Goal: Task Accomplishment & Management: Use online tool/utility

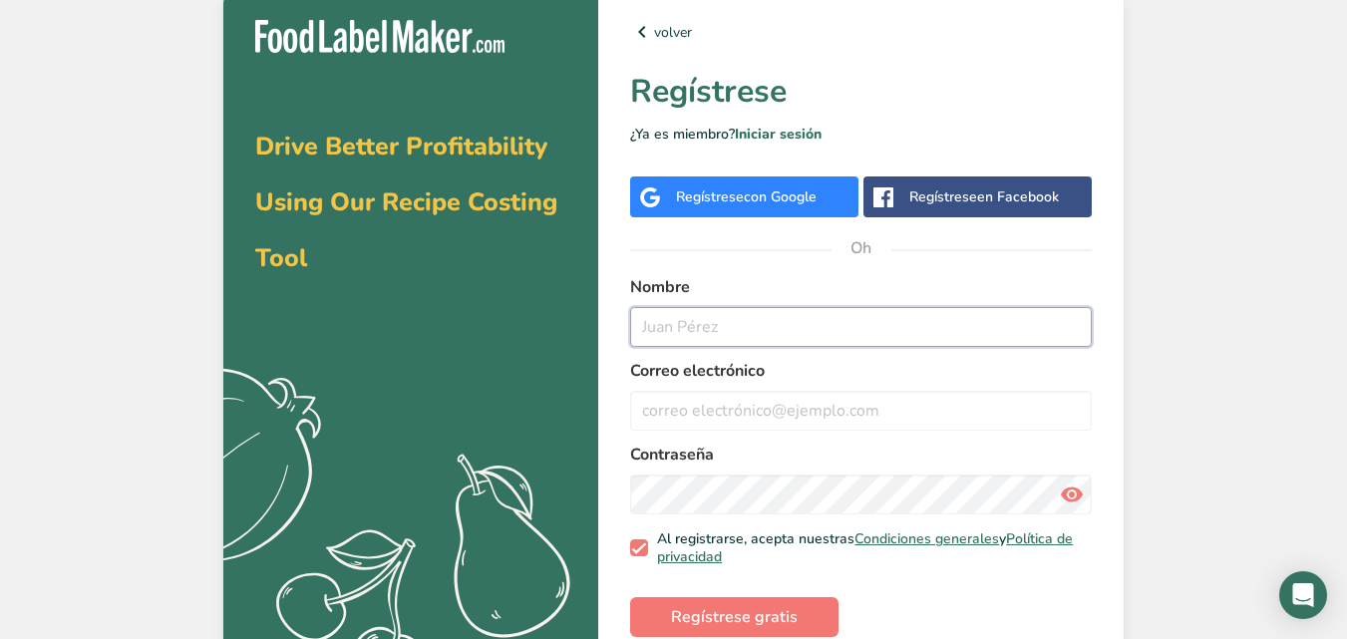
click at [795, 329] on input "text" at bounding box center [860, 327] width 461 height 40
type input "[PERSON_NAME]"
click at [703, 408] on input "email" at bounding box center [860, 411] width 461 height 40
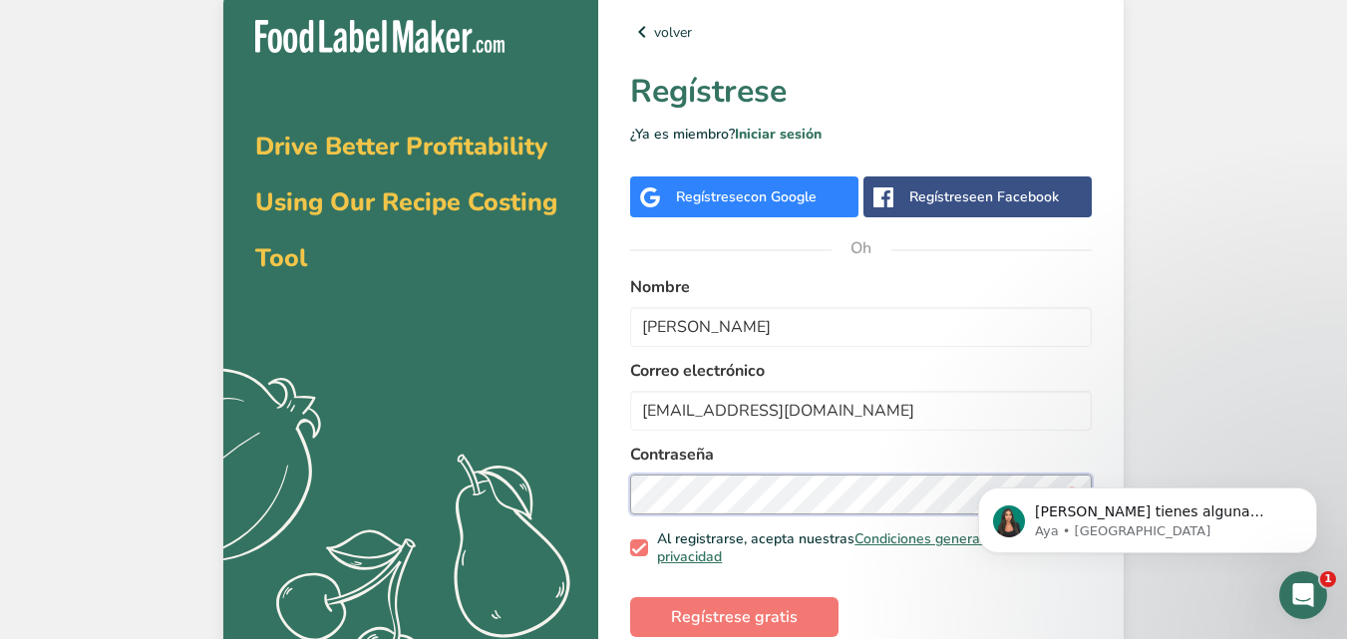
click at [489, 515] on section "Drive Better Profitability Using Our Recipe Costing Tool .a{fill:#f5f3ed;} volv…" at bounding box center [673, 332] width 900 height 688
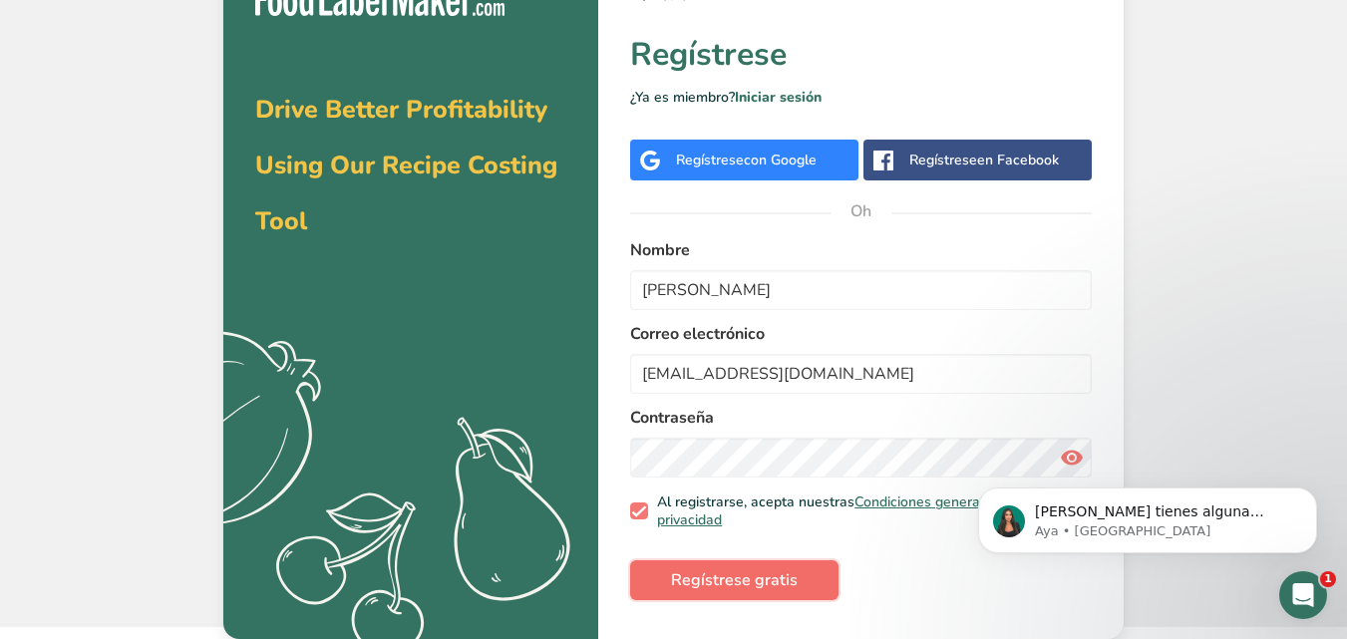
click at [731, 575] on font "Regístrese gratis" at bounding box center [734, 580] width 127 height 22
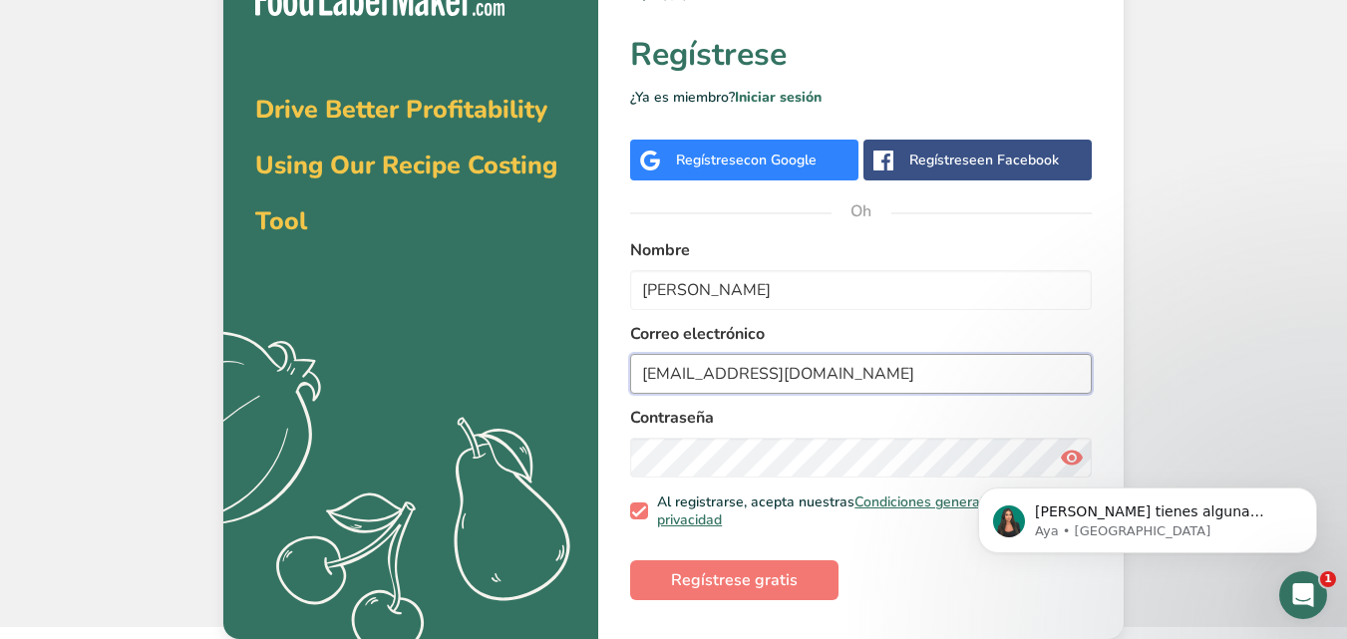
drag, startPoint x: 810, startPoint y: 377, endPoint x: 533, endPoint y: 390, distance: 277.4
click at [533, 390] on section "Drive Better Profitability Using Our Recipe Costing Tool .a{fill:#f5f3ed;} volv…" at bounding box center [673, 295] width 900 height 688
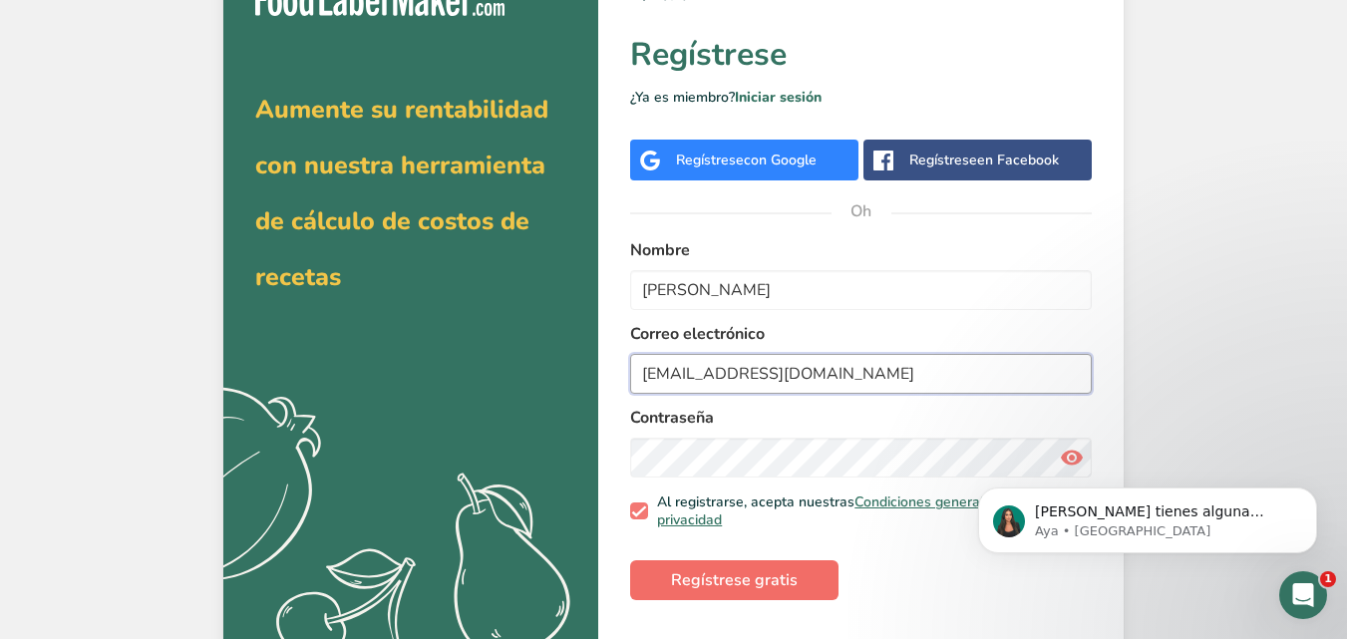
type input "[EMAIL_ADDRESS][DOMAIN_NAME]"
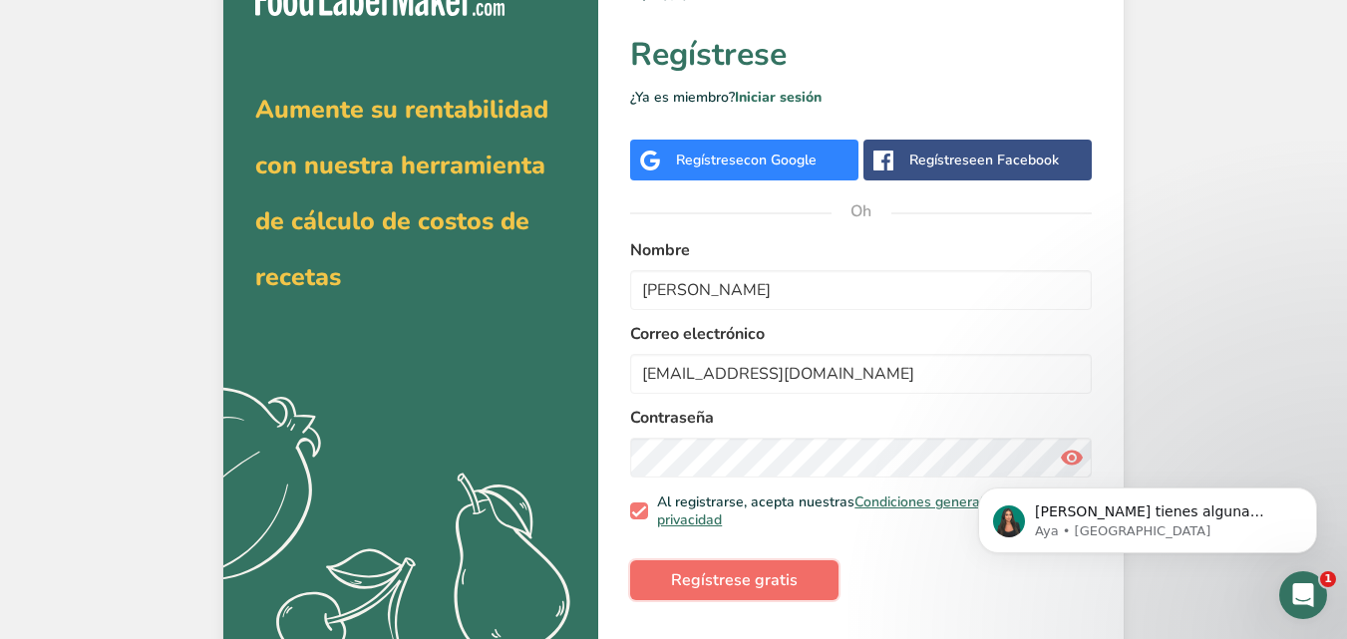
click at [748, 568] on span "Regístrese gratis" at bounding box center [734, 580] width 127 height 24
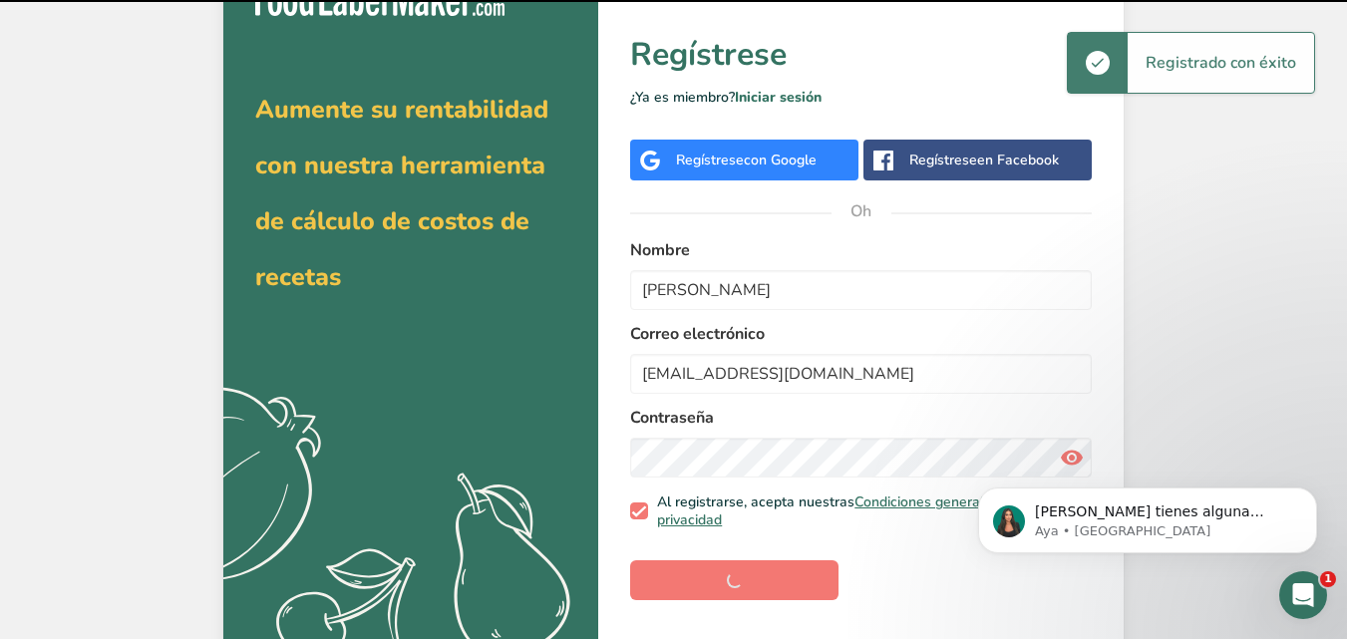
click at [1058, 458] on body "[PERSON_NAME] tienes alguna pregunta no dudes en consultarnos. ¡Estamos aquí pa…" at bounding box center [1147, 515] width 383 height 124
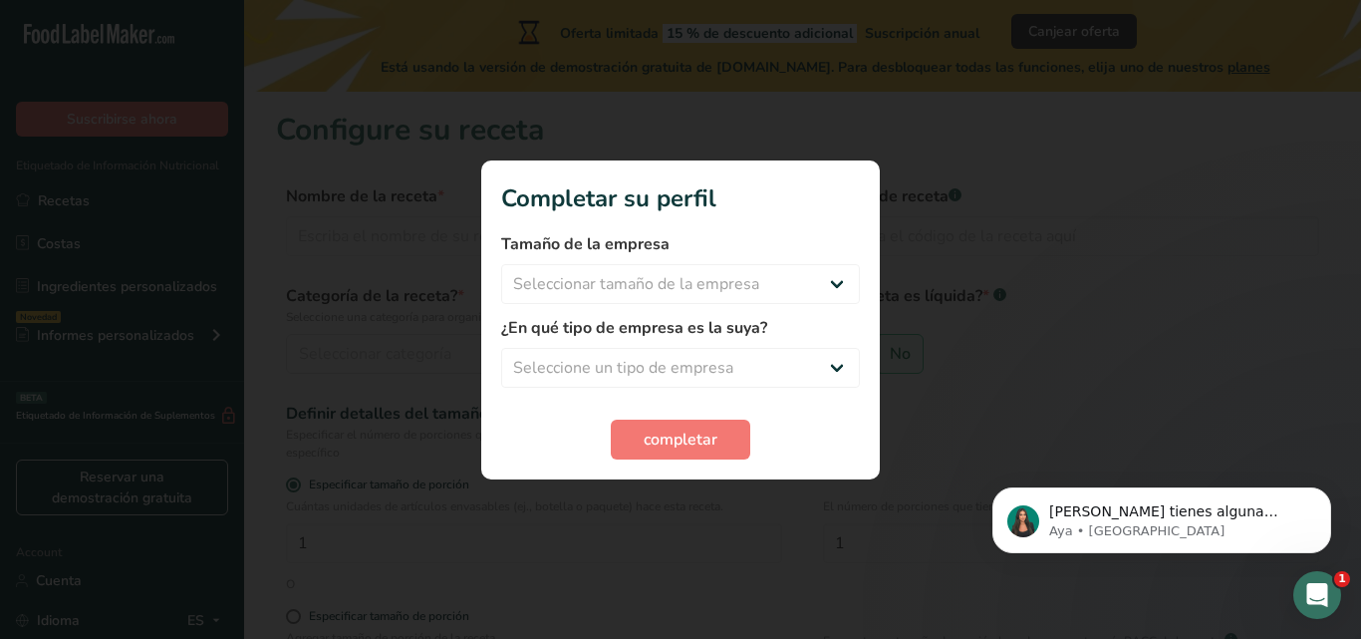
click at [1058, 458] on body "[PERSON_NAME] tienes alguna pregunta no dudes en consultarnos. ¡Estamos aquí pa…" at bounding box center [1162, 515] width 383 height 124
click at [707, 271] on select "Seleccionar tamaño de la empresa Menos de 10 empleados De 10 a 50 empleados De …" at bounding box center [680, 284] width 359 height 40
select select "1"
click at [501, 264] on select "Seleccionar tamaño de la empresa Menos de 10 empleados De 10 a 50 empleados De …" at bounding box center [680, 284] width 359 height 40
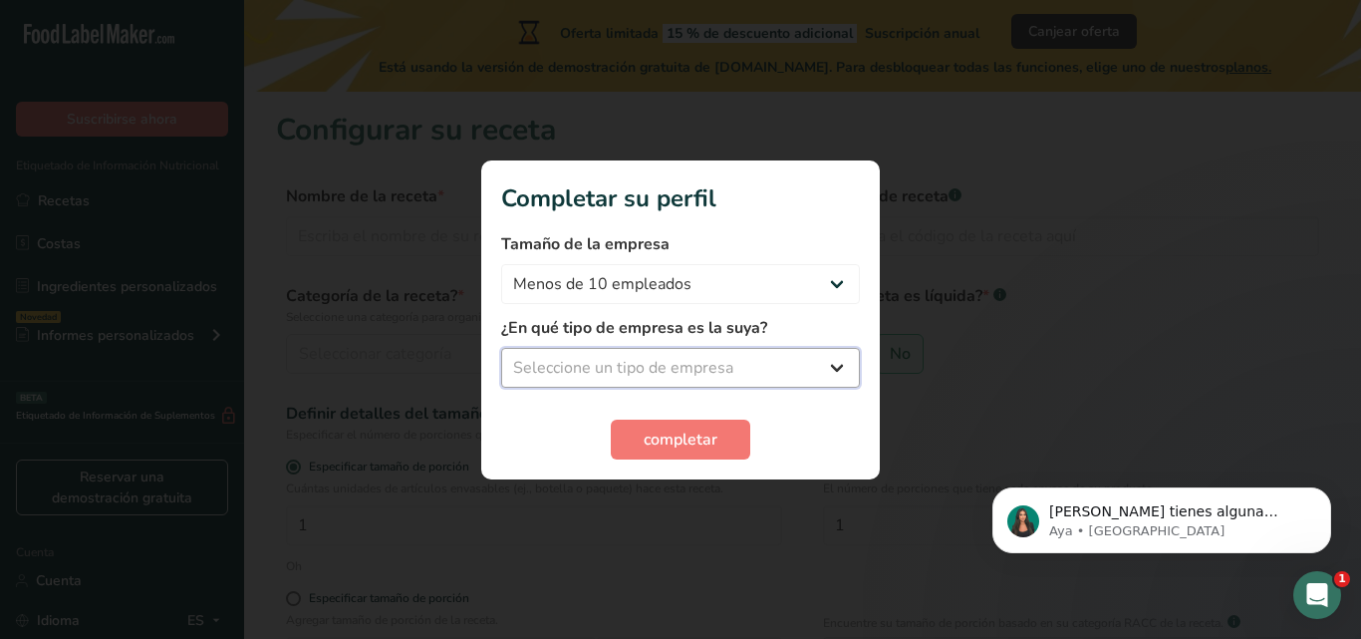
click at [660, 368] on select "Seleccione un tipo de empresa Fabricante de alimentos envasados Restaurante y c…" at bounding box center [680, 368] width 359 height 40
select select "1"
click at [501, 348] on select "Seleccione un tipo de empresa Fabricante de alimentos envasados Restaurante y c…" at bounding box center [680, 368] width 359 height 40
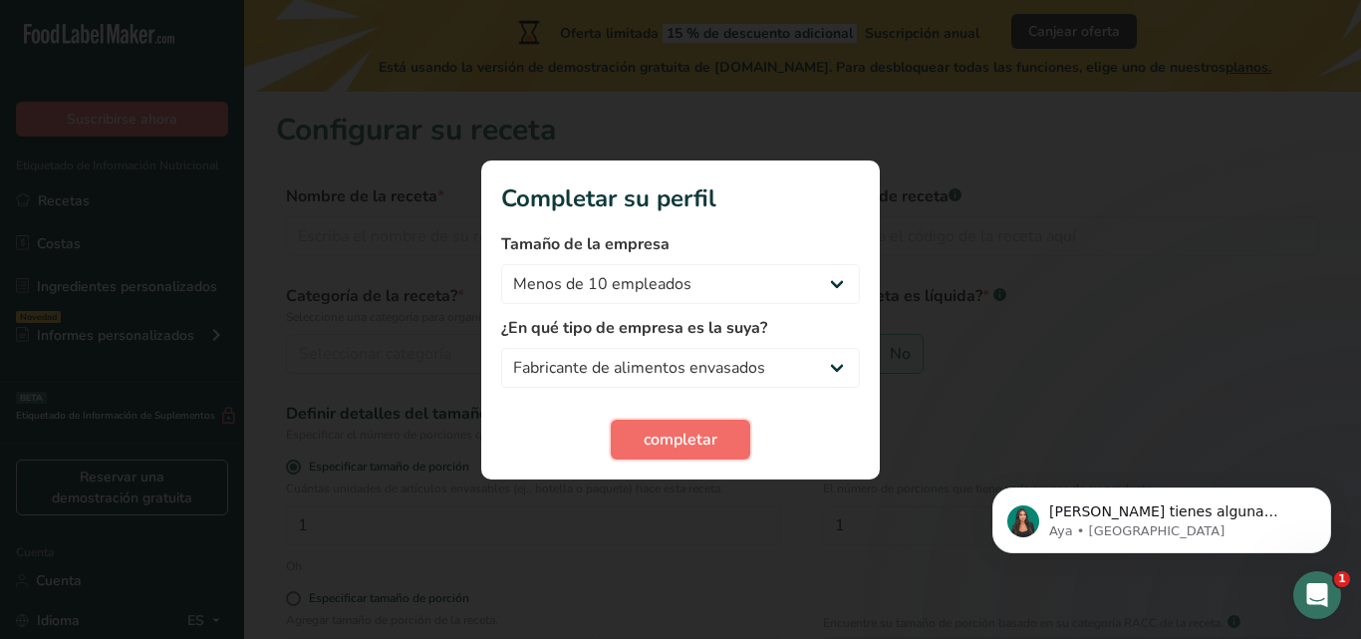
click at [671, 456] on button "completar" at bounding box center [681, 440] width 140 height 40
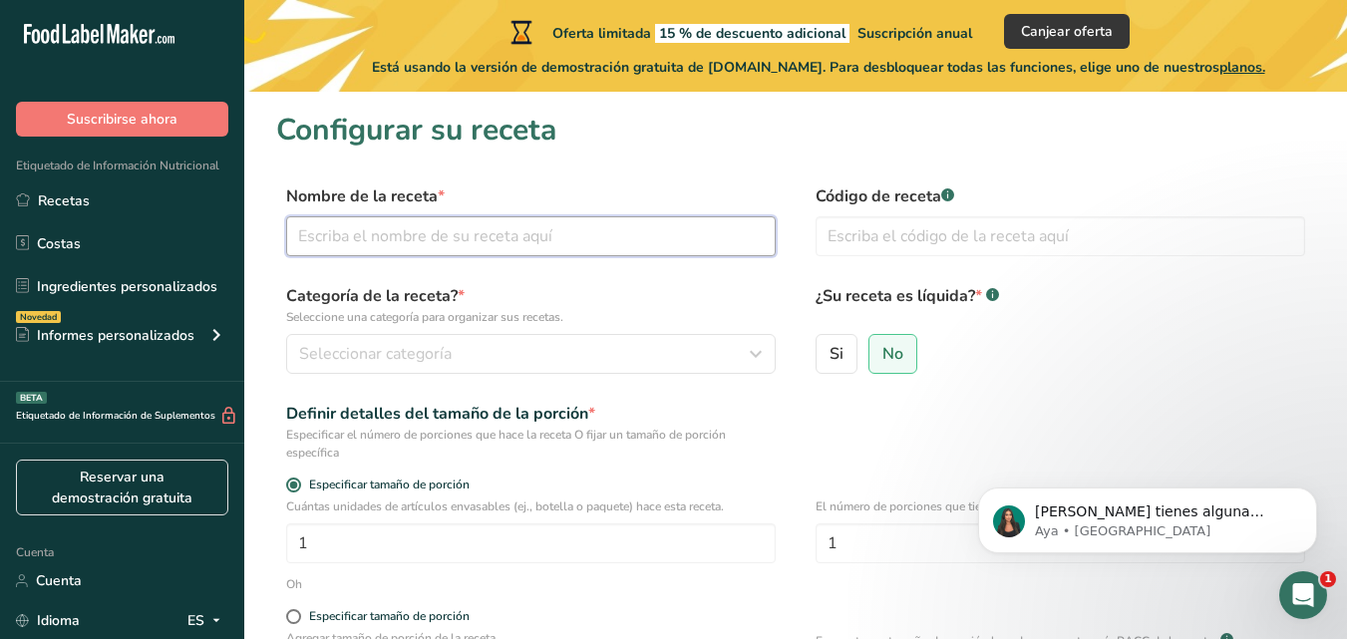
click at [460, 249] on input "text" at bounding box center [530, 236] width 489 height 40
click at [468, 239] on input "text" at bounding box center [530, 236] width 489 height 40
type input "palomitas de maíz"
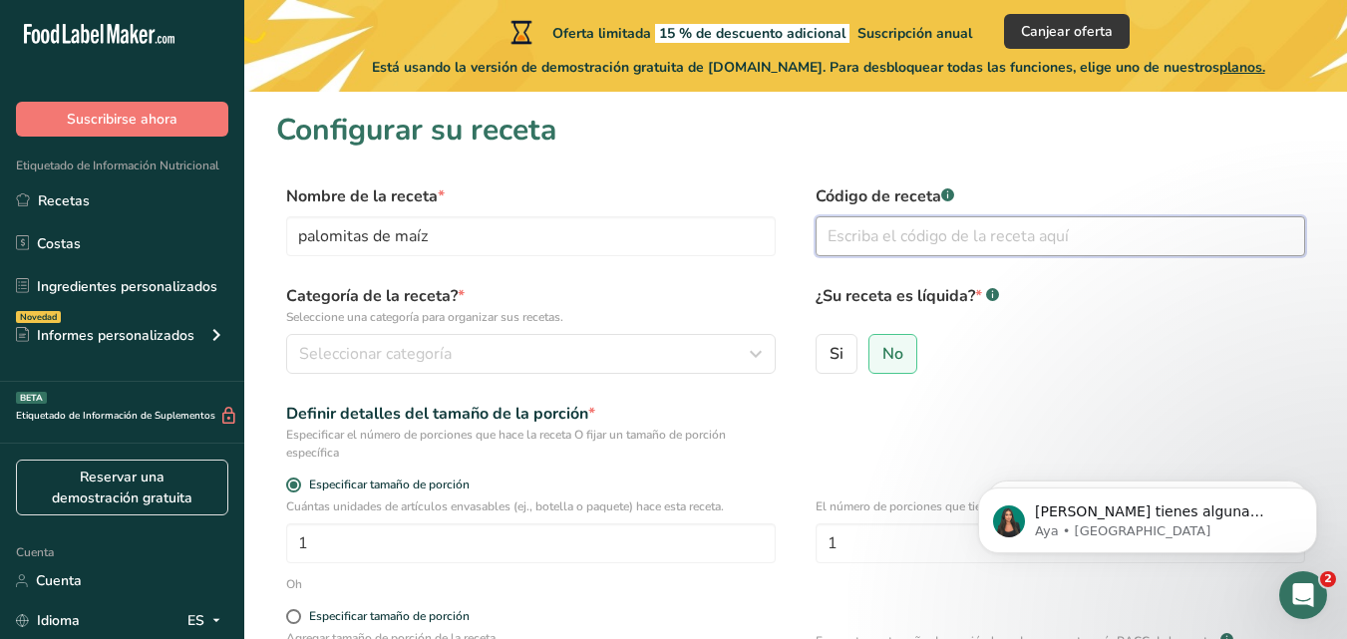
click at [957, 241] on input "text" at bounding box center [1059, 236] width 489 height 40
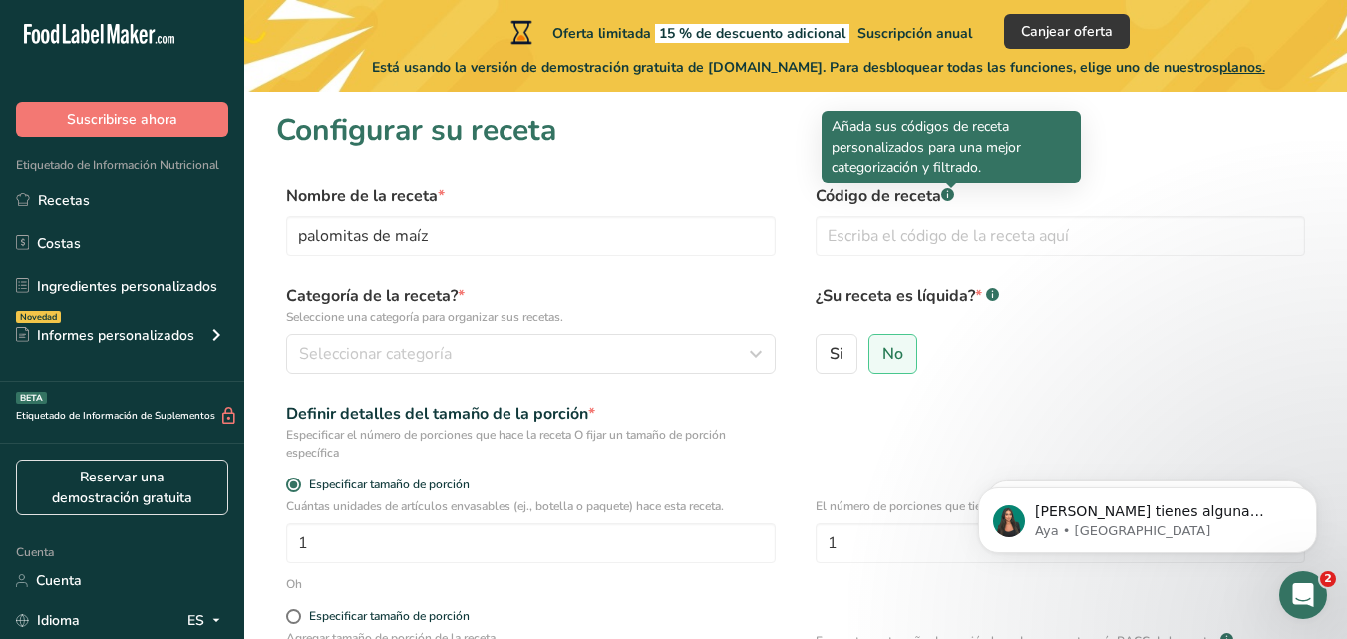
click at [948, 192] on div at bounding box center [951, 188] width 10 height 10
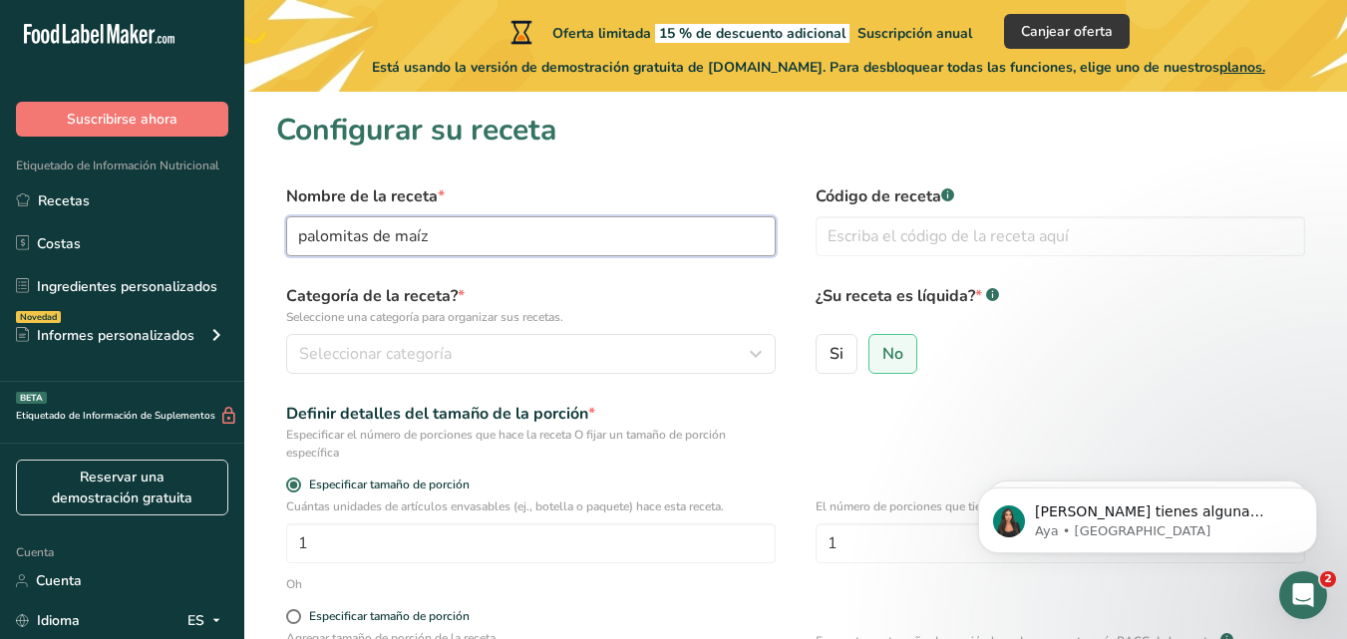
click at [543, 217] on input "palomitas de maíz" at bounding box center [530, 236] width 489 height 40
click at [537, 222] on input "palomitas de maíz" at bounding box center [530, 236] width 489 height 40
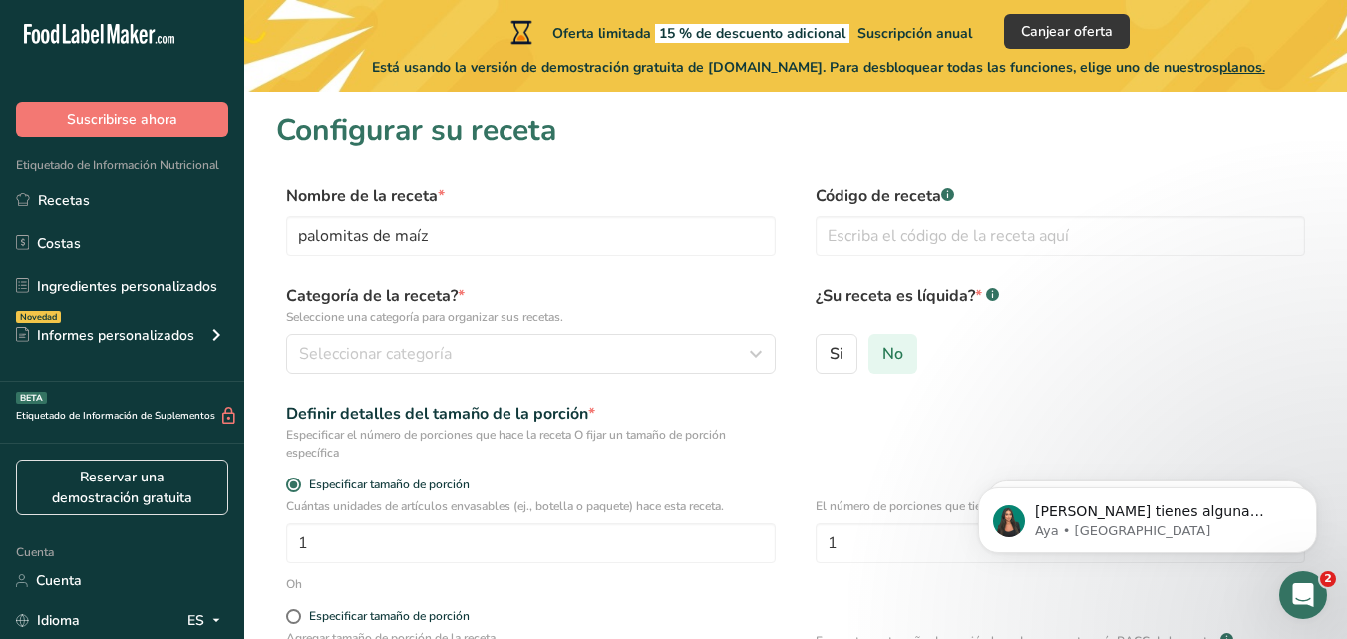
click at [892, 356] on font "No" at bounding box center [892, 354] width 21 height 22
click at [882, 356] on input "No" at bounding box center [875, 353] width 13 height 13
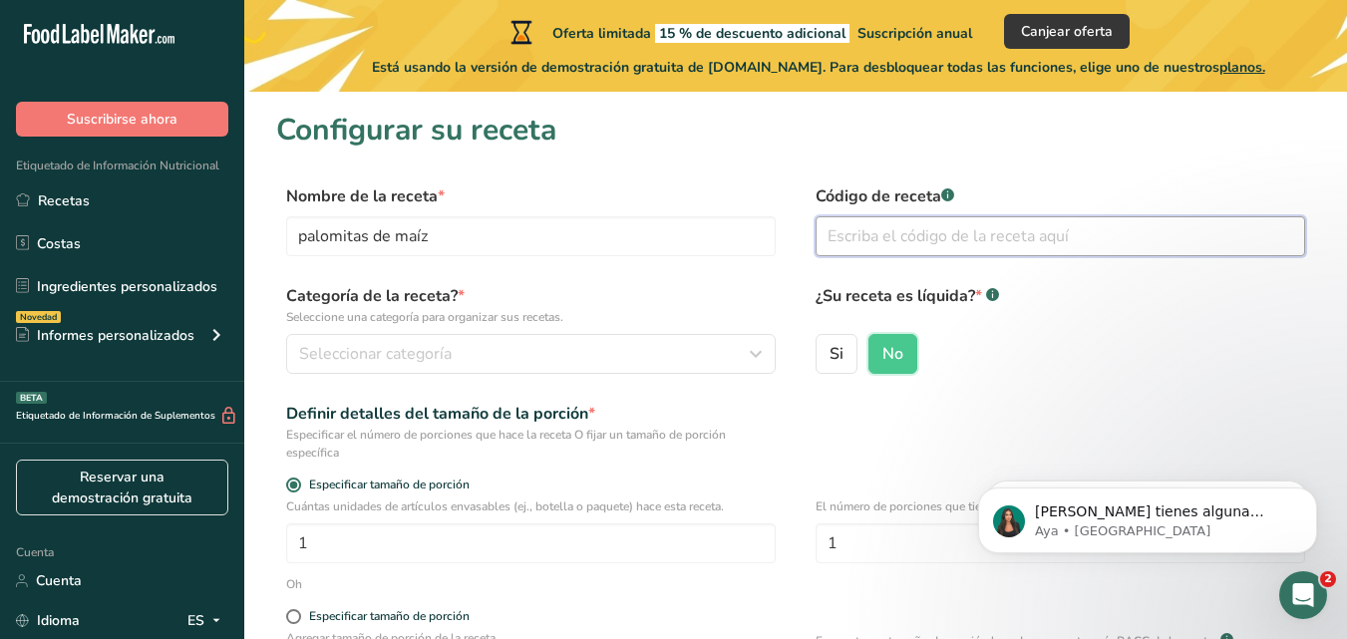
click at [891, 240] on input "text" at bounding box center [1059, 236] width 489 height 40
click at [922, 235] on input "text" at bounding box center [1059, 236] width 489 height 40
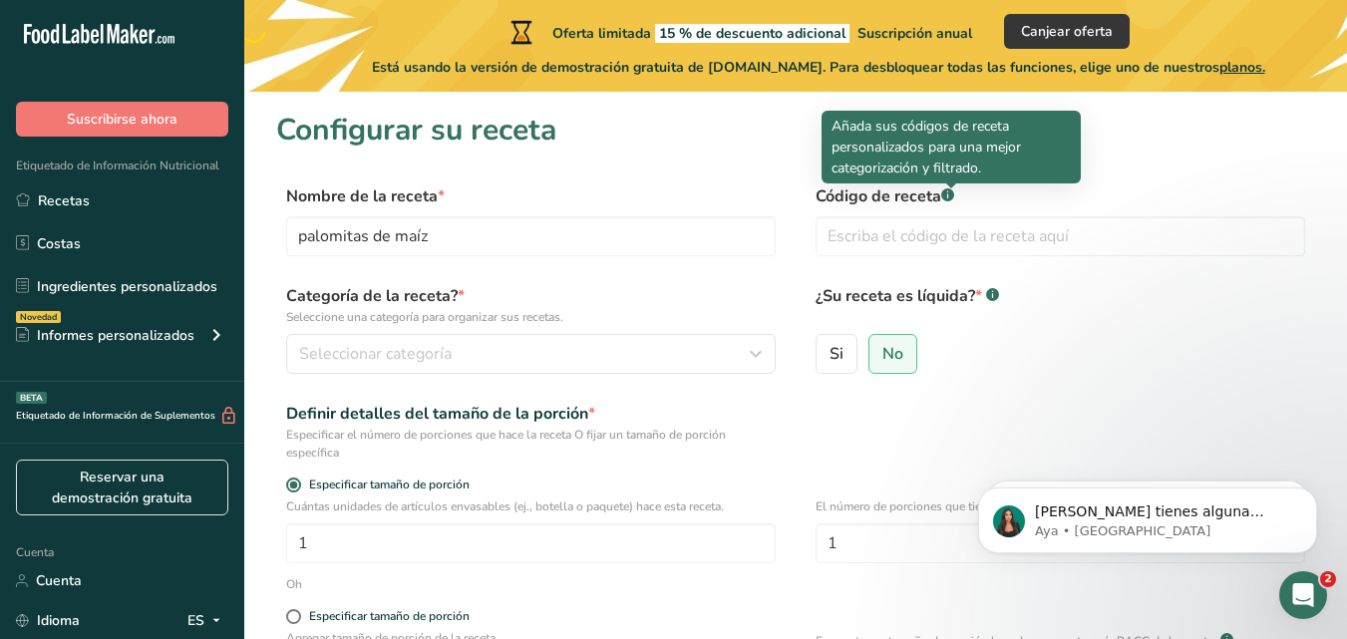
click at [952, 196] on rect at bounding box center [947, 194] width 13 height 13
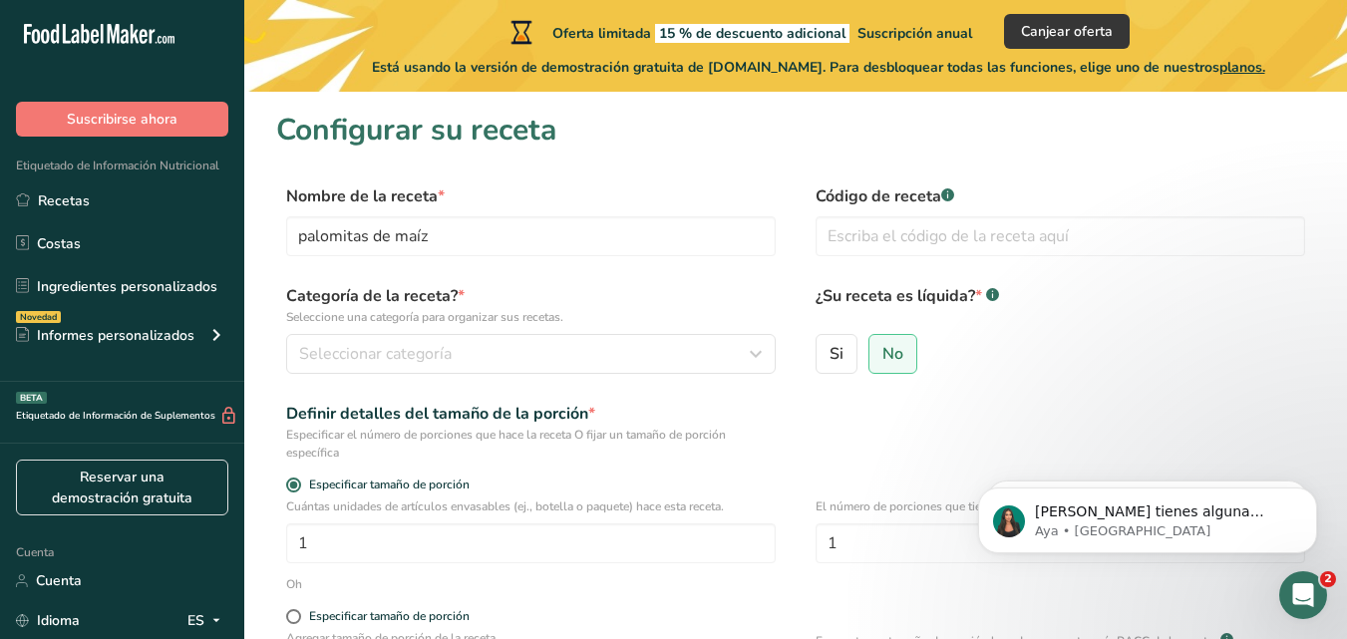
click at [952, 196] on rect at bounding box center [947, 194] width 13 height 13
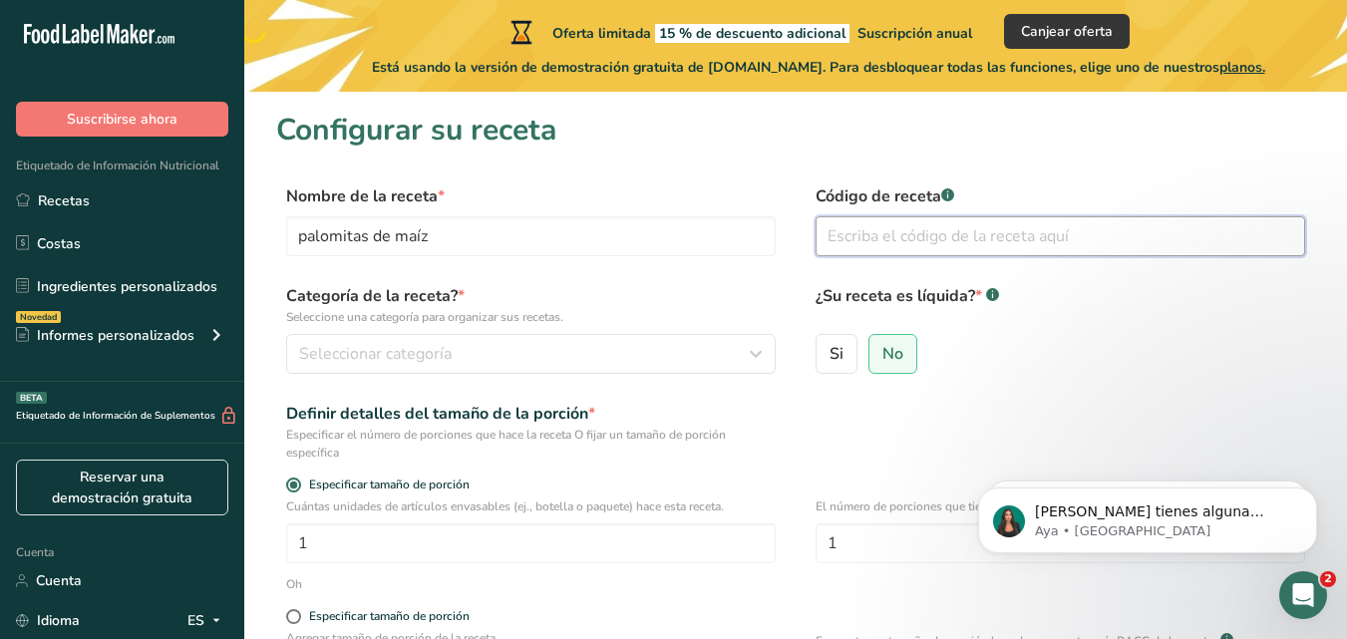
click at [894, 254] on input "text" at bounding box center [1059, 236] width 489 height 40
type input "PM001"
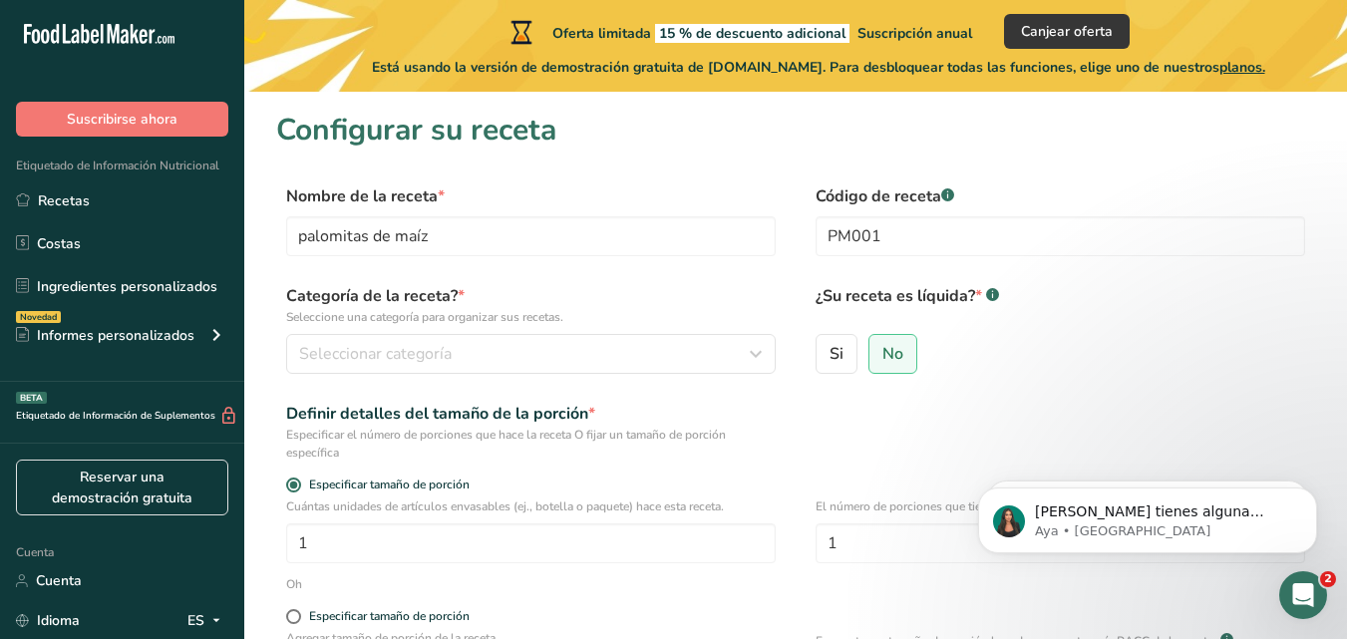
click at [746, 260] on div "Nombre de la receta * palomitas de maíz Código de receta .a-a{fill:#347362;}.b-…" at bounding box center [795, 226] width 1039 height 84
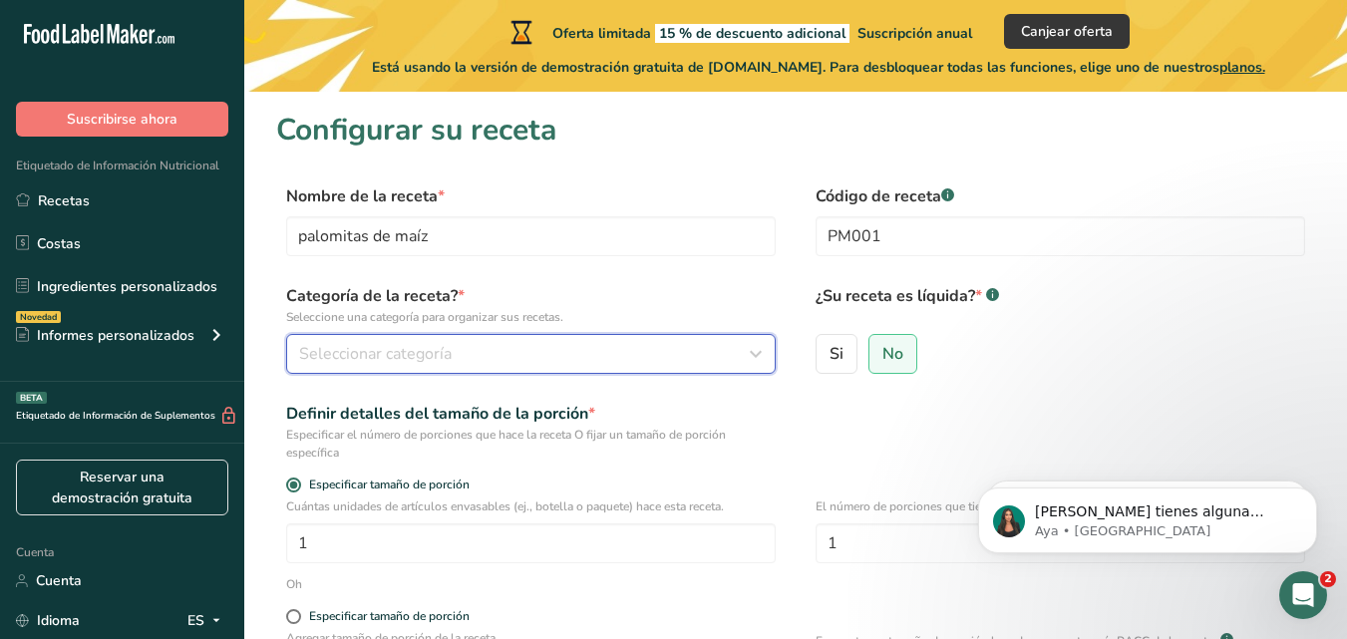
click at [403, 356] on font "Seleccionar categoría" at bounding box center [375, 354] width 152 height 22
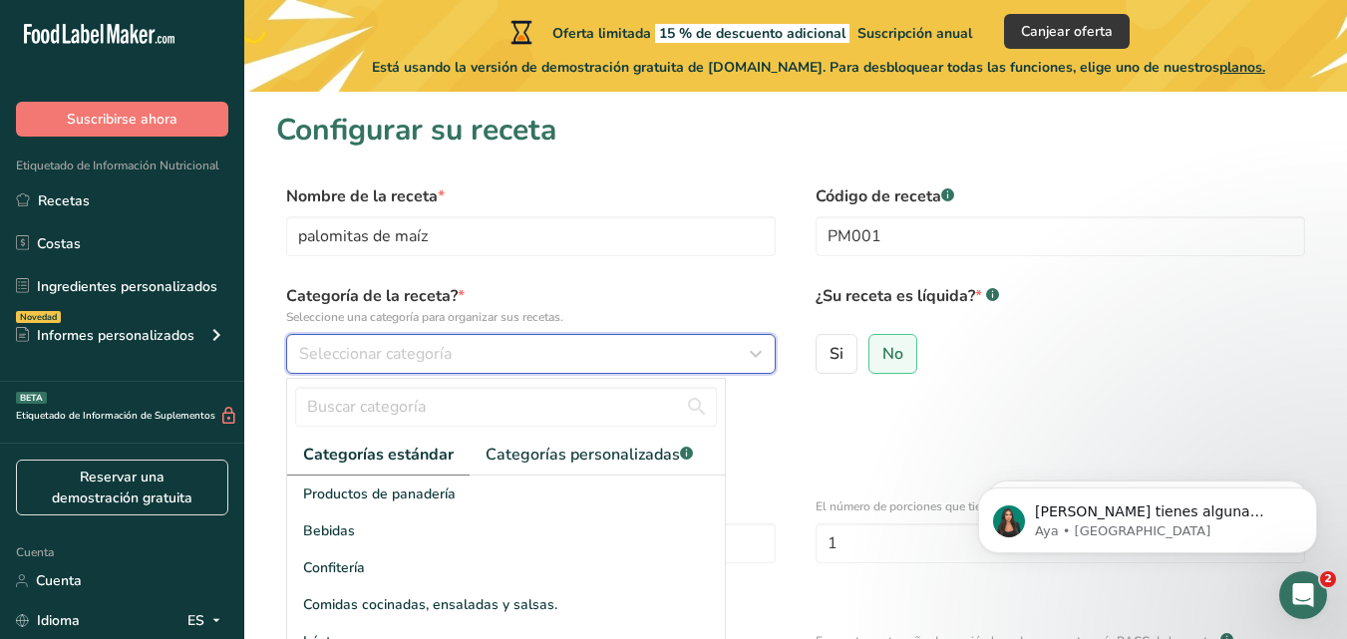
click at [403, 356] on font "Seleccionar categoría" at bounding box center [375, 354] width 152 height 22
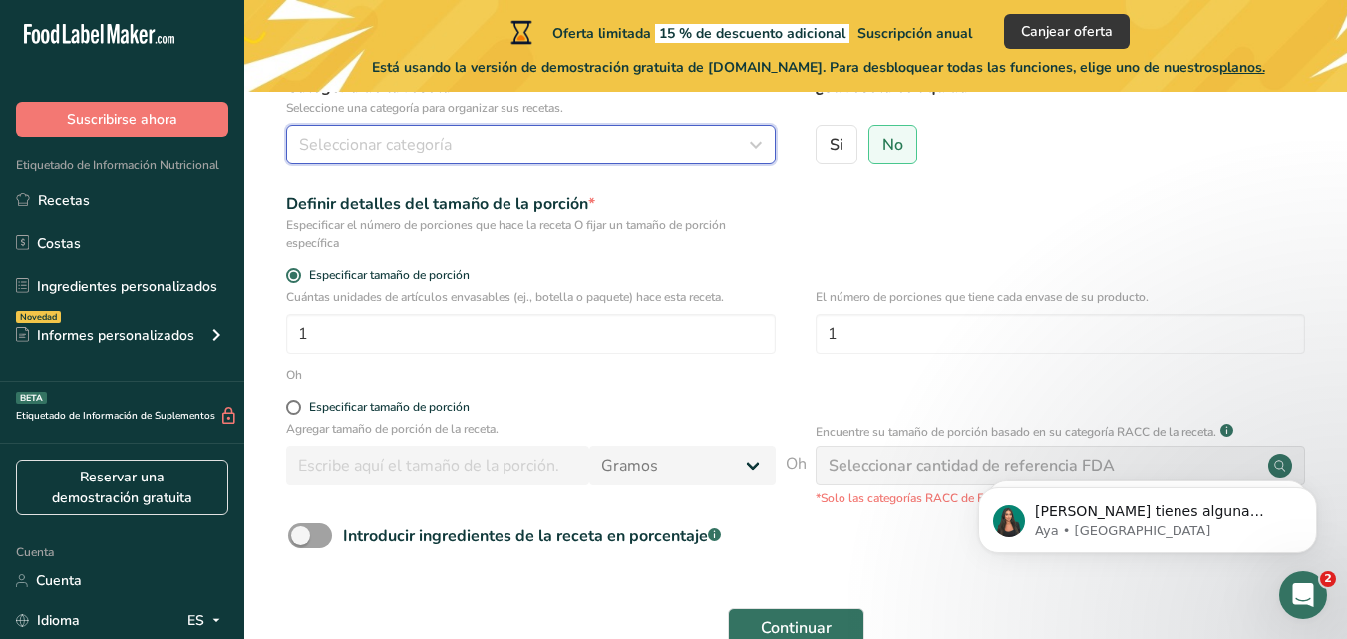
scroll to position [210, 0]
click at [746, 147] on icon "button" at bounding box center [756, 144] width 24 height 36
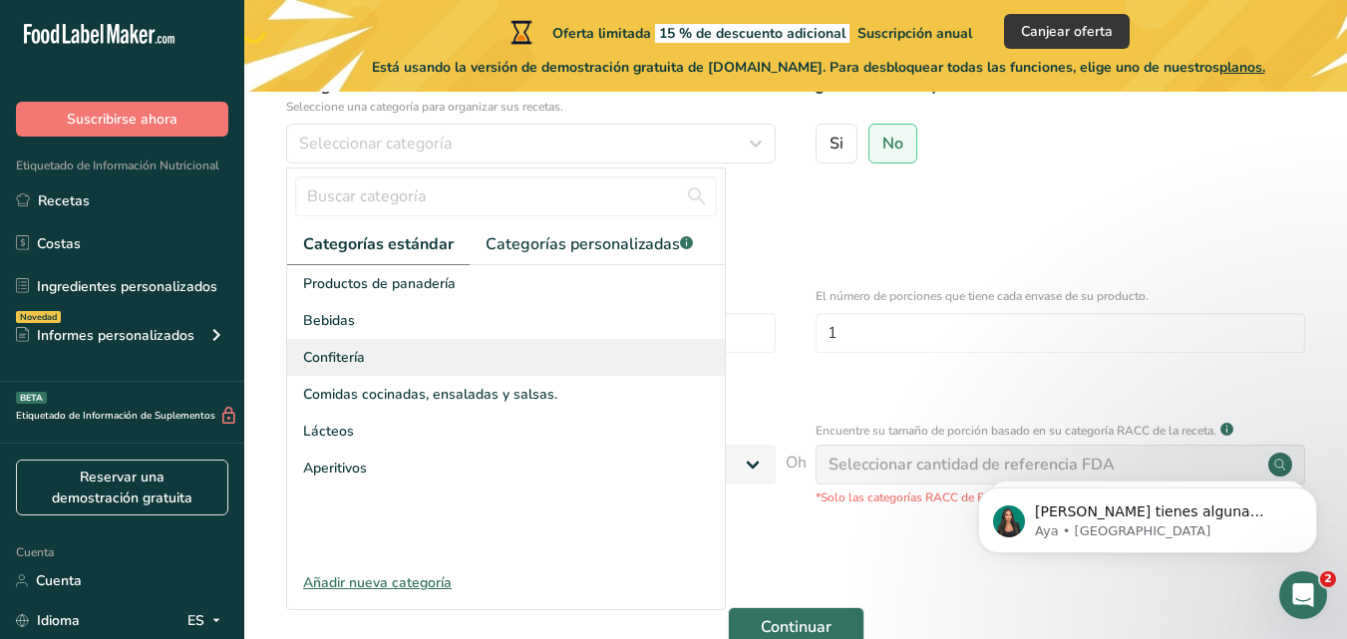
click at [348, 360] on font "Confitería" at bounding box center [334, 357] width 62 height 19
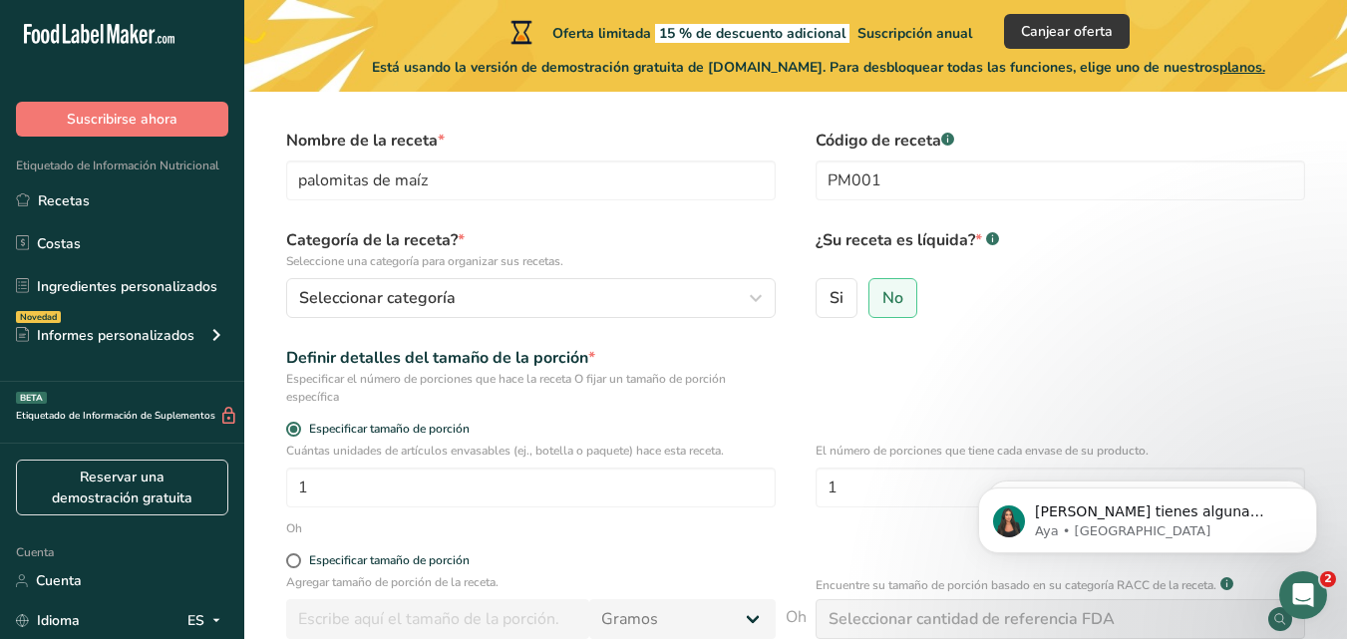
scroll to position [55, 0]
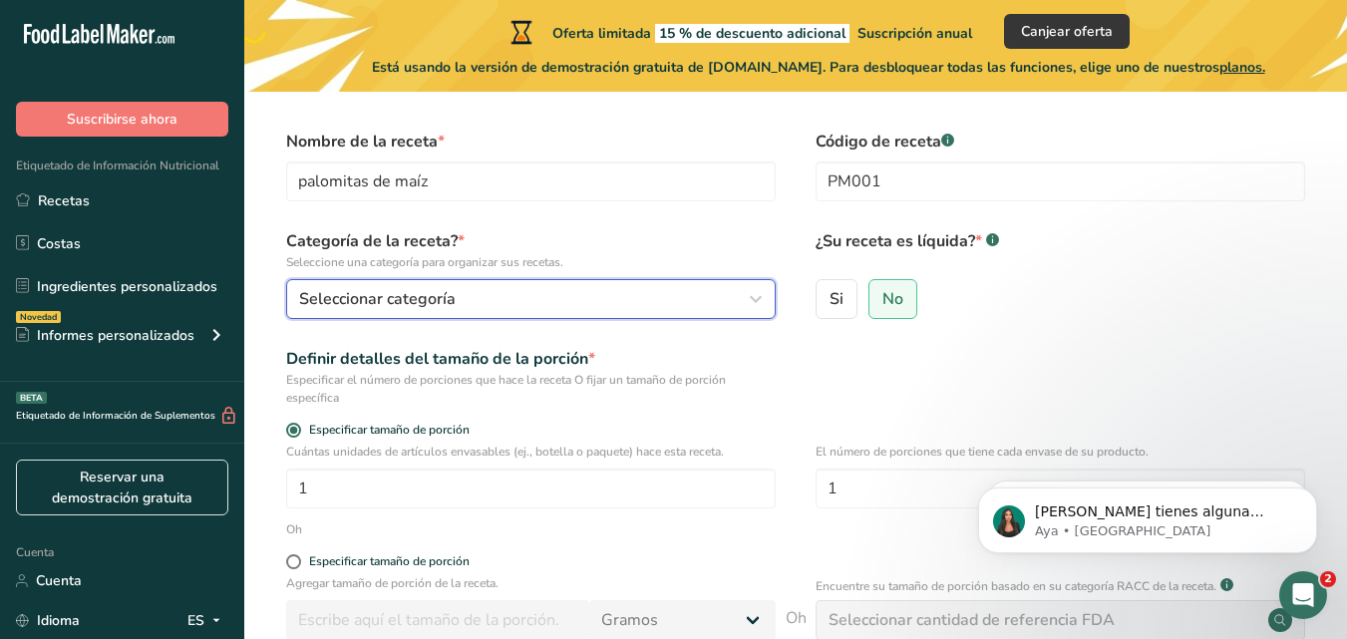
click at [753, 294] on icon "button" at bounding box center [756, 299] width 24 height 36
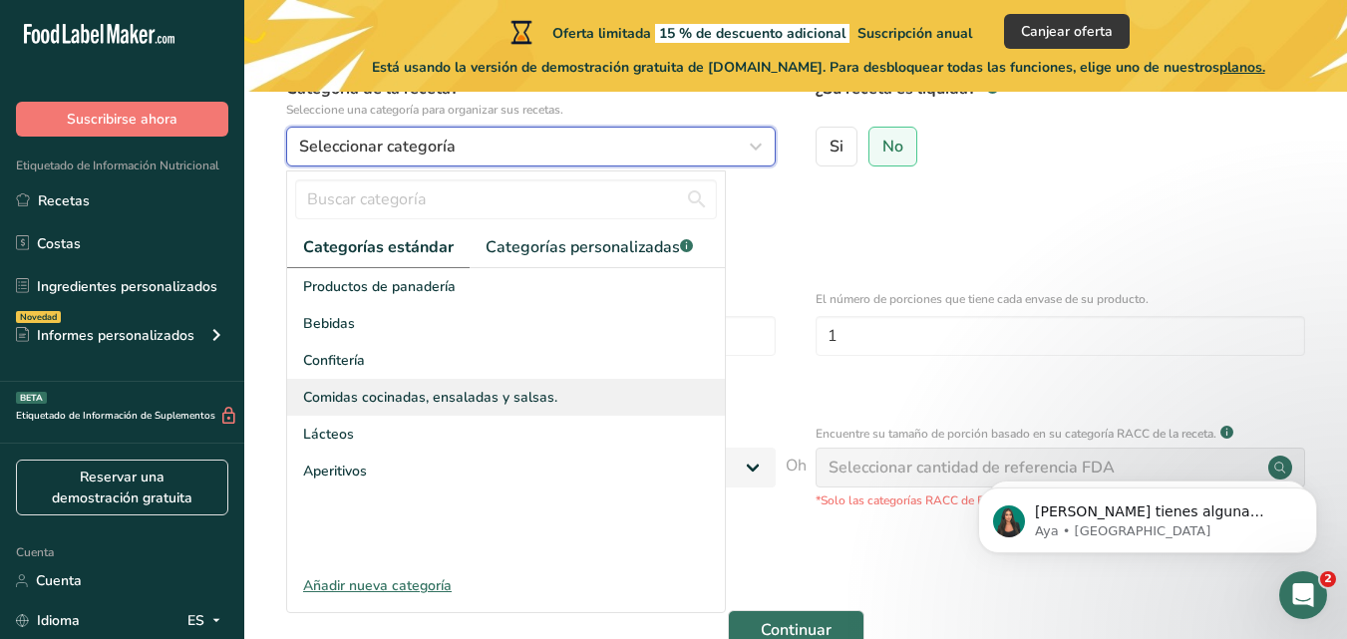
scroll to position [220, 0]
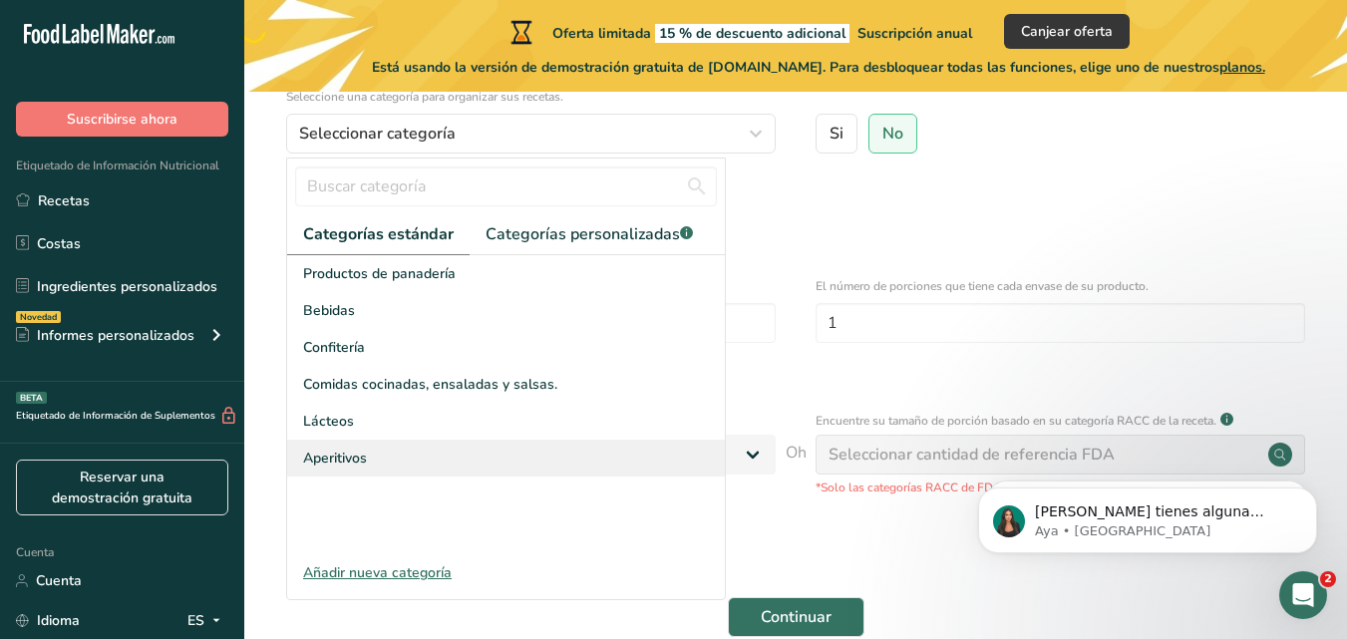
click at [331, 455] on font "Aperitivos" at bounding box center [335, 458] width 64 height 19
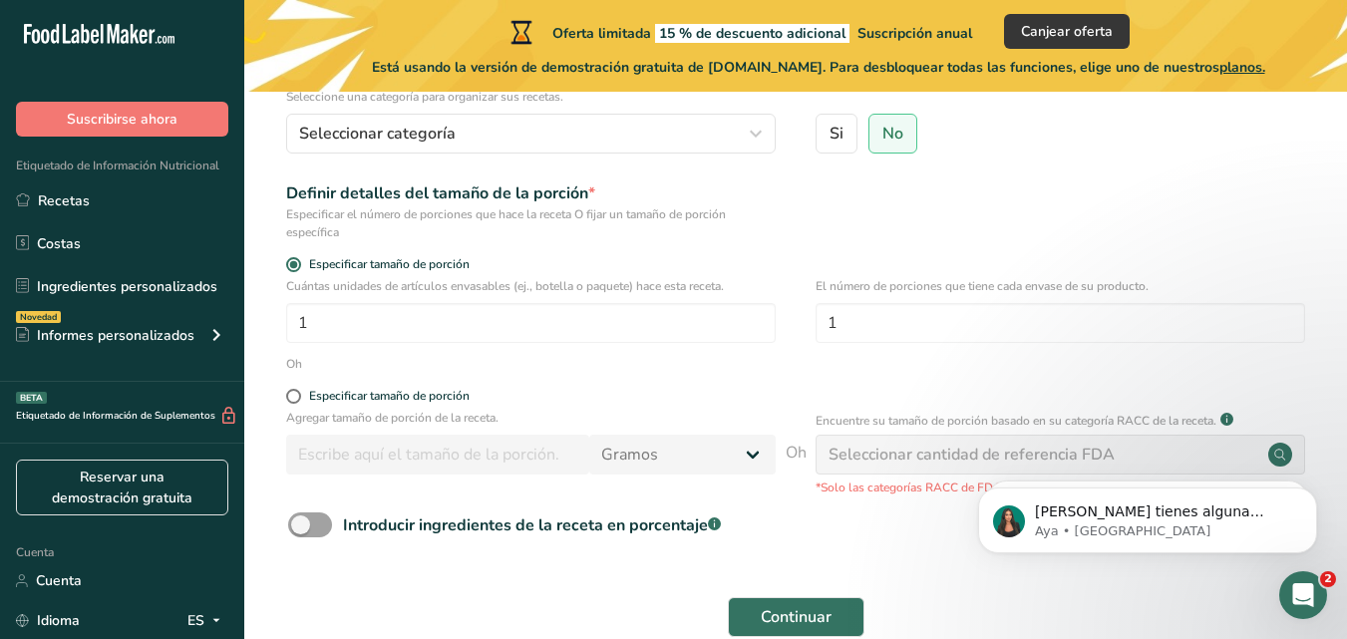
scroll to position [0, 0]
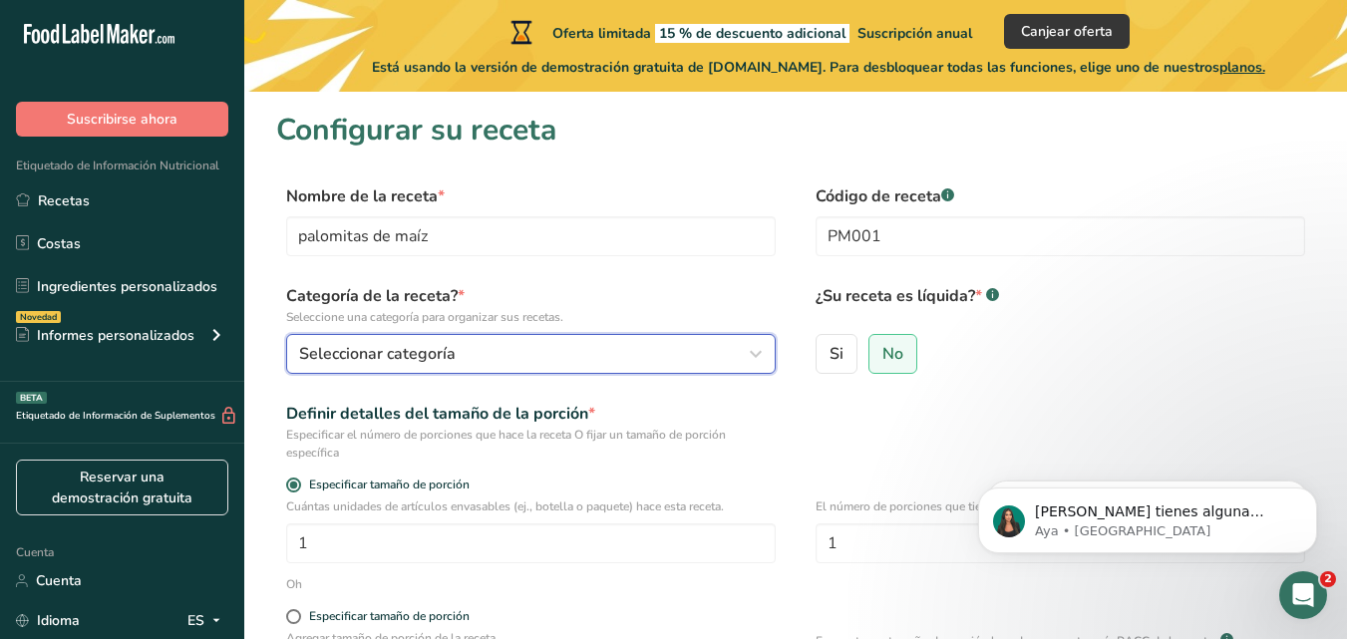
click at [756, 351] on icon "button" at bounding box center [756, 354] width 24 height 36
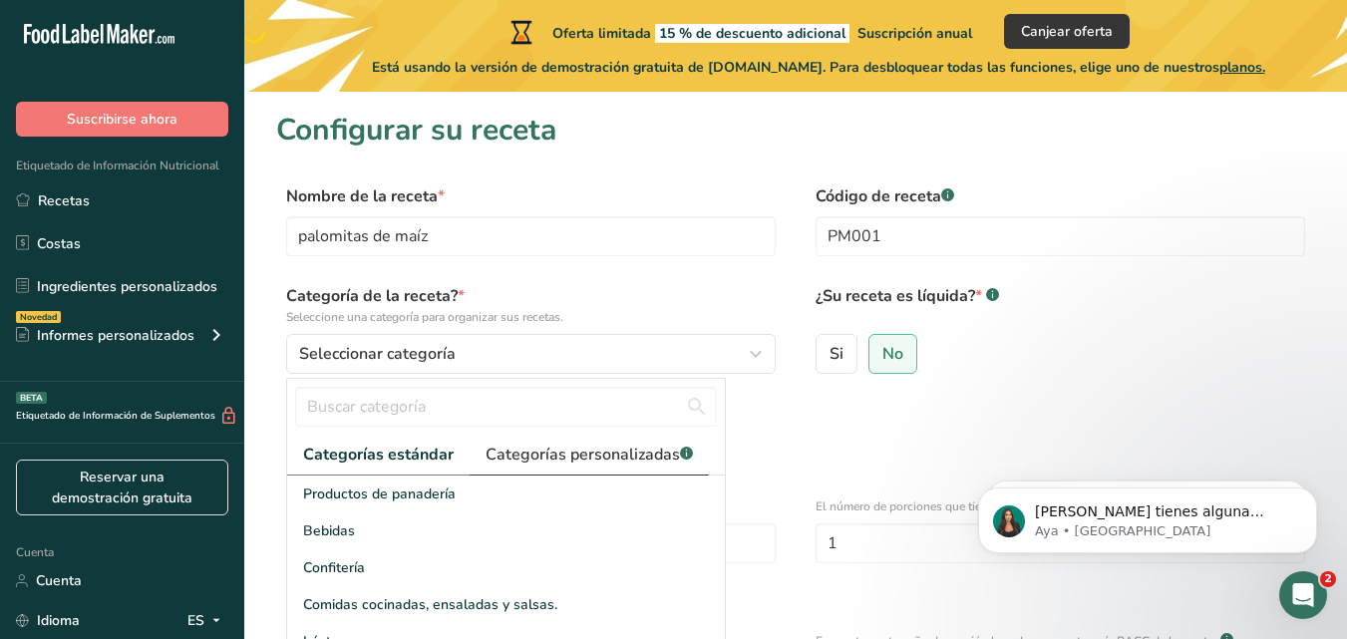
click at [662, 454] on font "Categorías personalizadas" at bounding box center [582, 455] width 194 height 22
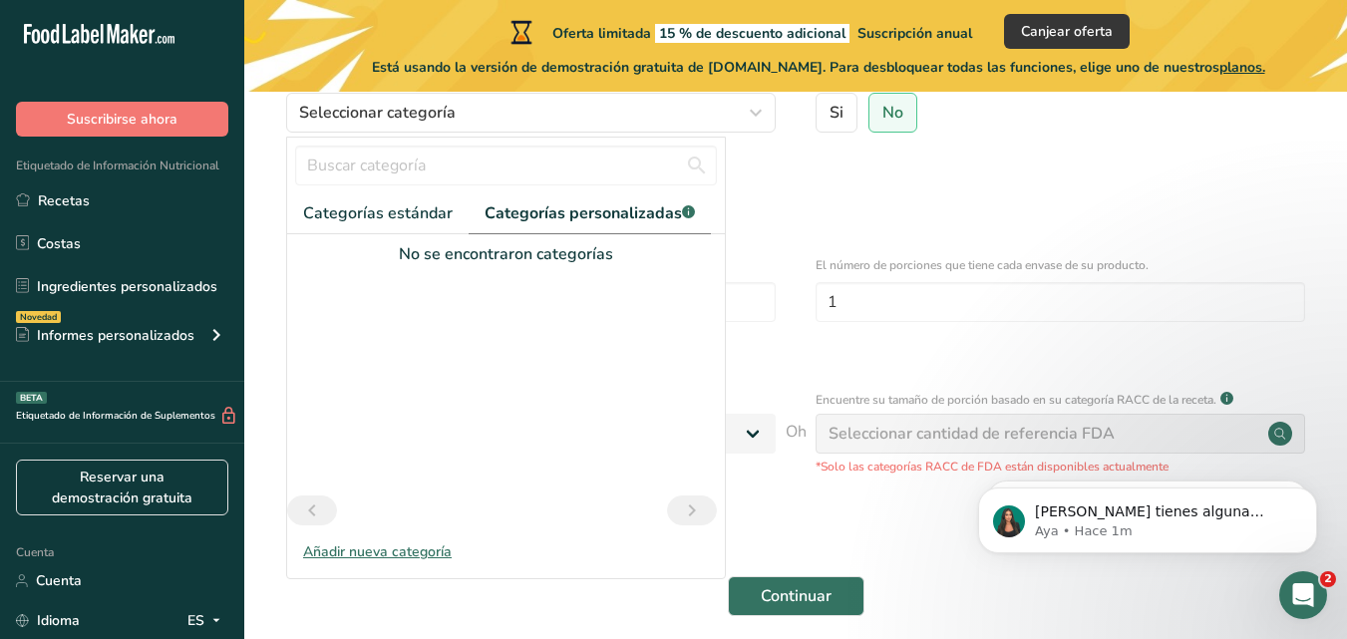
scroll to position [238, 0]
click at [417, 221] on font "Categorías estándar" at bounding box center [378, 216] width 150 height 22
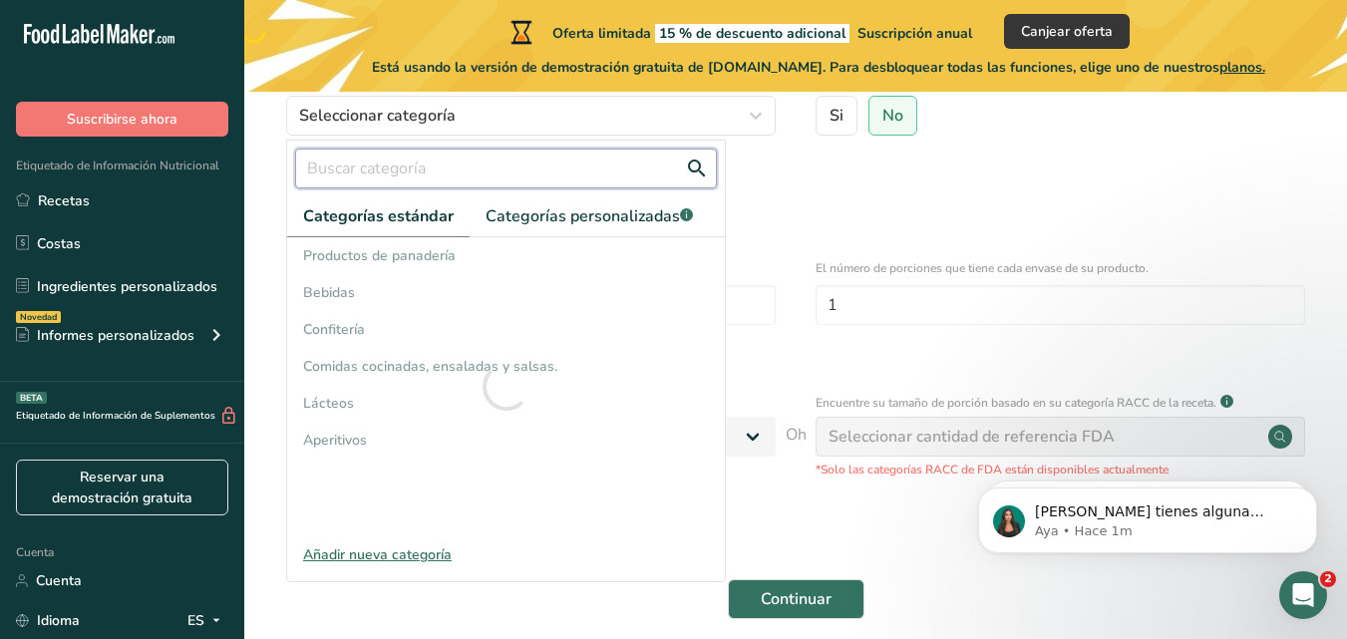
click at [402, 165] on input "text" at bounding box center [506, 169] width 422 height 40
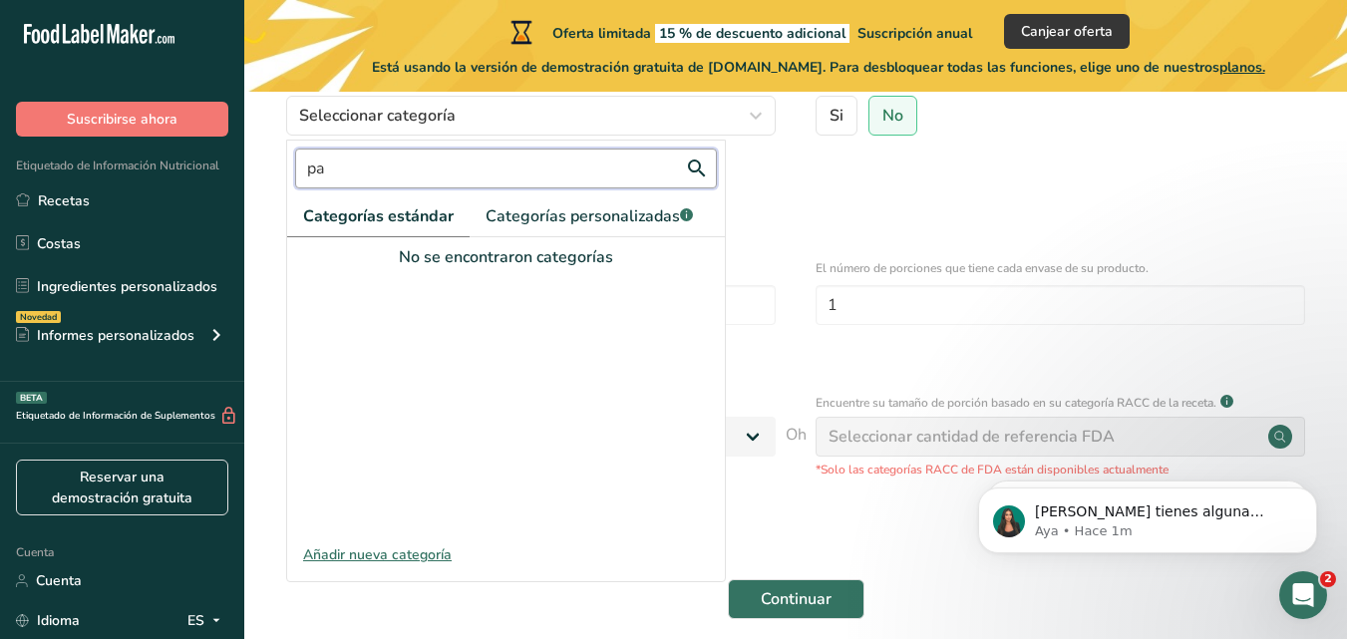
type input "p"
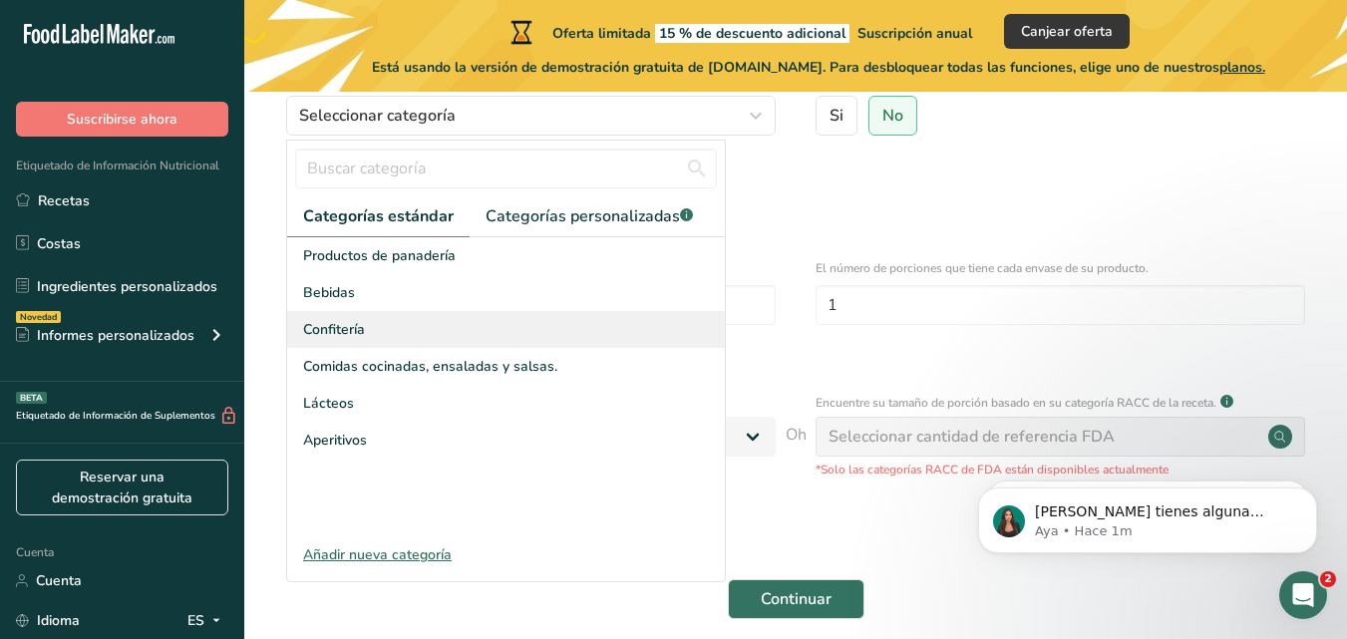
click at [353, 330] on font "Confitería" at bounding box center [334, 329] width 62 height 19
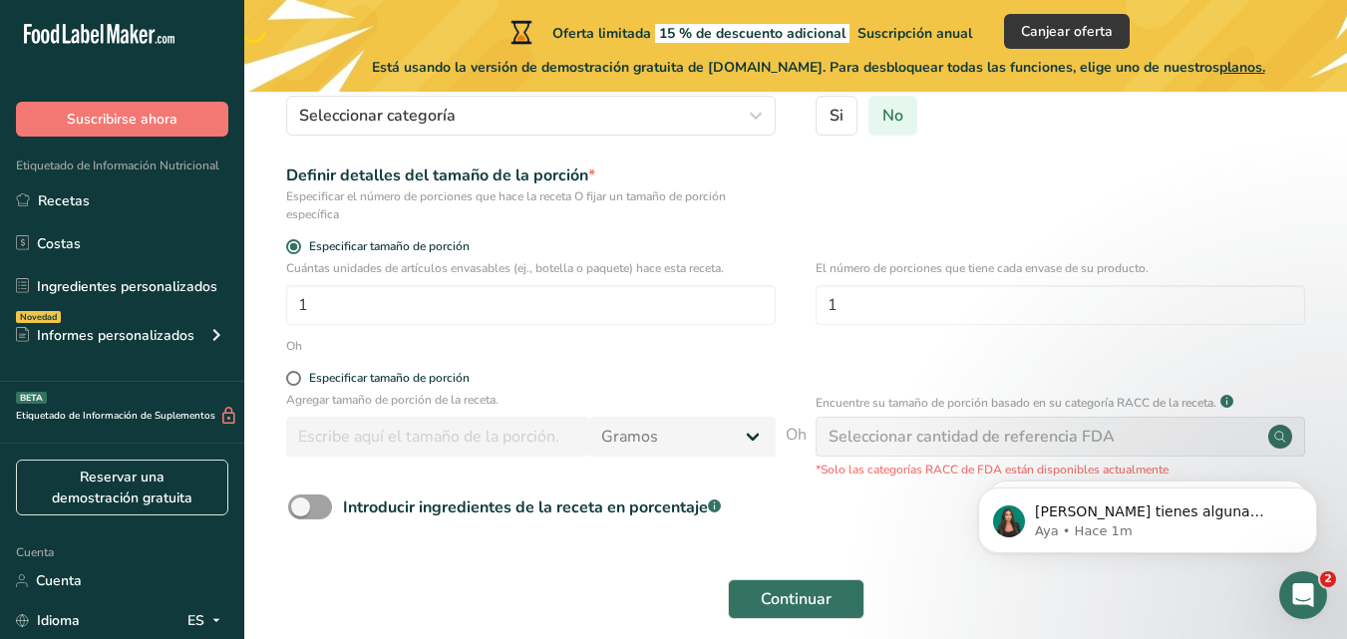
click at [888, 117] on font "No" at bounding box center [892, 116] width 21 height 22
click at [882, 117] on input "No" at bounding box center [875, 115] width 13 height 13
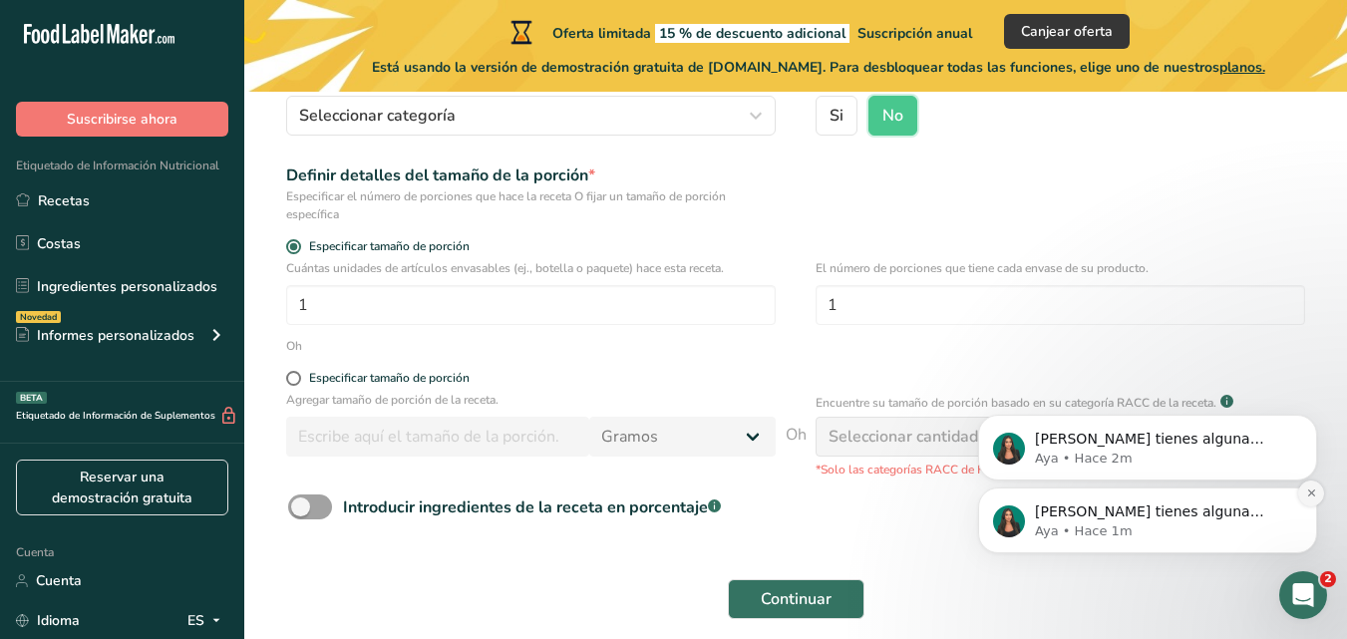
click at [1310, 492] on icon "Dismiss notification" at bounding box center [1310, 492] width 7 height 7
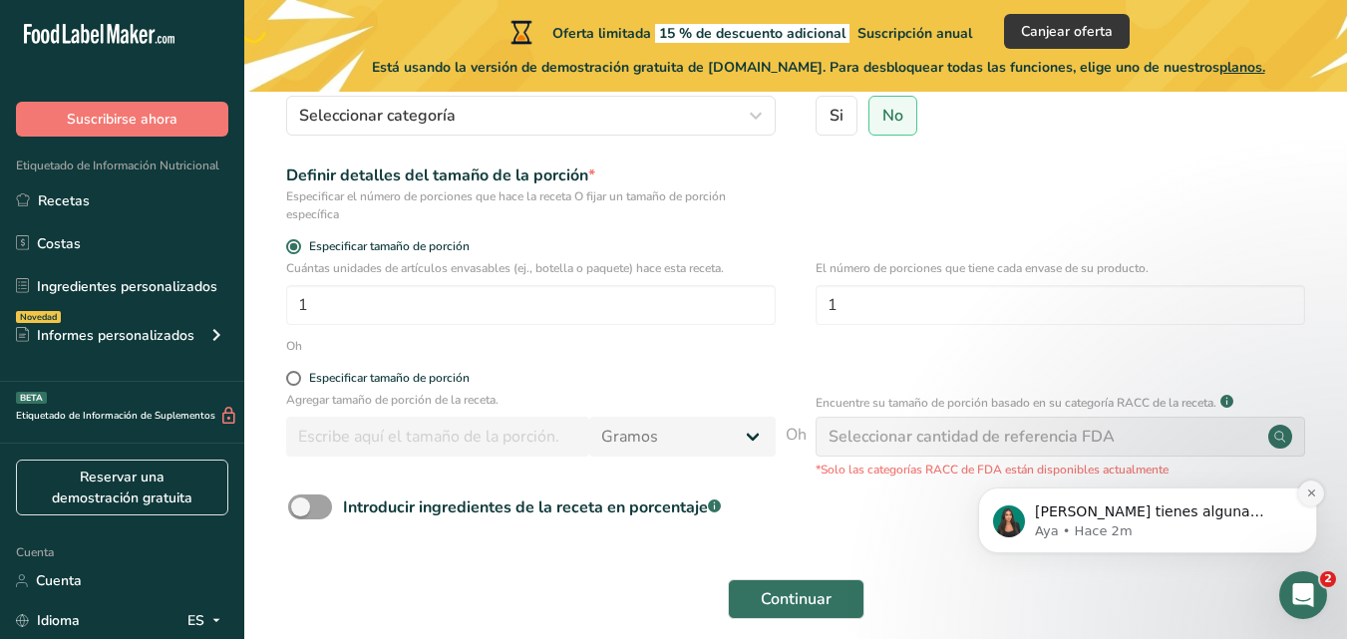
click at [1308, 502] on button "Dismiss notification" at bounding box center [1311, 493] width 26 height 26
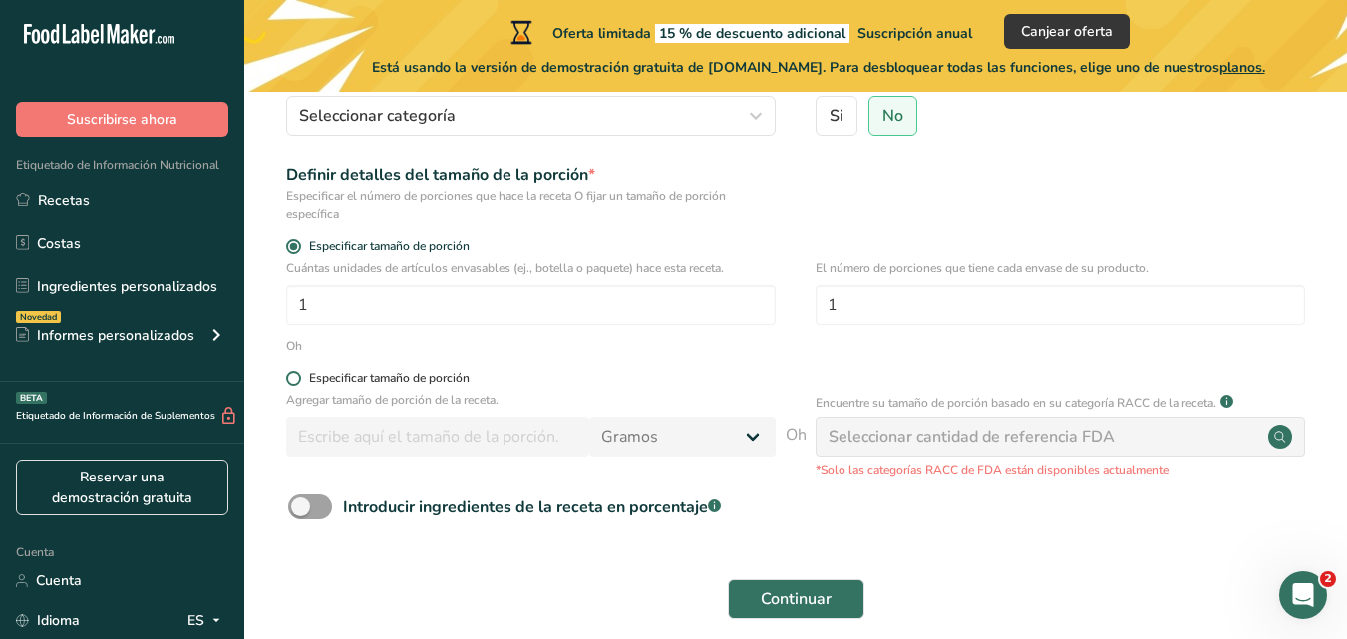
click at [293, 380] on span at bounding box center [293, 378] width 15 height 15
click at [293, 380] on input "Especificar tamaño de porción" at bounding box center [292, 378] width 13 height 13
radio input "true"
radio input "false"
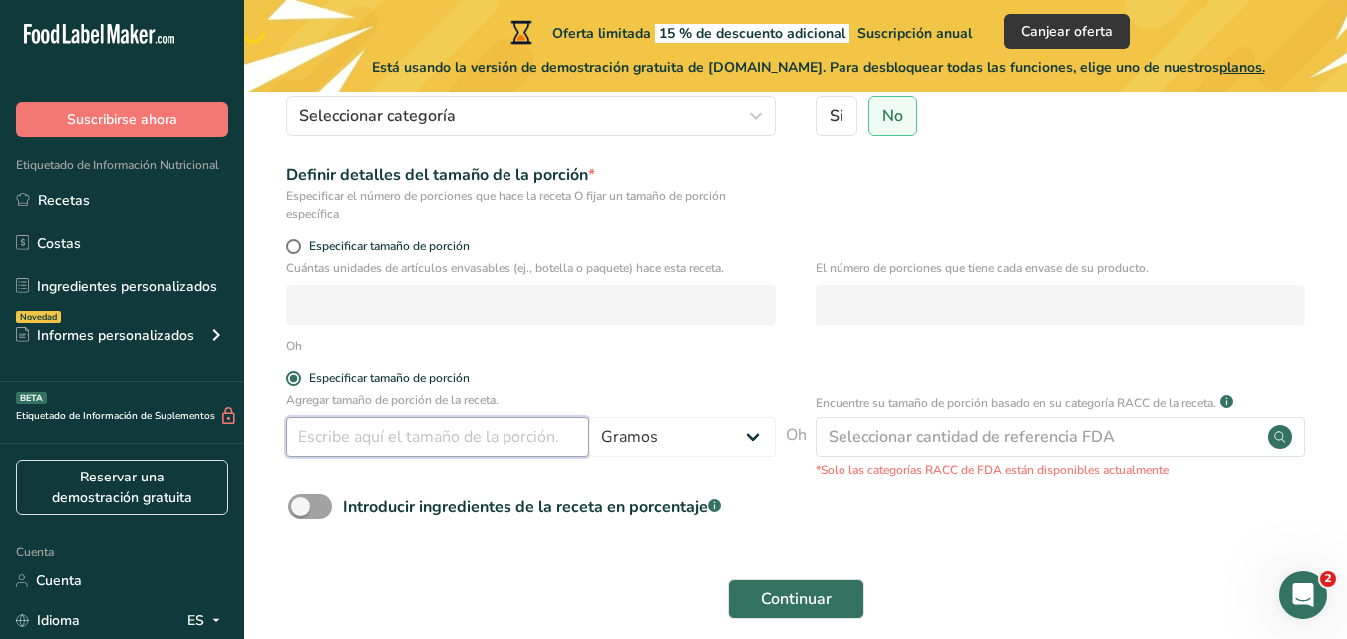
click at [475, 445] on input "number" at bounding box center [437, 437] width 303 height 40
click at [297, 245] on span at bounding box center [293, 246] width 15 height 15
click at [297, 245] on input "Especificar tamaño de porción" at bounding box center [292, 246] width 13 height 13
radio input "true"
radio input "false"
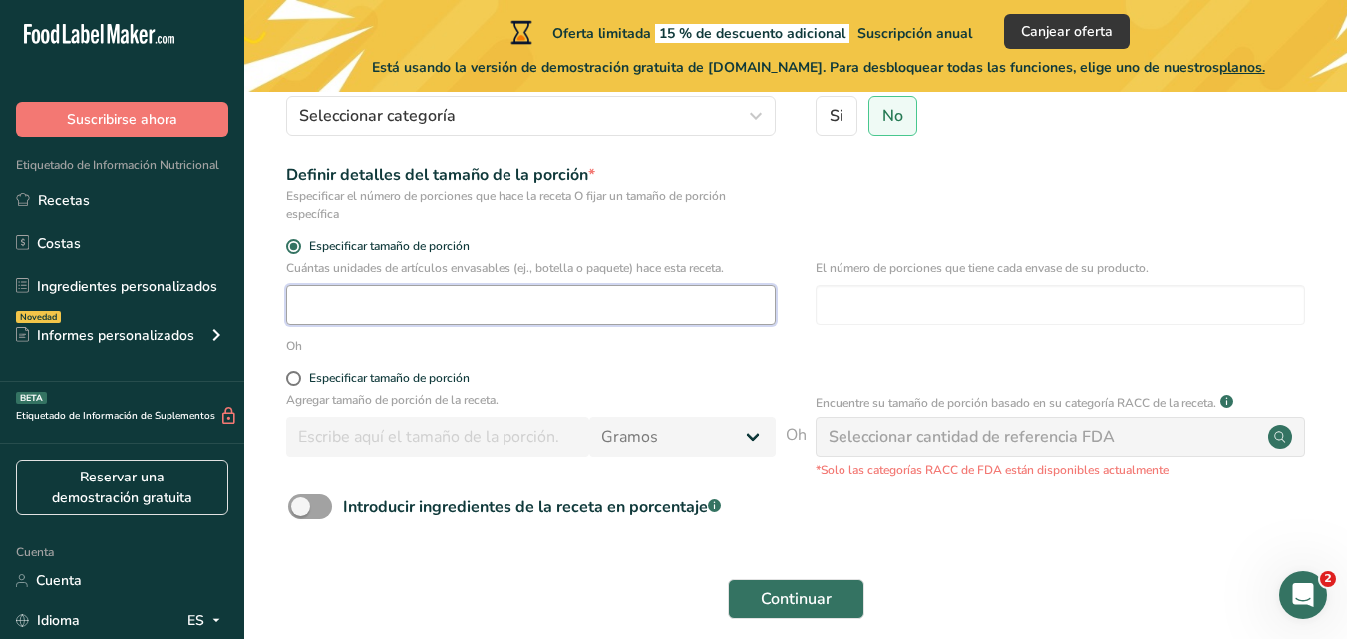
click at [366, 298] on input "number" at bounding box center [530, 305] width 489 height 40
type input "1"
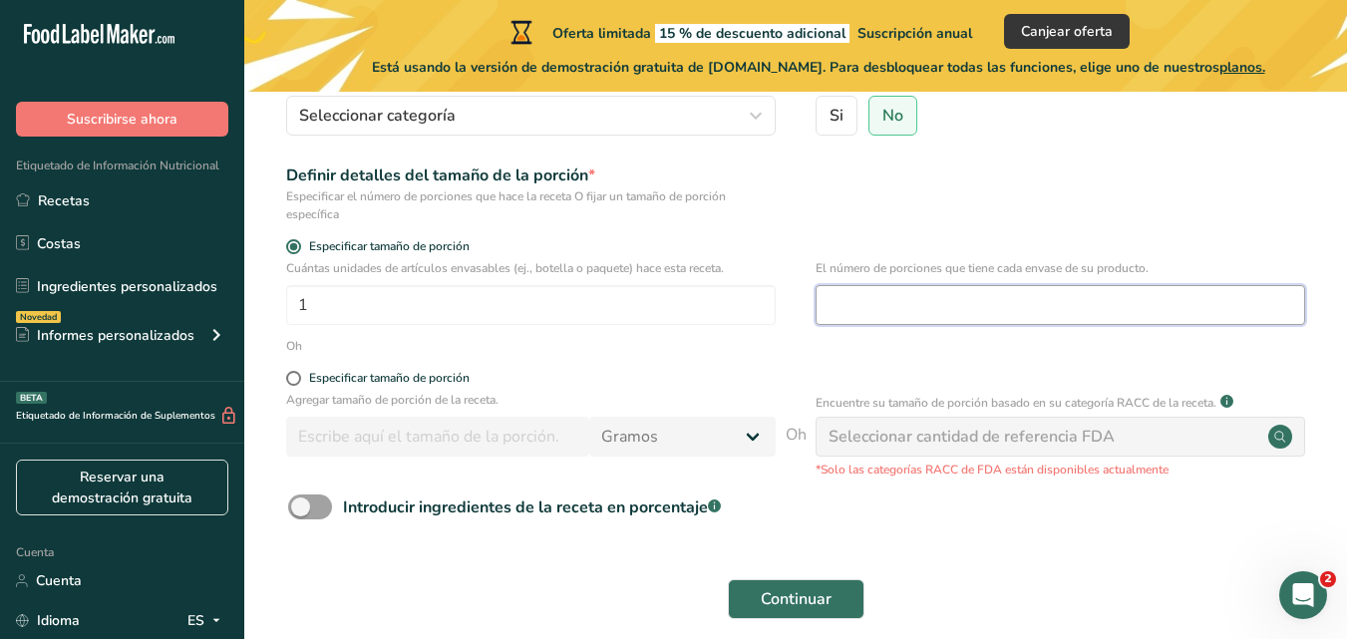
click at [956, 294] on input "number" at bounding box center [1059, 305] width 489 height 40
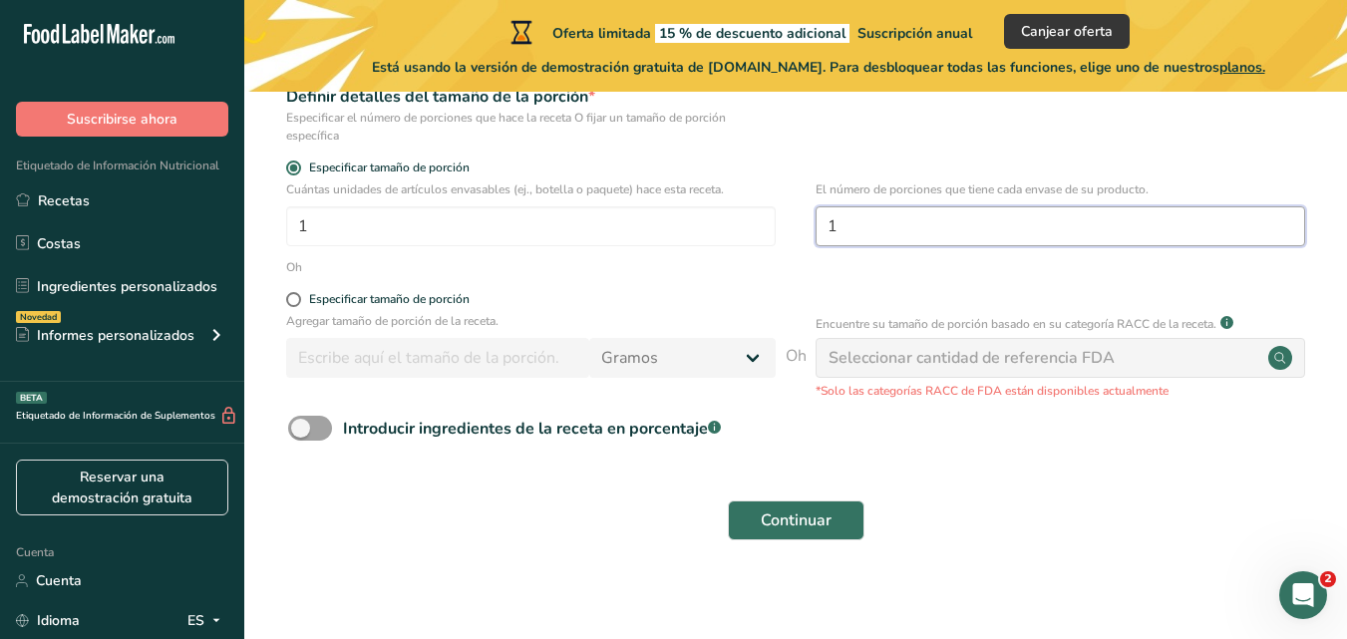
scroll to position [326, 0]
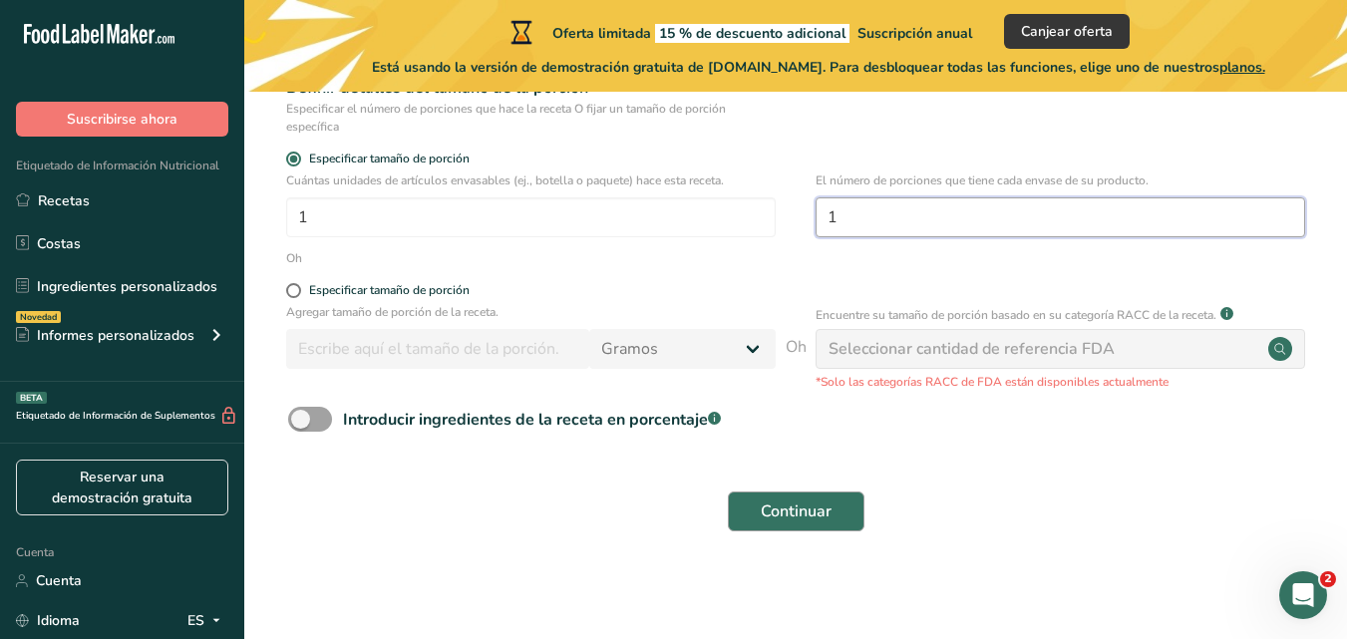
type input "1"
click at [808, 514] on font "Continuar" at bounding box center [795, 511] width 71 height 22
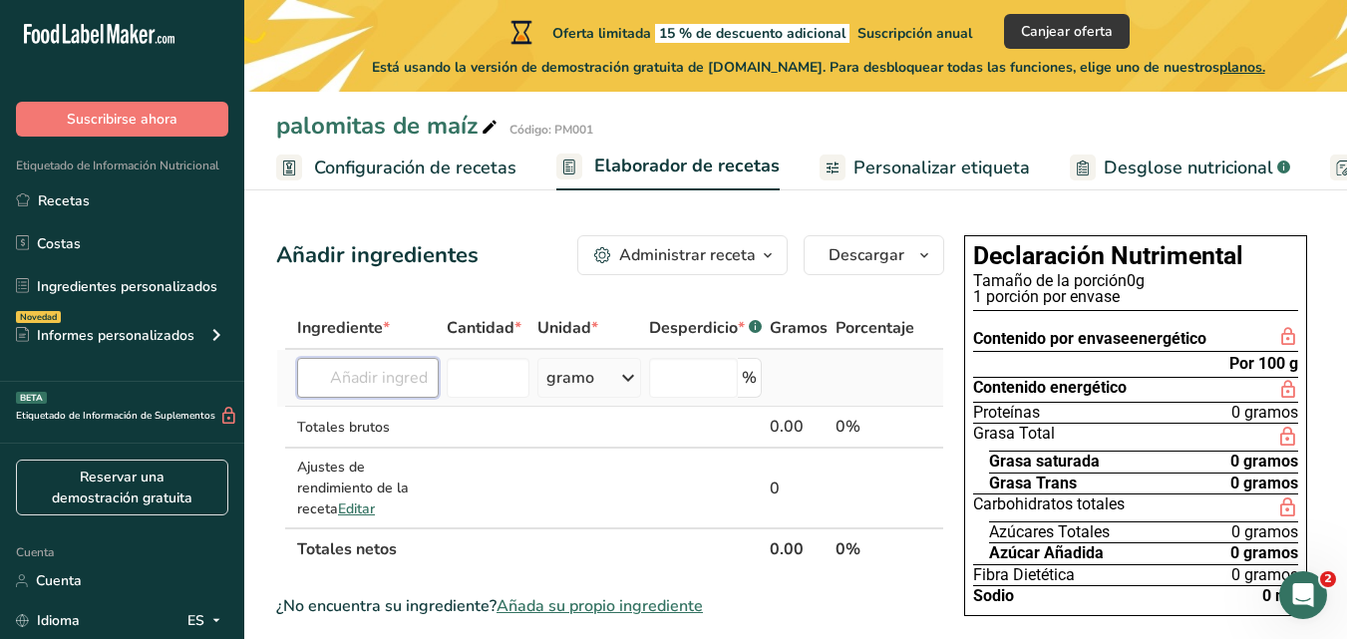
click at [405, 381] on input "text" at bounding box center [368, 378] width 142 height 40
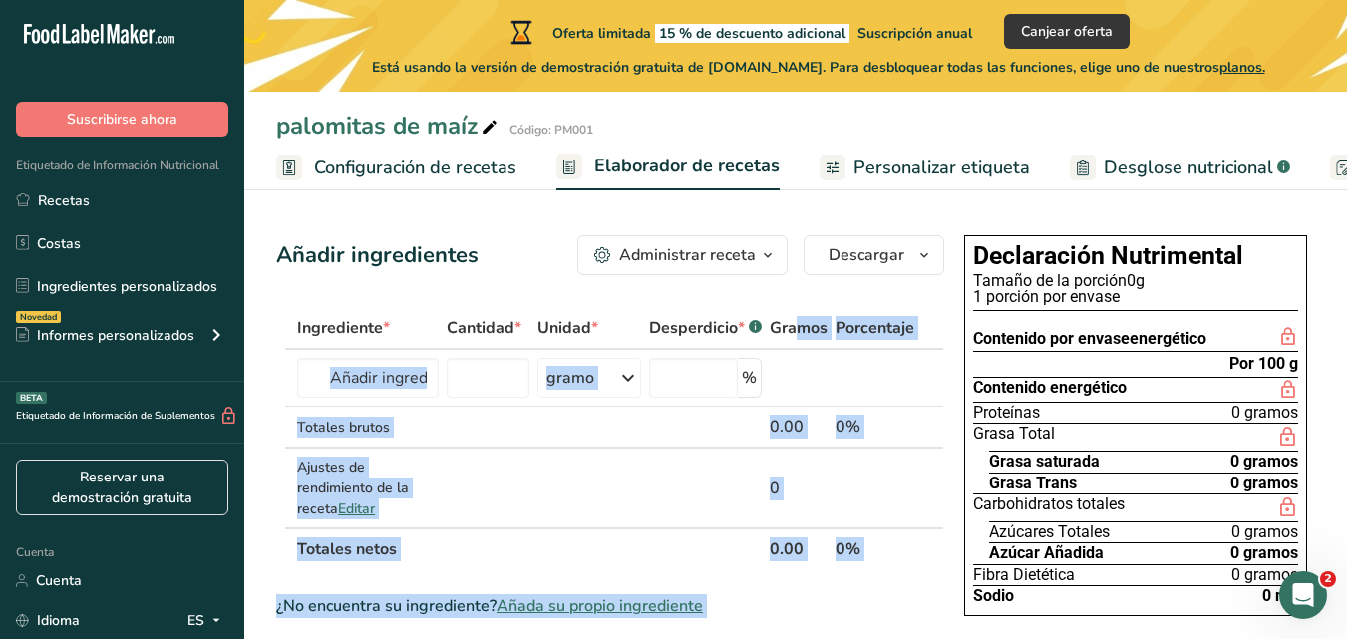
drag, startPoint x: 746, startPoint y: 620, endPoint x: 802, endPoint y: 324, distance: 301.4
click at [362, 393] on input "text" at bounding box center [368, 378] width 142 height 40
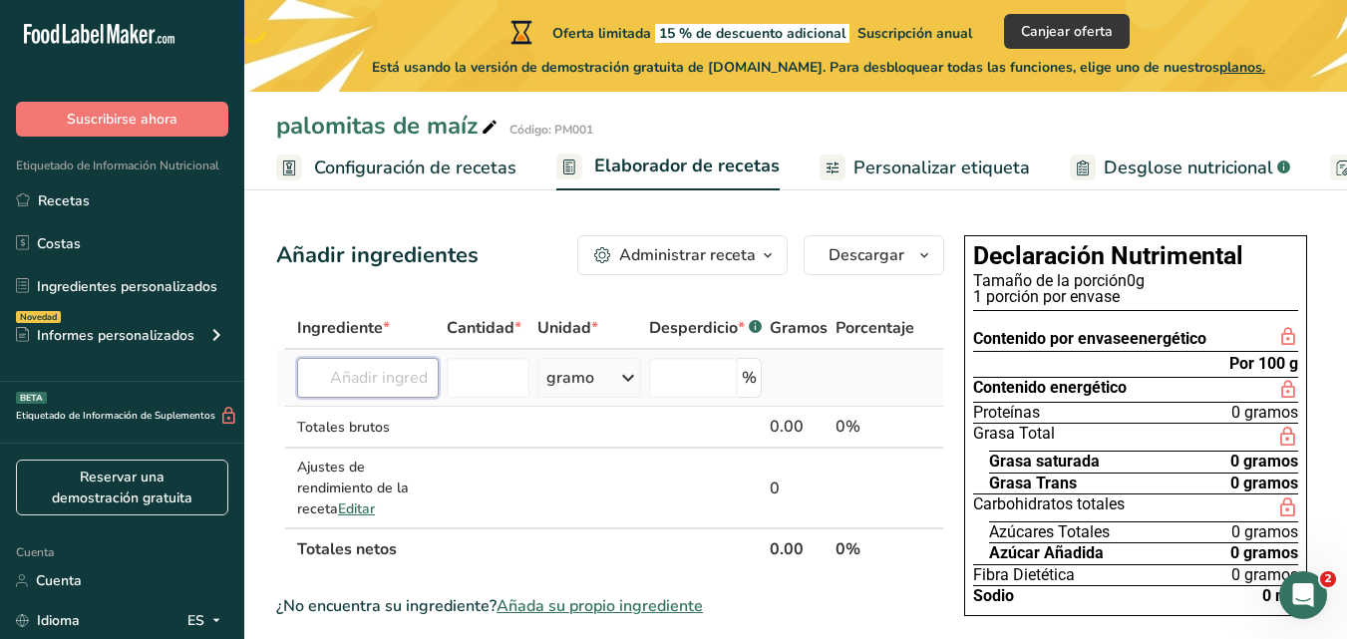
click at [399, 364] on input "text" at bounding box center [368, 378] width 142 height 40
click at [388, 379] on input "text" at bounding box center [368, 378] width 142 height 40
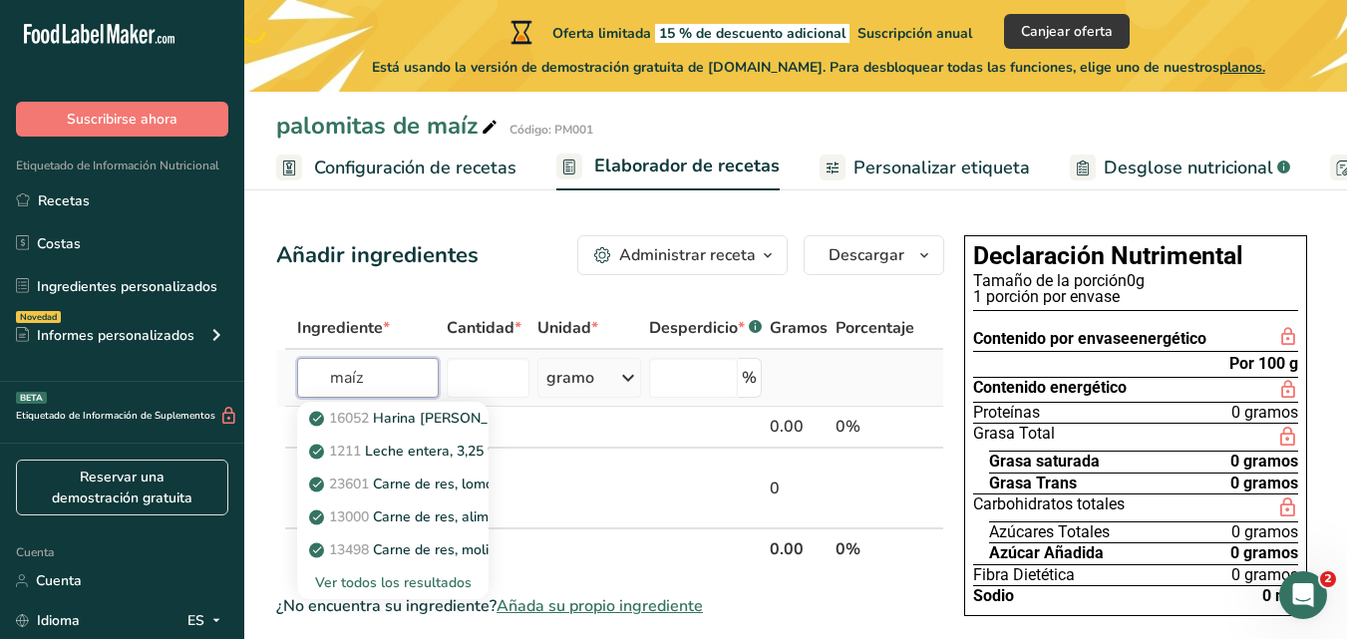
type input "maíz"
click at [419, 587] on font "Ver todos los resultados" at bounding box center [393, 582] width 156 height 19
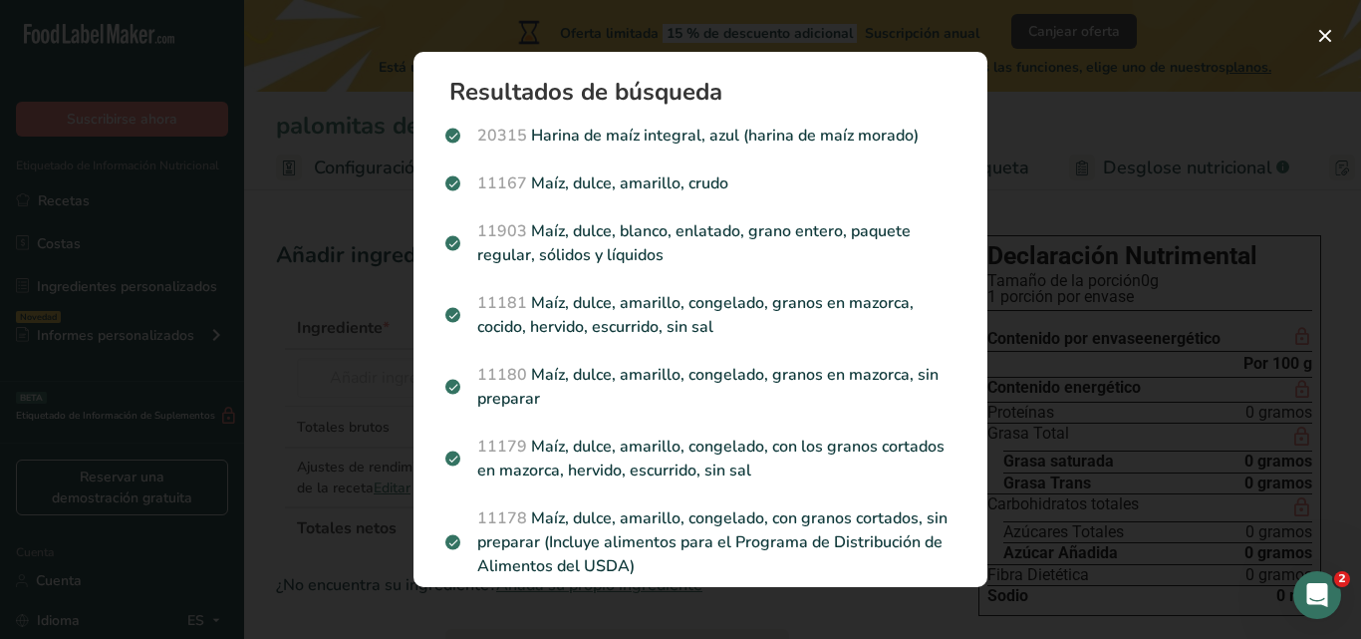
click at [333, 203] on div "Resultados de búsqueda modal" at bounding box center [680, 319] width 1361 height 639
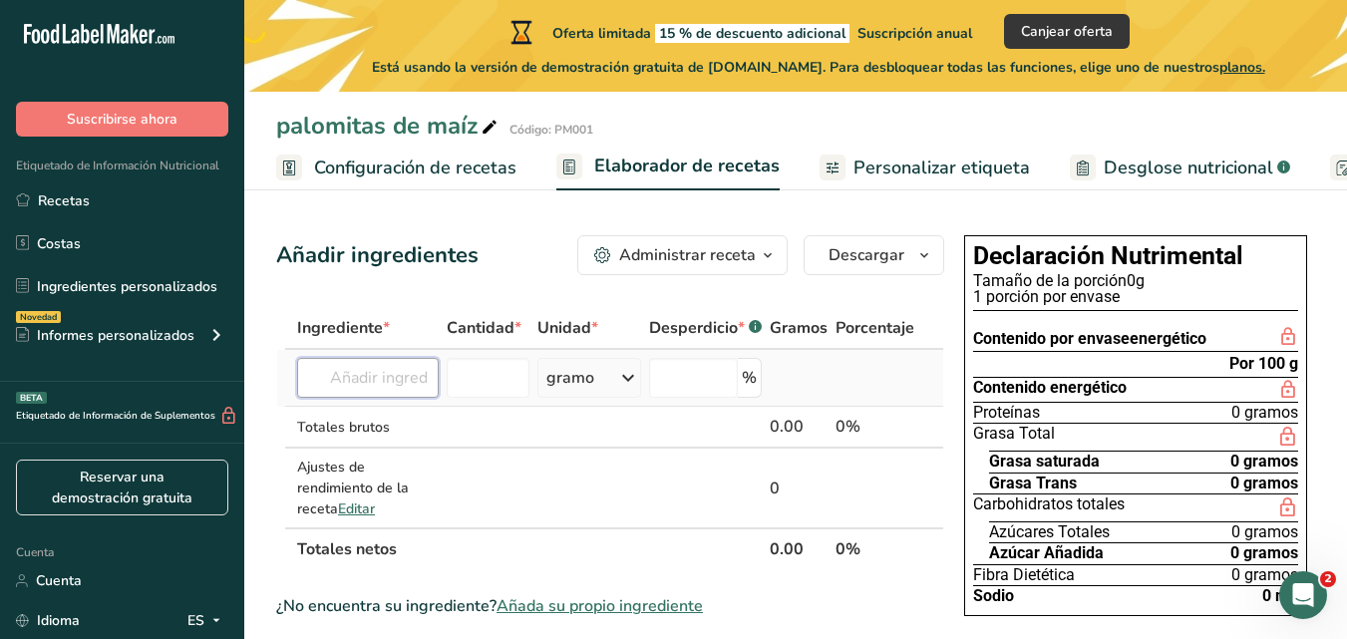
click at [401, 360] on input "text" at bounding box center [368, 378] width 142 height 40
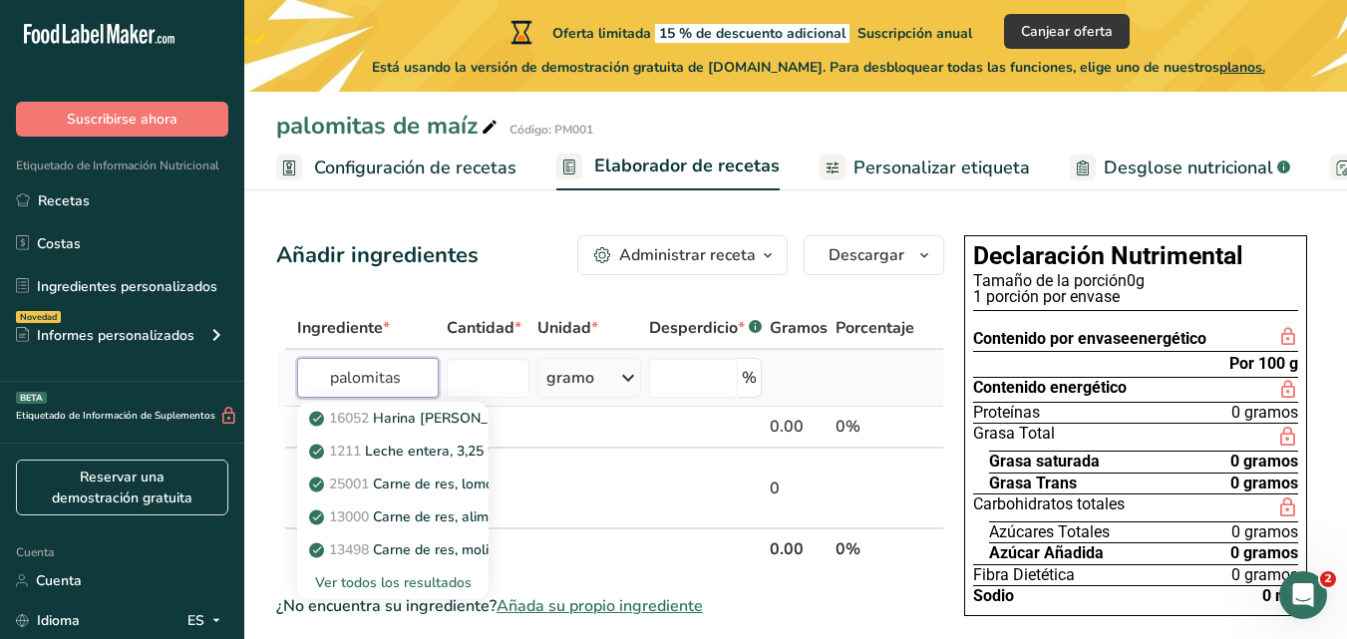
type input "palomitas"
click at [399, 581] on font "Ver todos los resultados" at bounding box center [393, 582] width 156 height 19
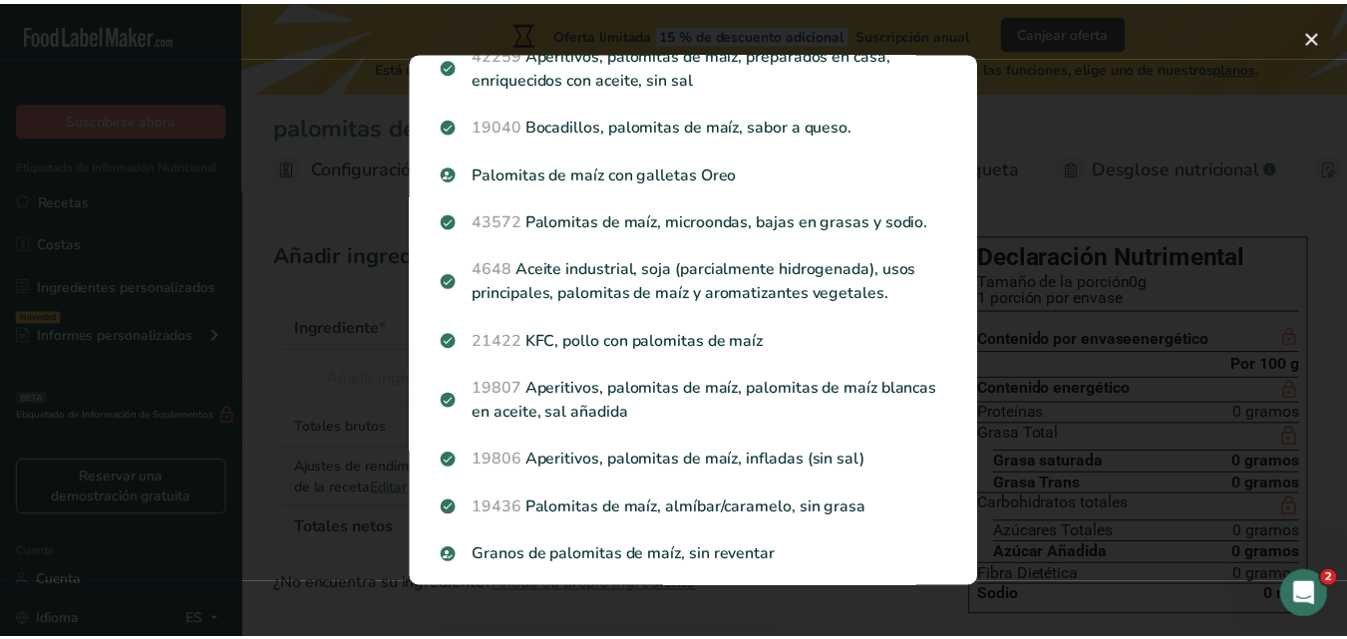
scroll to position [382, 0]
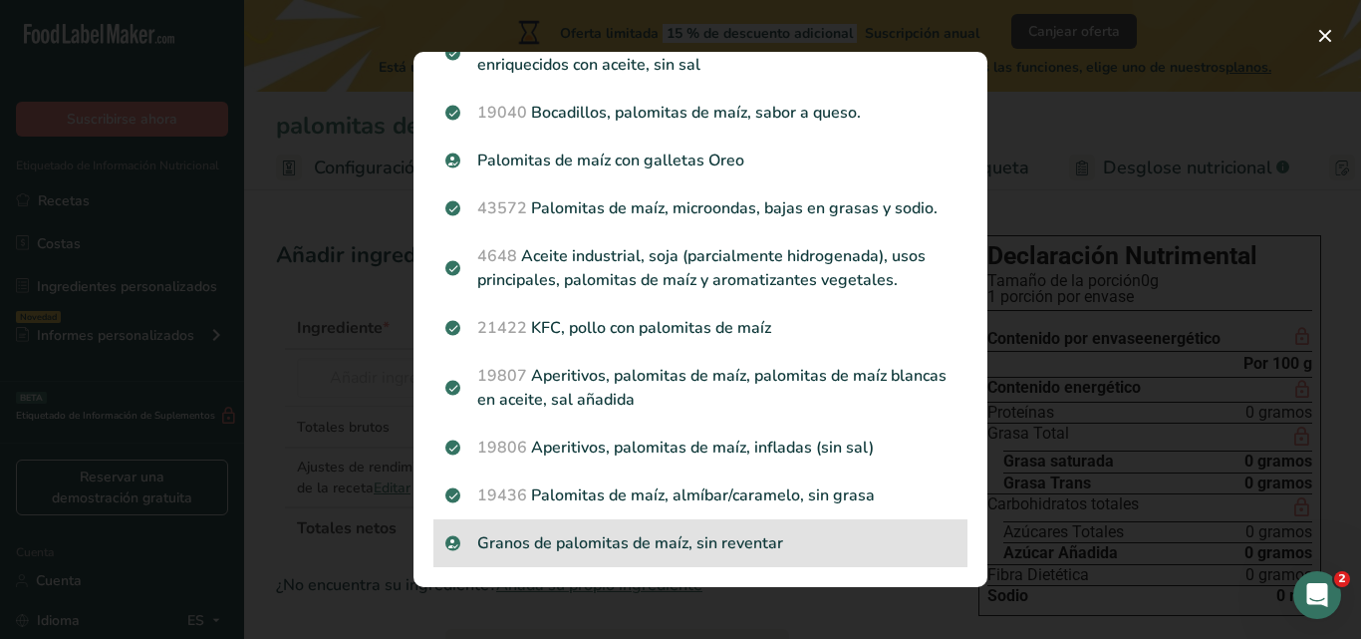
click at [615, 534] on p "Granos de palomitas de maíz, sin reventar" at bounding box center [701, 543] width 510 height 24
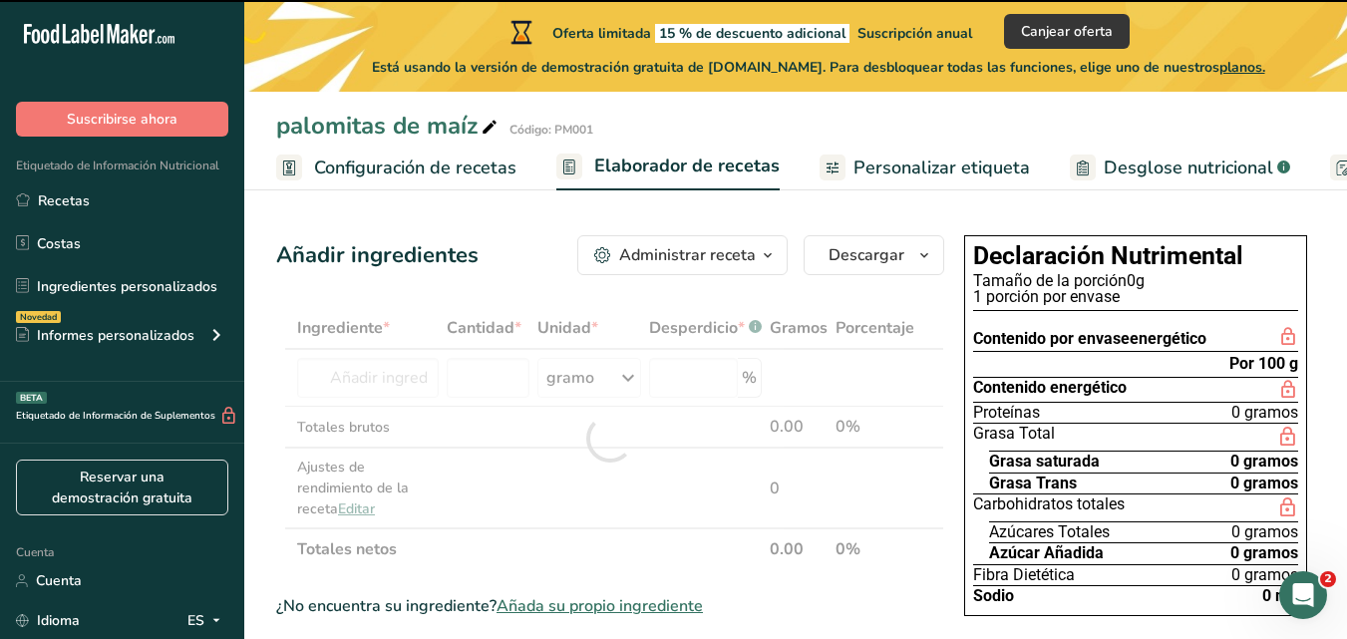
type input "0"
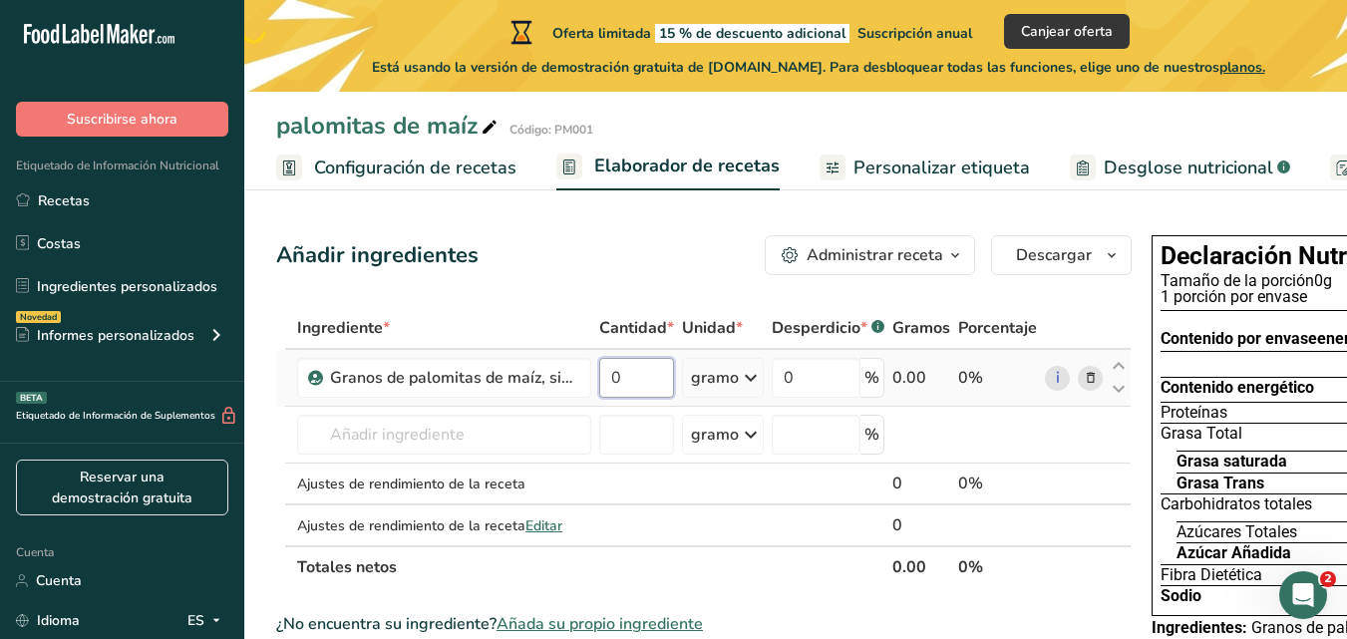
click at [630, 398] on input "0" at bounding box center [636, 378] width 75 height 40
type input "28.5"
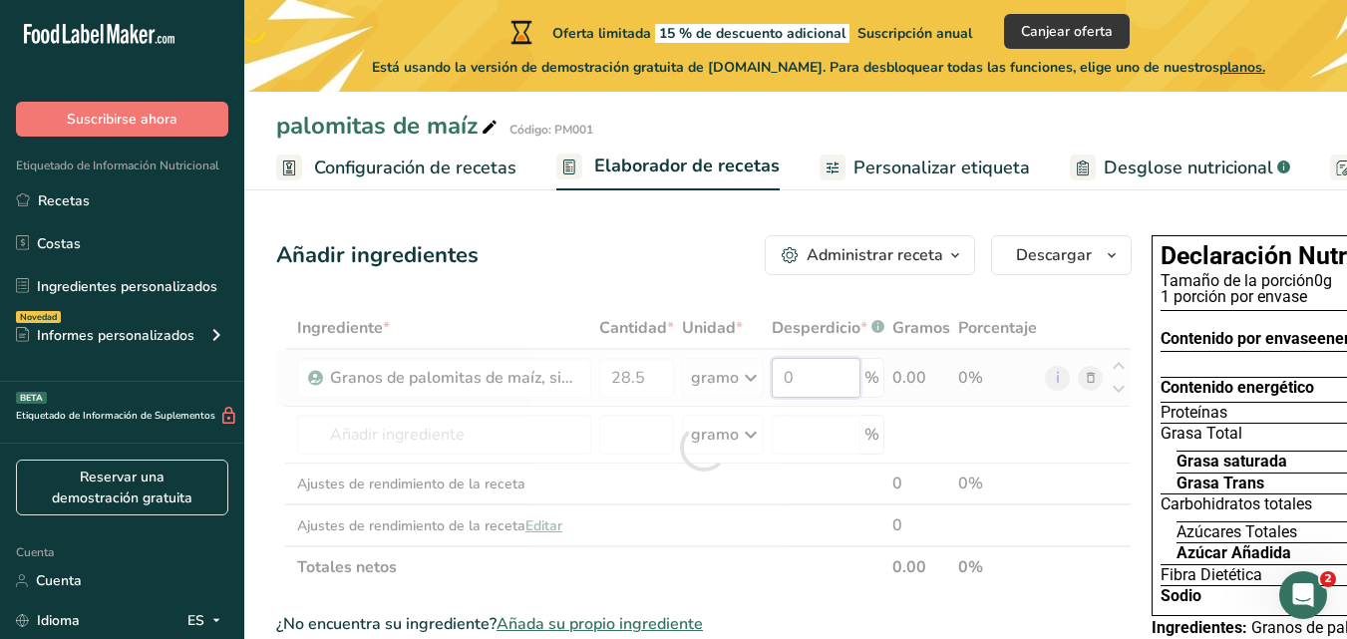
click at [830, 390] on div "Ingrediente * Cantidad * Unidad * Desperdicio * .a-a{fill:#347362;}.b-a{fill:#f…" at bounding box center [703, 447] width 855 height 281
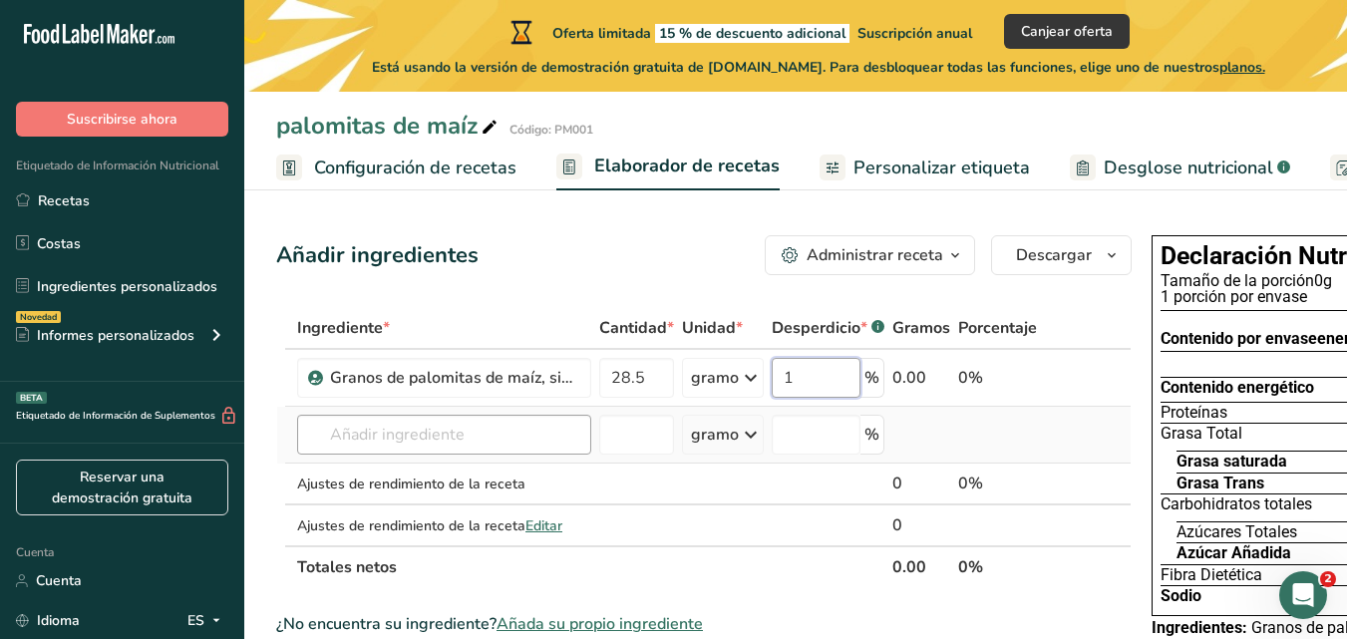
type input "1"
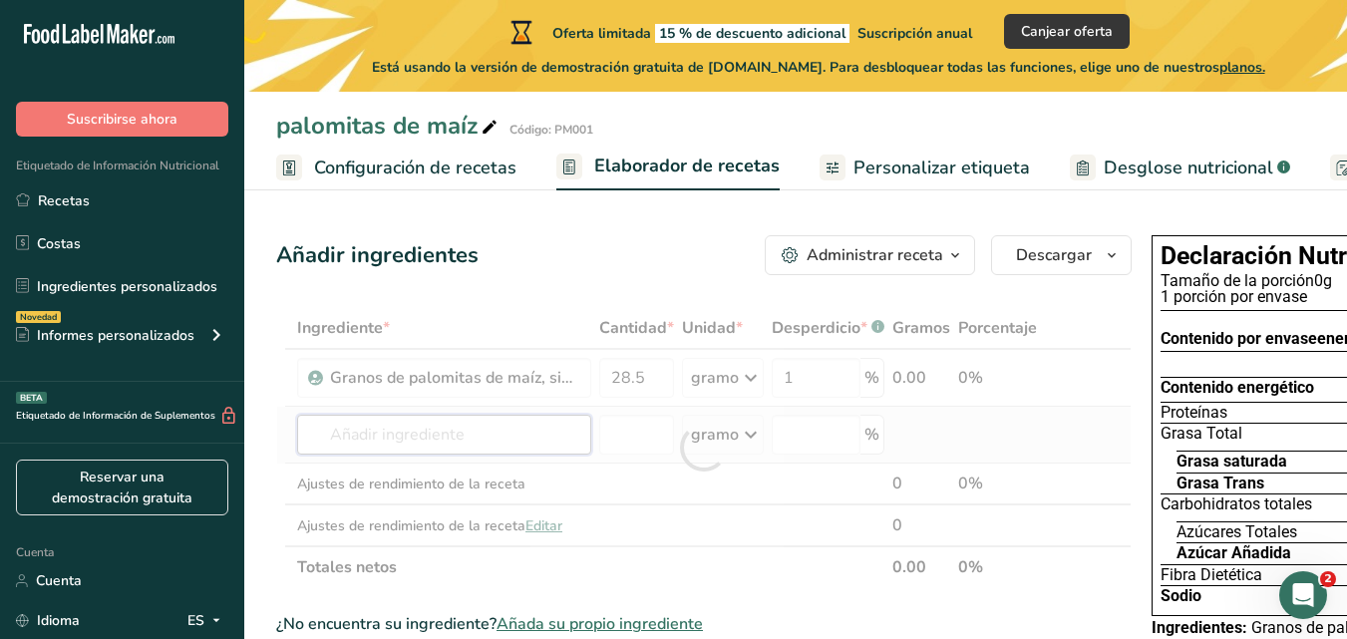
click at [562, 453] on div "Ingrediente * Cantidad * Unidad * Desperdicio * .a-a{fill:#347362;}.b-a{fill:#f…" at bounding box center [703, 447] width 855 height 281
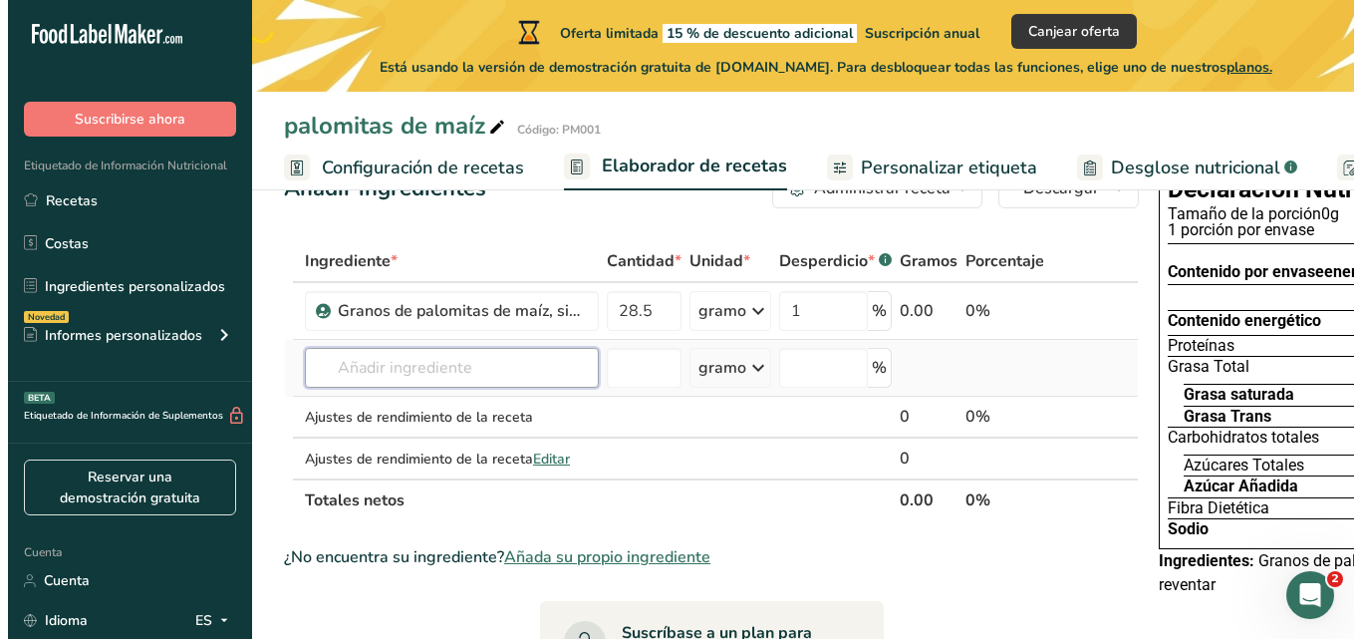
scroll to position [68, 0]
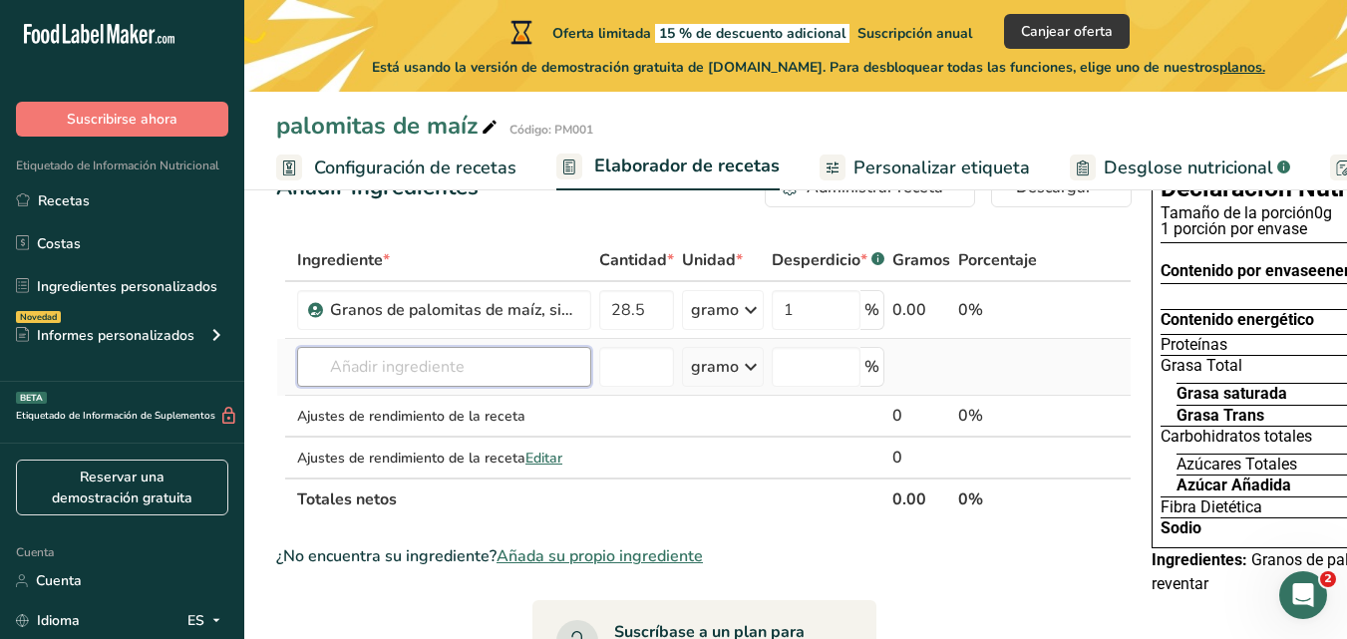
click at [450, 387] on input "text" at bounding box center [444, 367] width 294 height 40
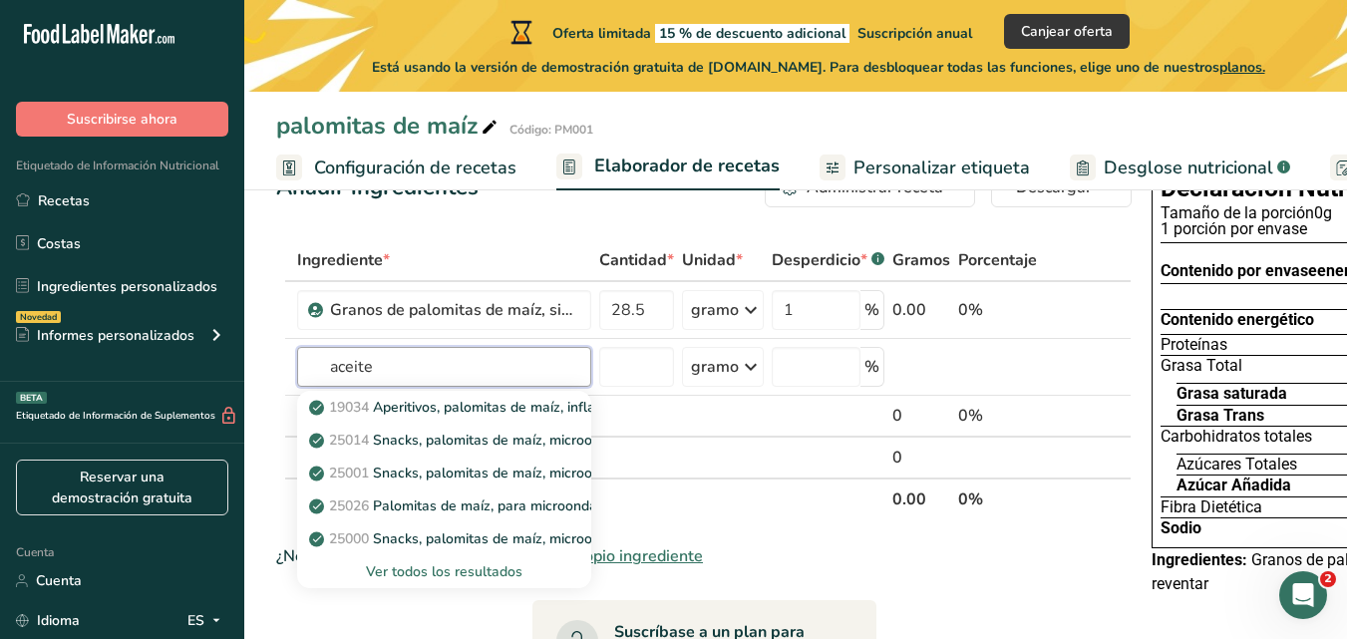
type input "aceite"
click at [422, 382] on input "text" at bounding box center [444, 367] width 294 height 40
type input "aceite"
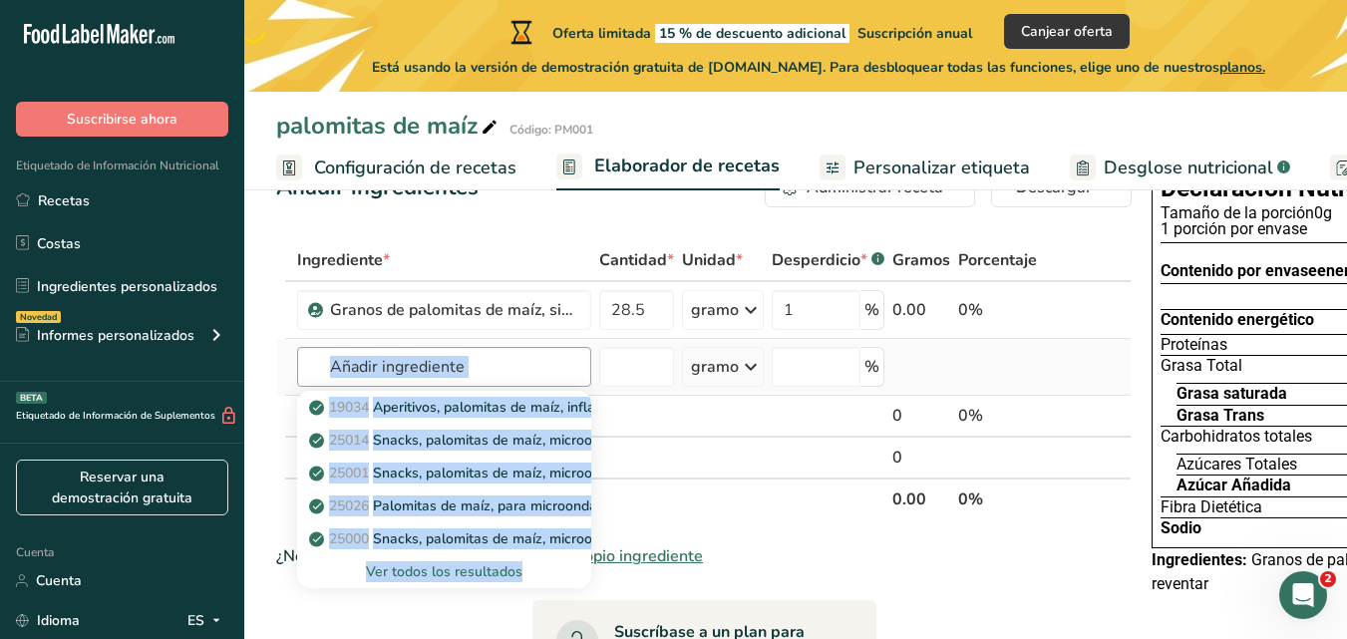
drag, startPoint x: 426, startPoint y: 595, endPoint x: 482, endPoint y: 391, distance: 212.1
click at [482, 387] on div "19034 Aperitivos, palomitas de maíz, infladas 25014 Snacks, palomitas de maíz, …" at bounding box center [444, 367] width 294 height 40
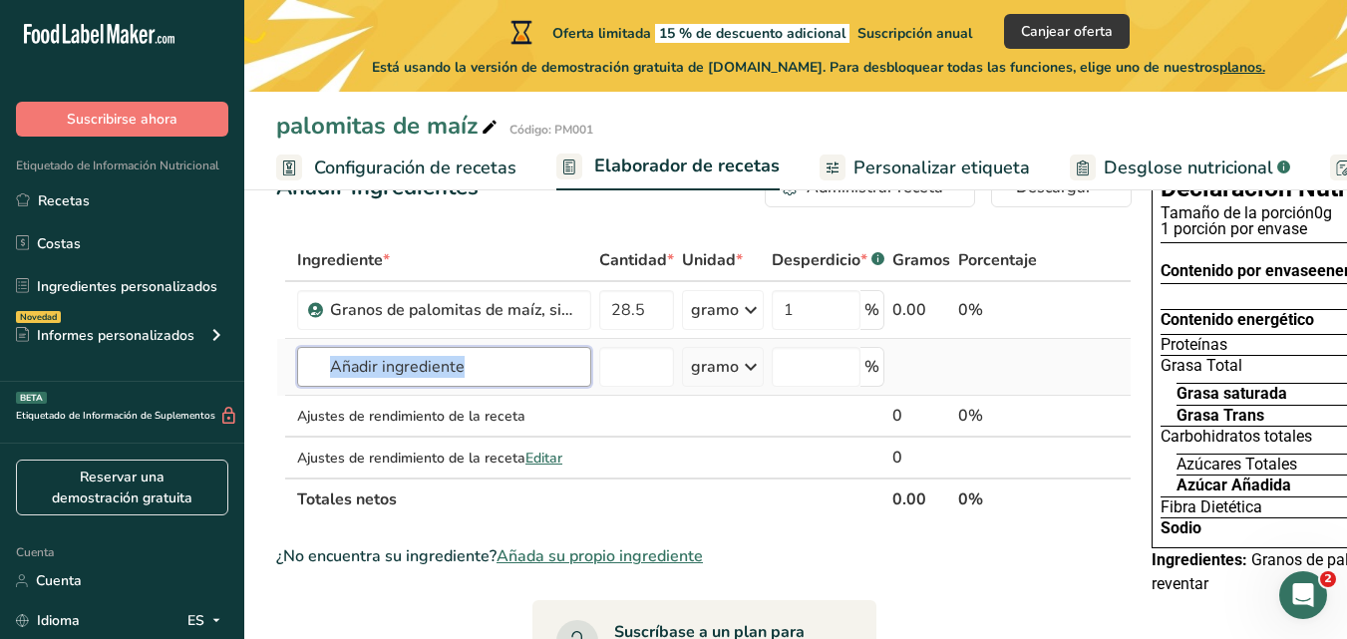
click at [501, 387] on input "text" at bounding box center [444, 367] width 294 height 40
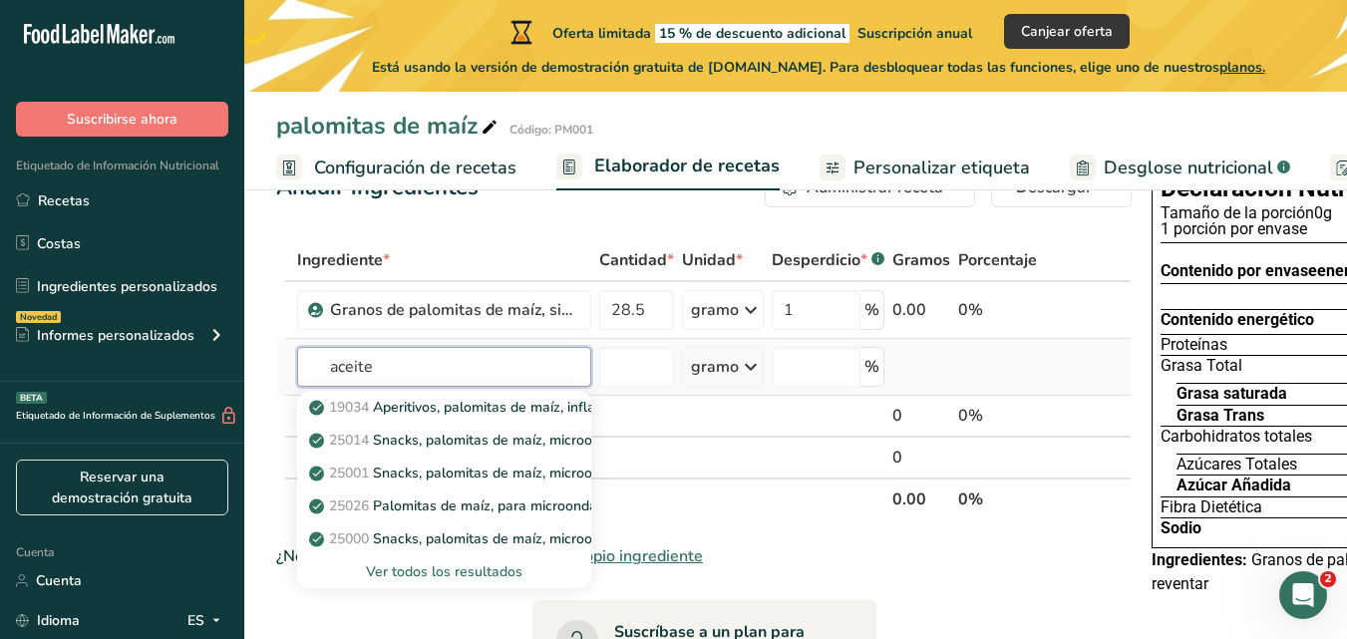
type input "aceite"
click at [421, 581] on font "Ver todos los resultados" at bounding box center [444, 571] width 156 height 19
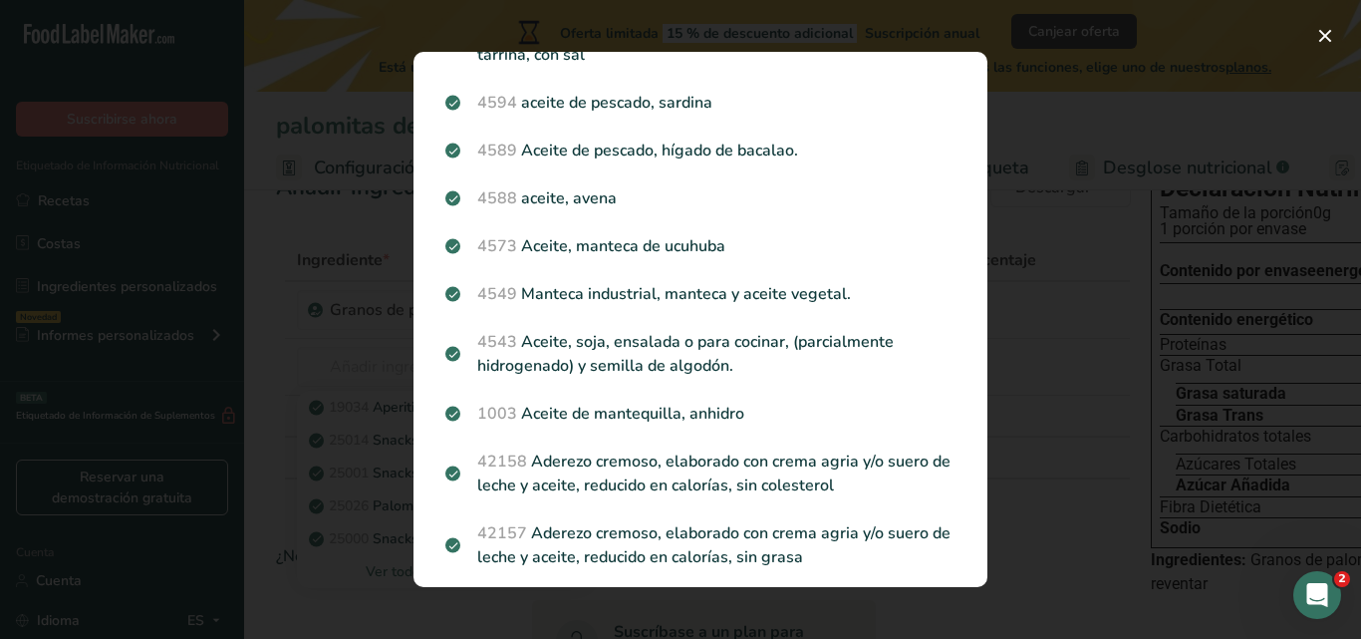
scroll to position [2582, 0]
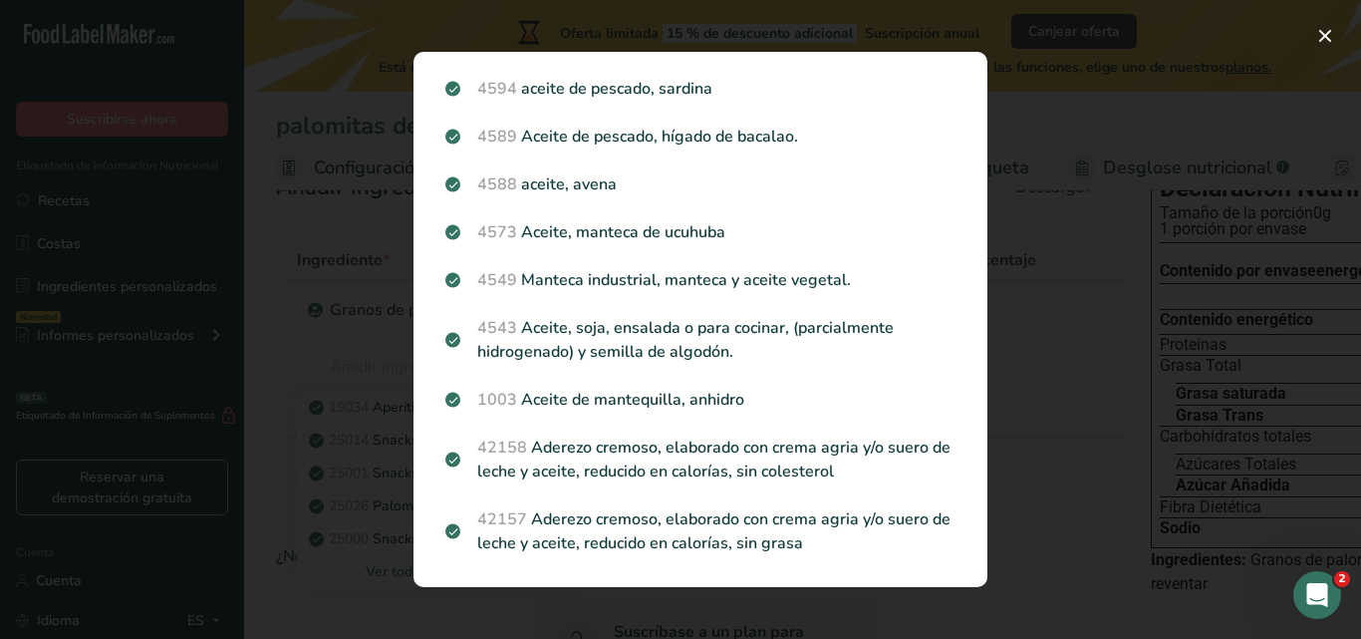
click at [323, 385] on div "Resultados de búsqueda modal" at bounding box center [680, 319] width 1361 height 639
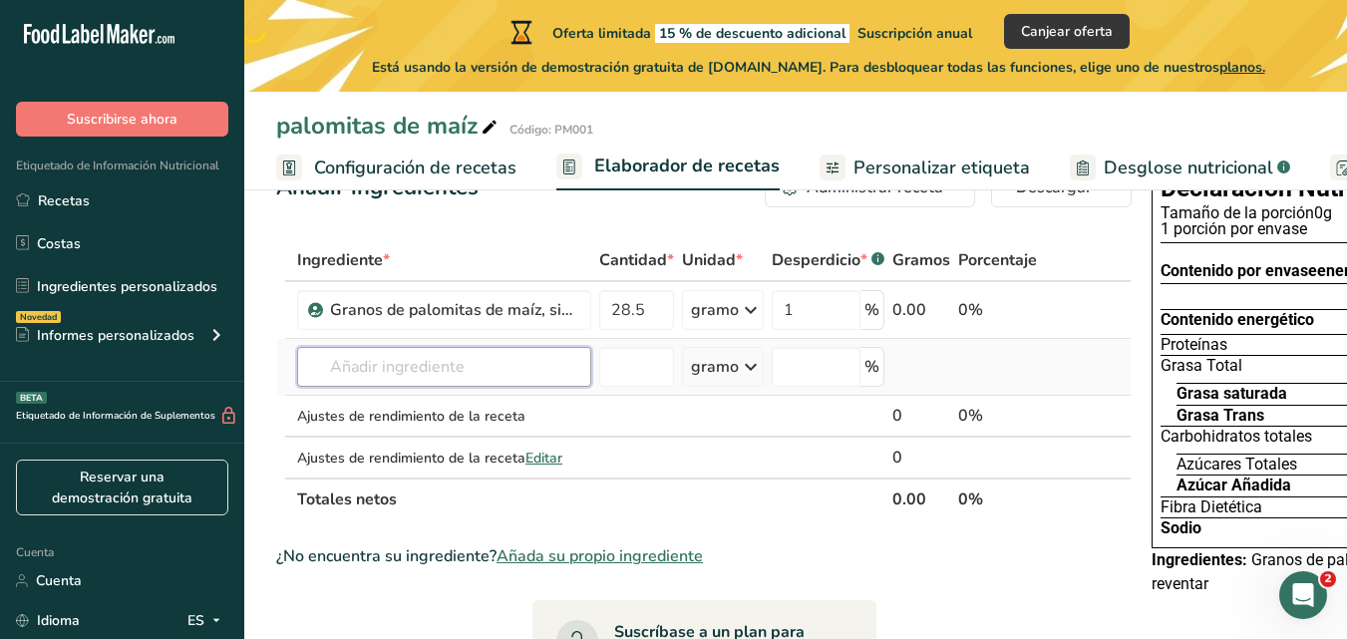
click at [421, 383] on input "text" at bounding box center [444, 367] width 294 height 40
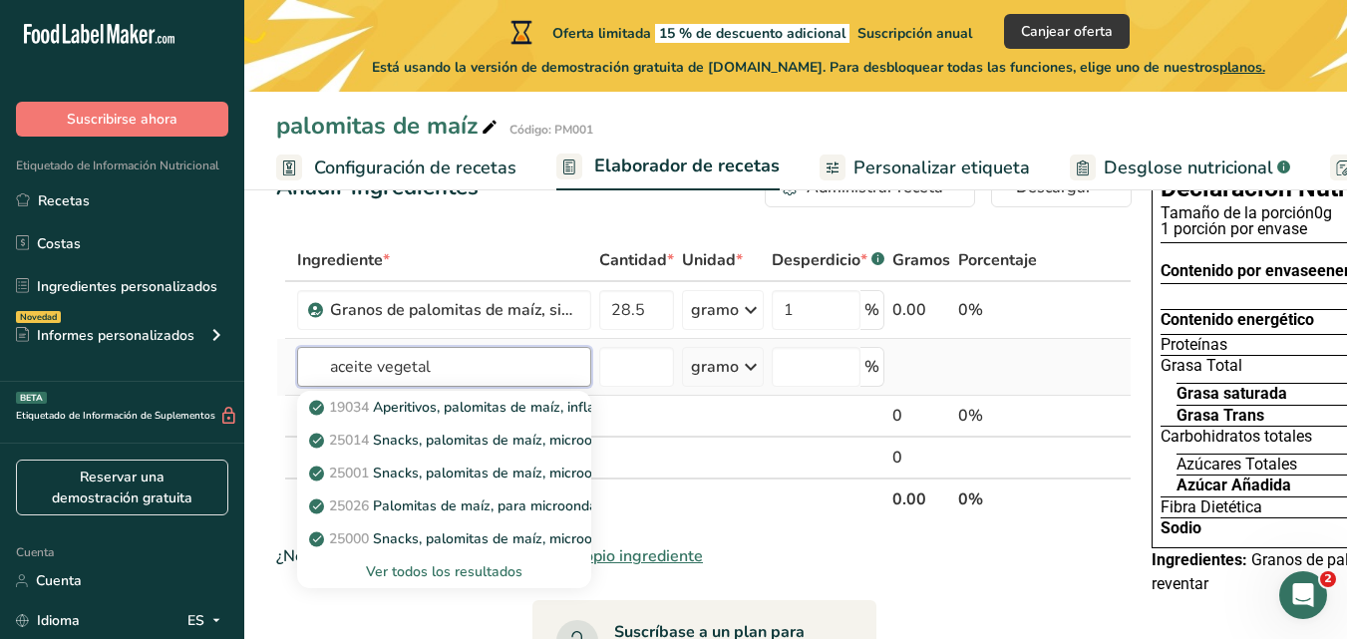
type input "aceite vegetal"
click at [465, 581] on font "Ver todos los resultados" at bounding box center [444, 571] width 156 height 19
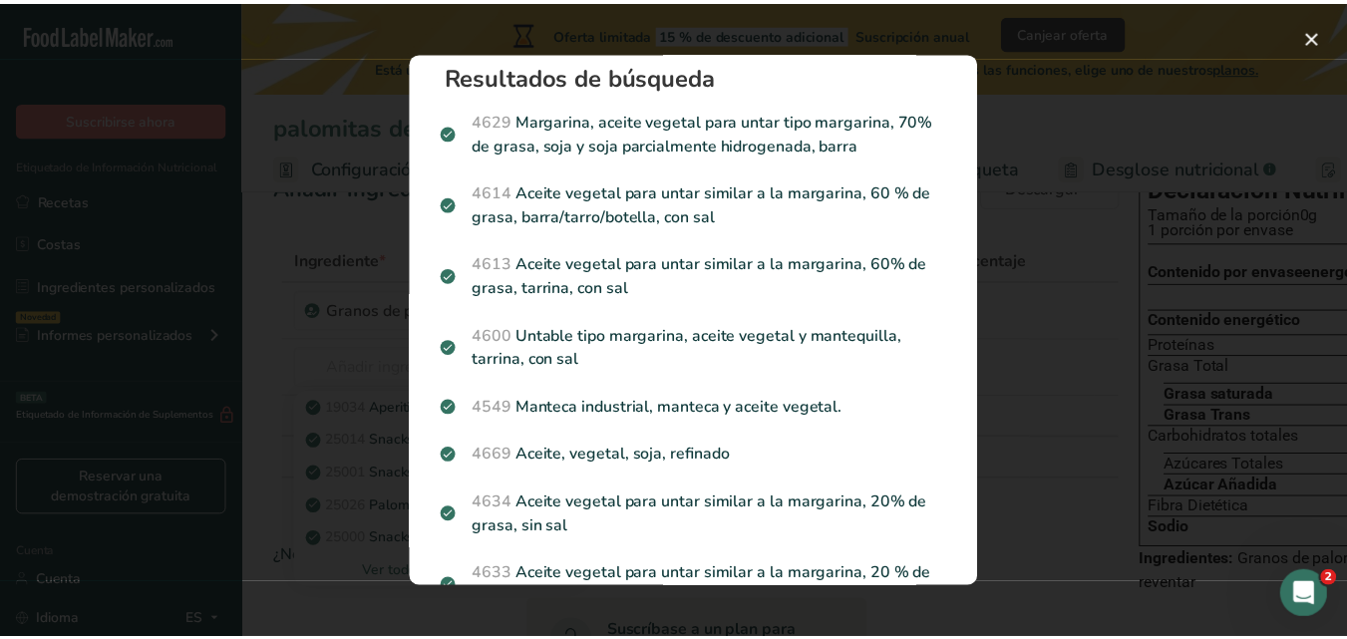
scroll to position [0, 0]
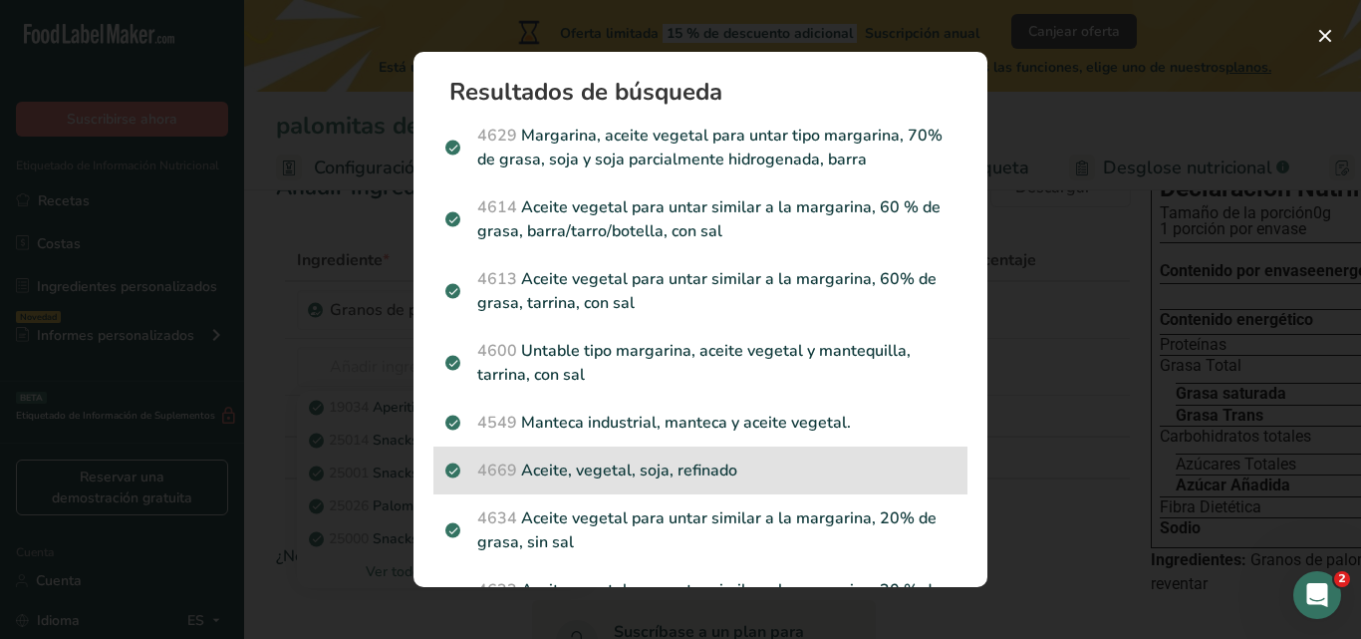
click at [675, 463] on p "4669 Aceite, vegetal, soja, refinado" at bounding box center [701, 470] width 510 height 24
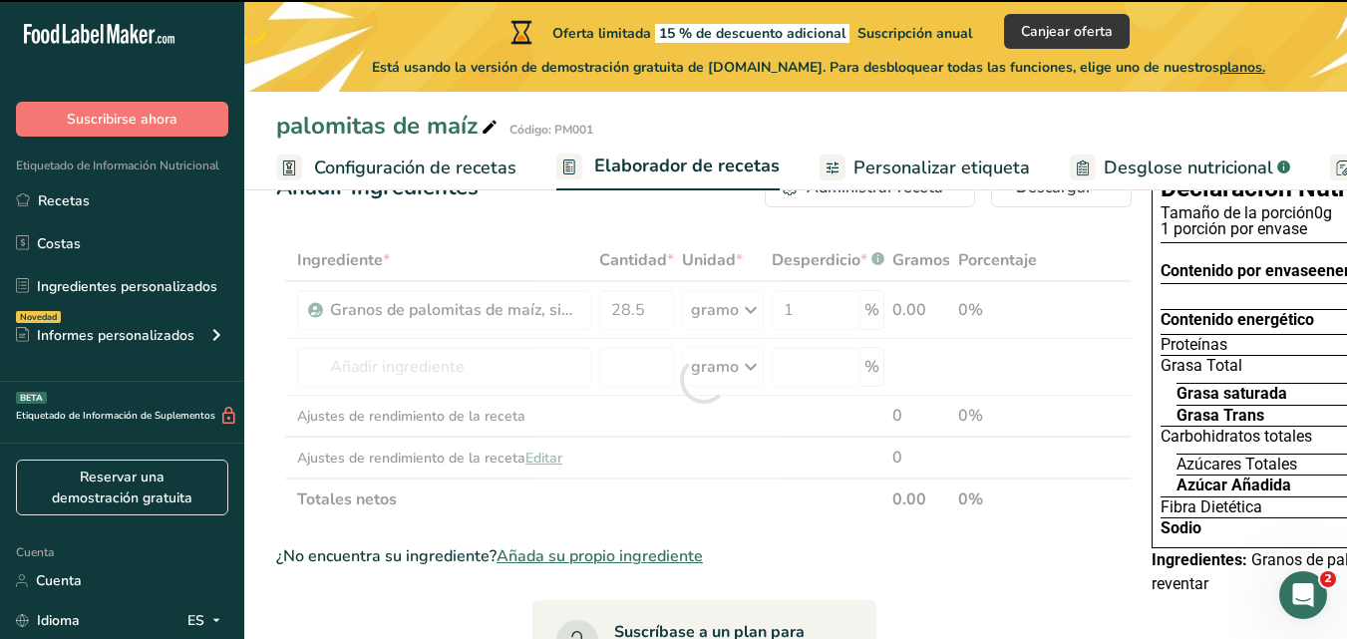
type input "0"
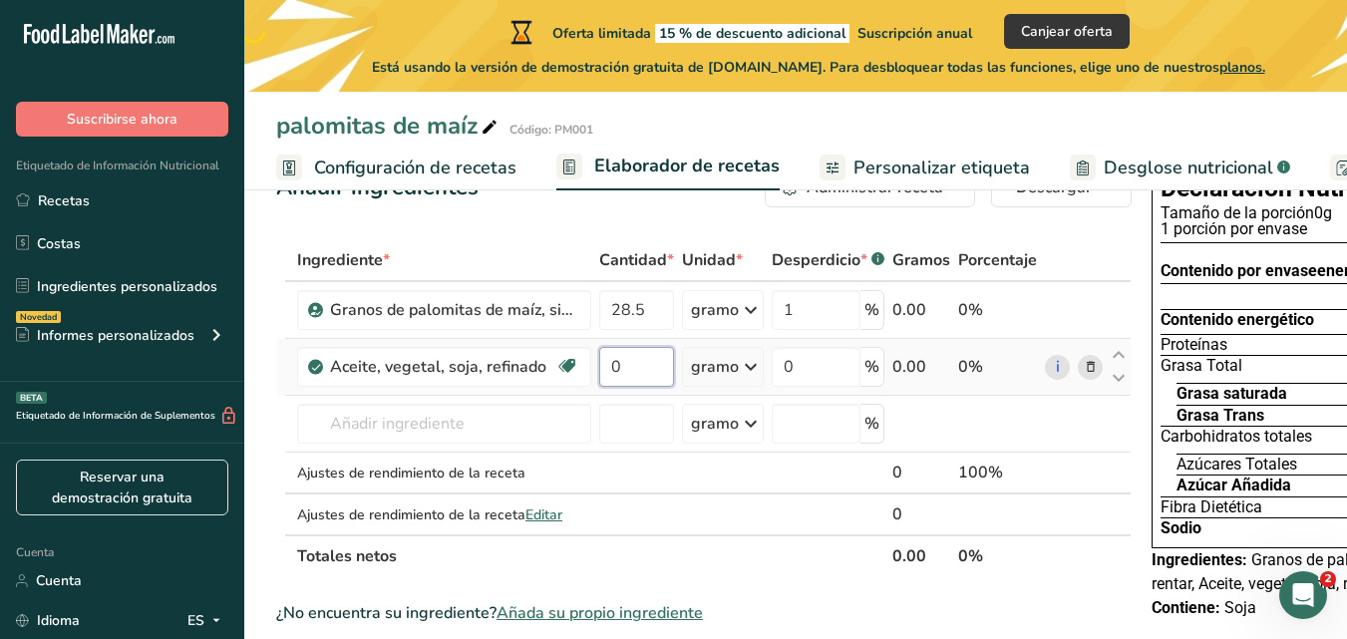
click at [632, 387] on input "0" at bounding box center [636, 367] width 75 height 40
type input "11.4"
click at [735, 394] on div "Ingrediente * Cantidad * Unidad * Desperdicio * .a-a{fill:#347362;}.b-a{fill:#f…" at bounding box center [703, 408] width 855 height 338
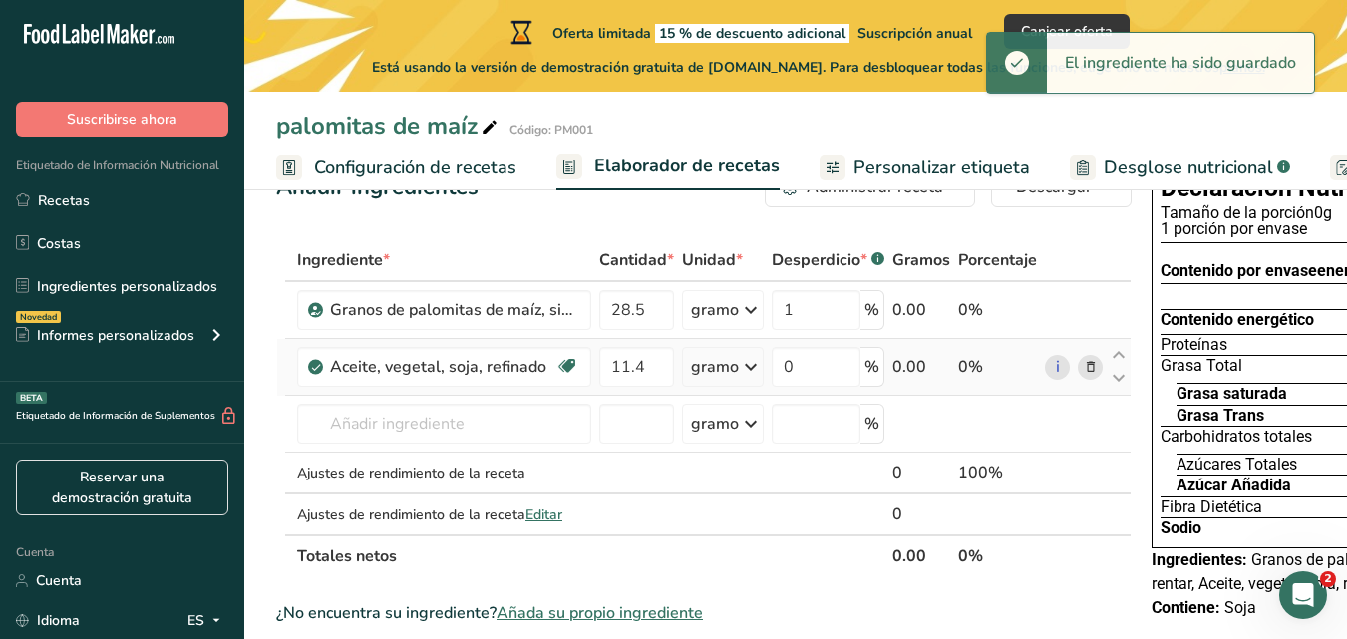
click at [739, 385] on icon at bounding box center [751, 367] width 24 height 36
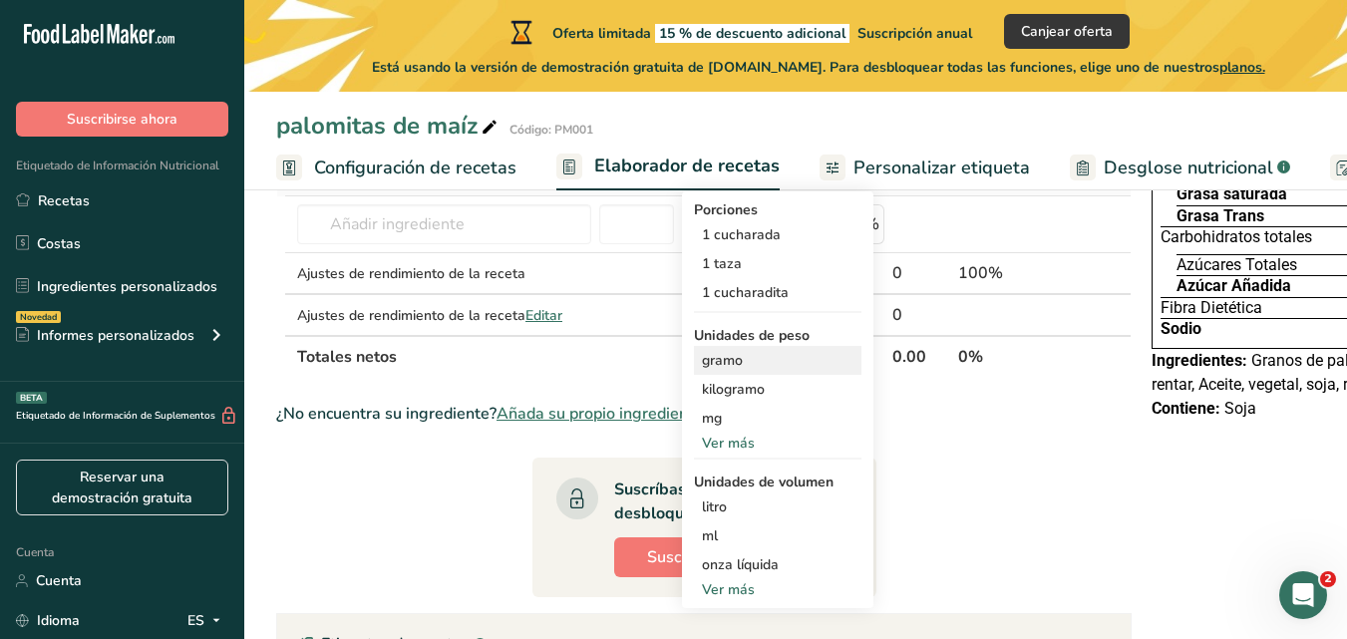
scroll to position [268, 0]
click at [723, 545] on div "ml" at bounding box center [777, 534] width 151 height 21
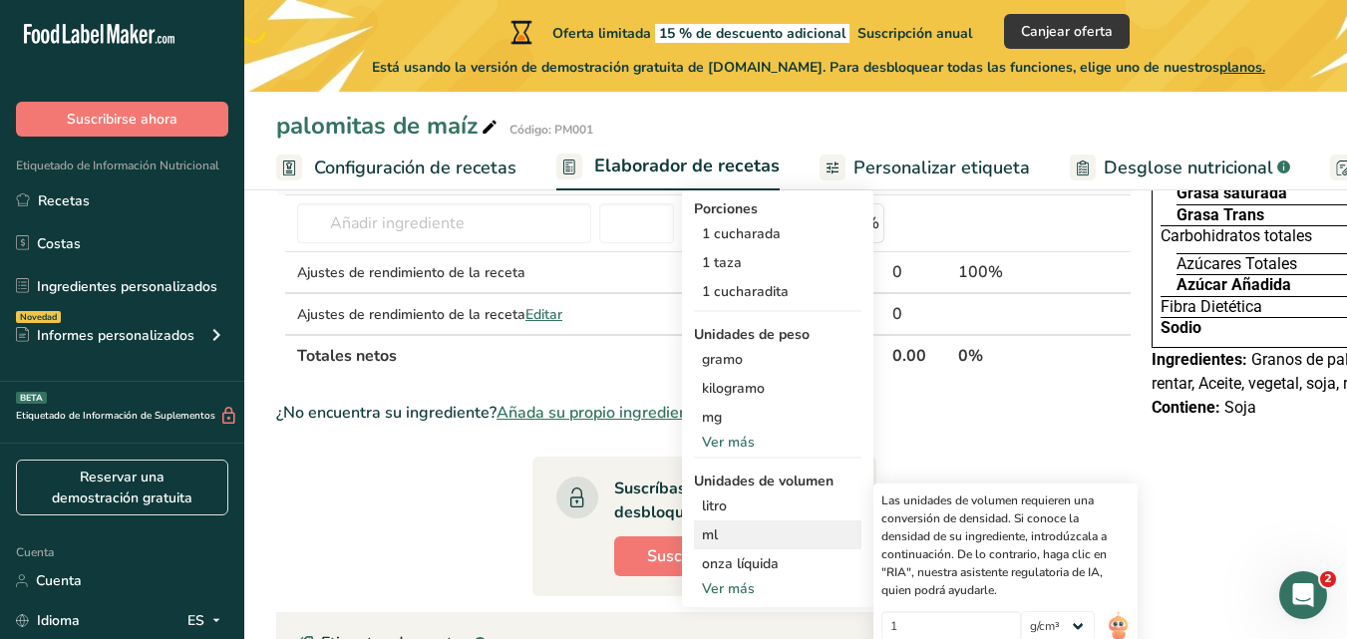
click at [704, 544] on font "ml" at bounding box center [710, 534] width 16 height 19
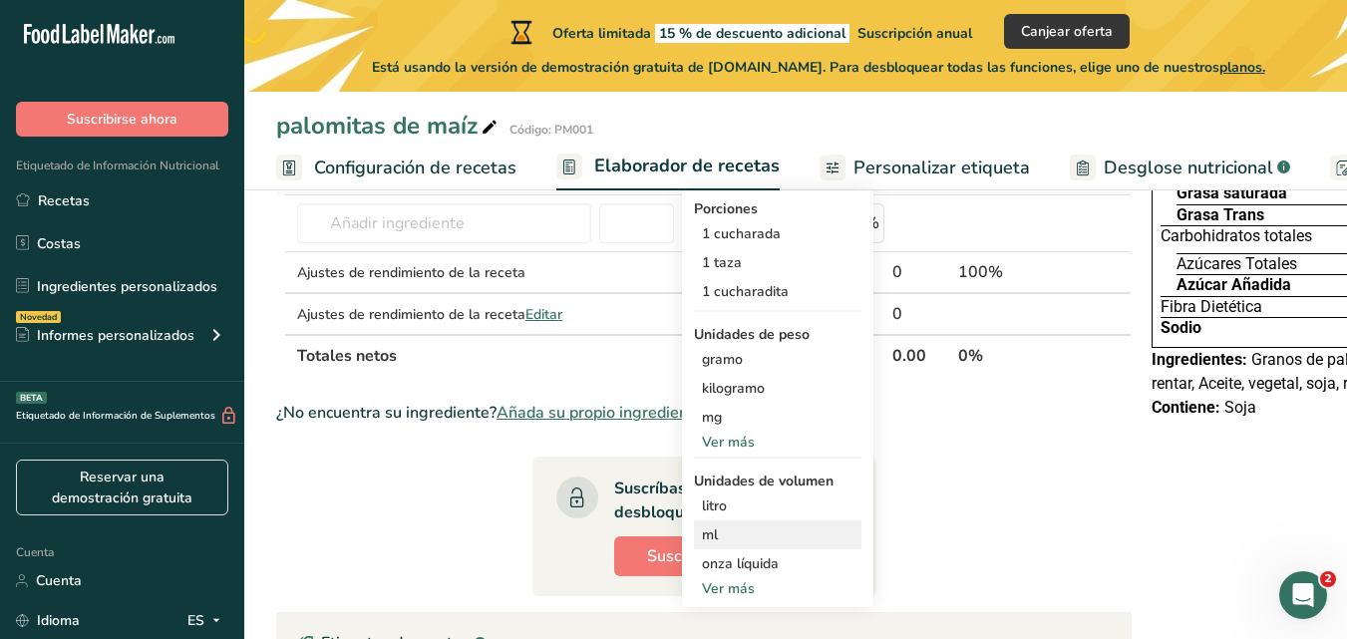
click at [704, 544] on font "ml" at bounding box center [710, 534] width 16 height 19
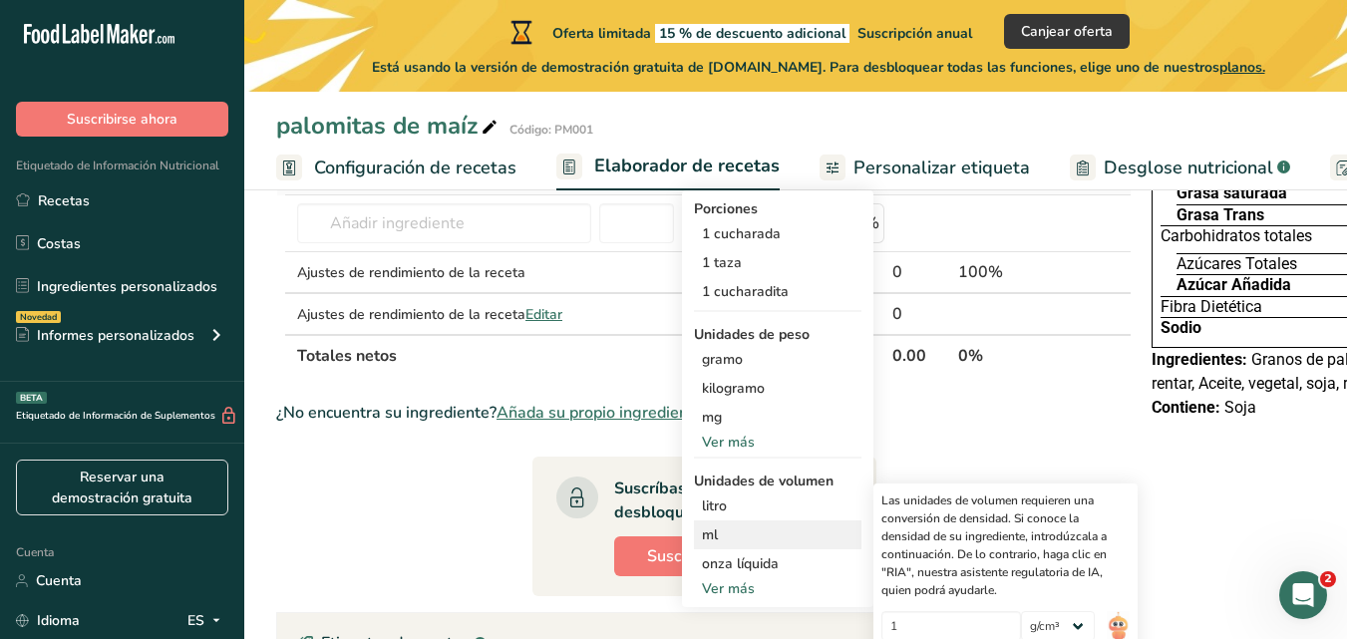
click at [704, 544] on font "ml" at bounding box center [710, 534] width 16 height 19
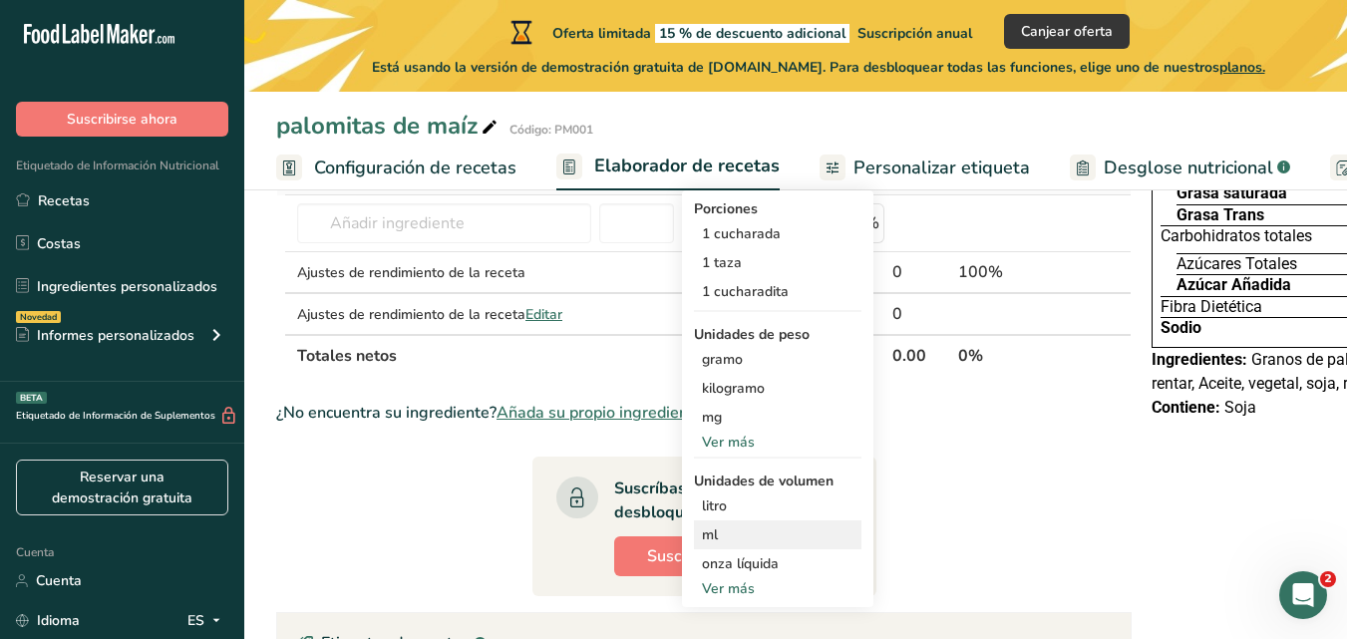
click at [704, 544] on font "ml" at bounding box center [710, 534] width 16 height 19
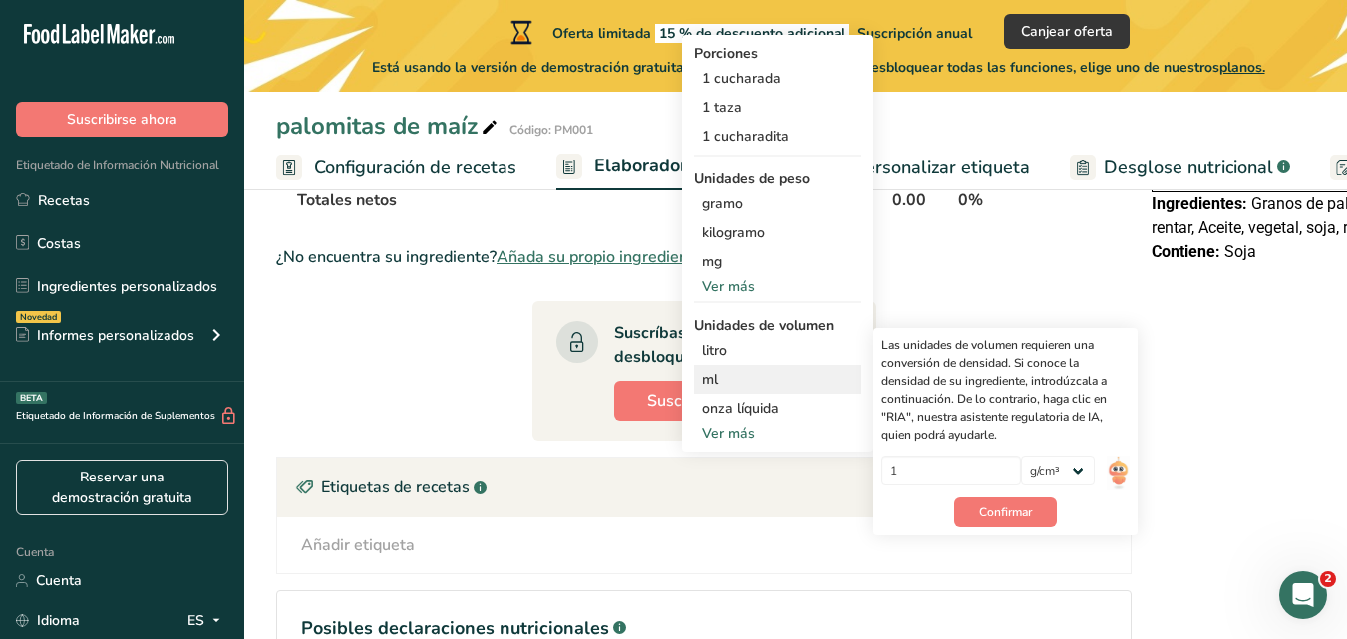
scroll to position [428, 0]
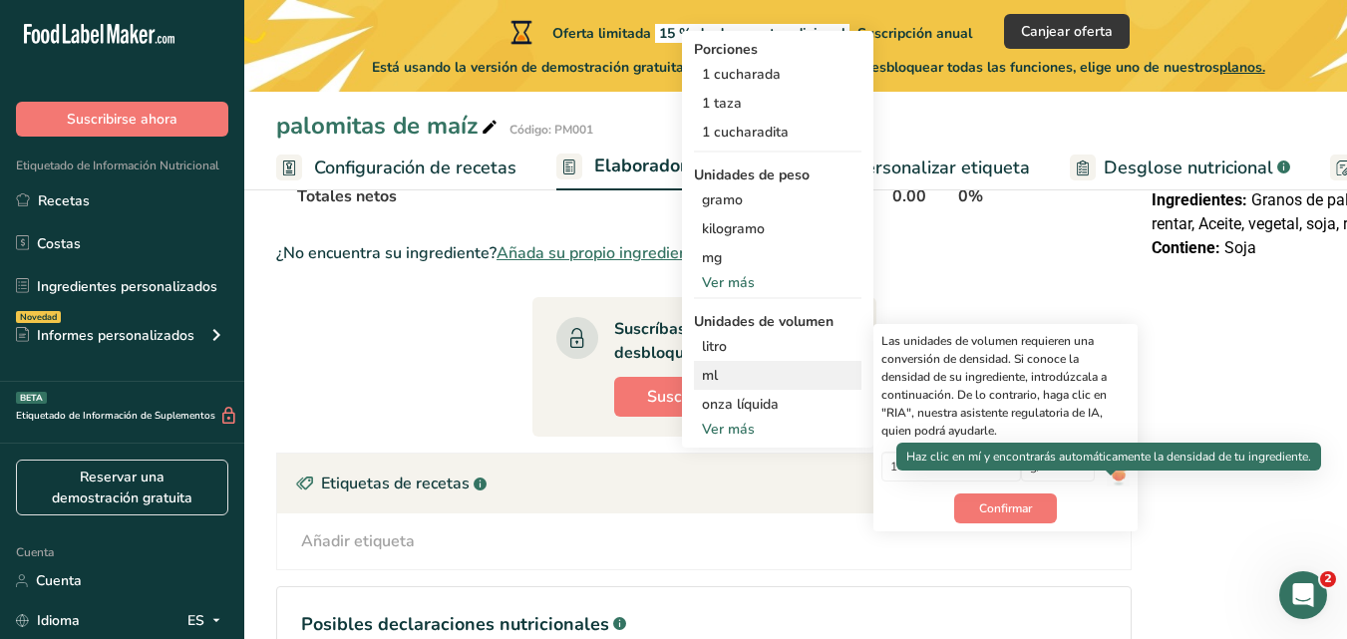
click at [1107, 486] on img at bounding box center [1117, 469] width 22 height 35
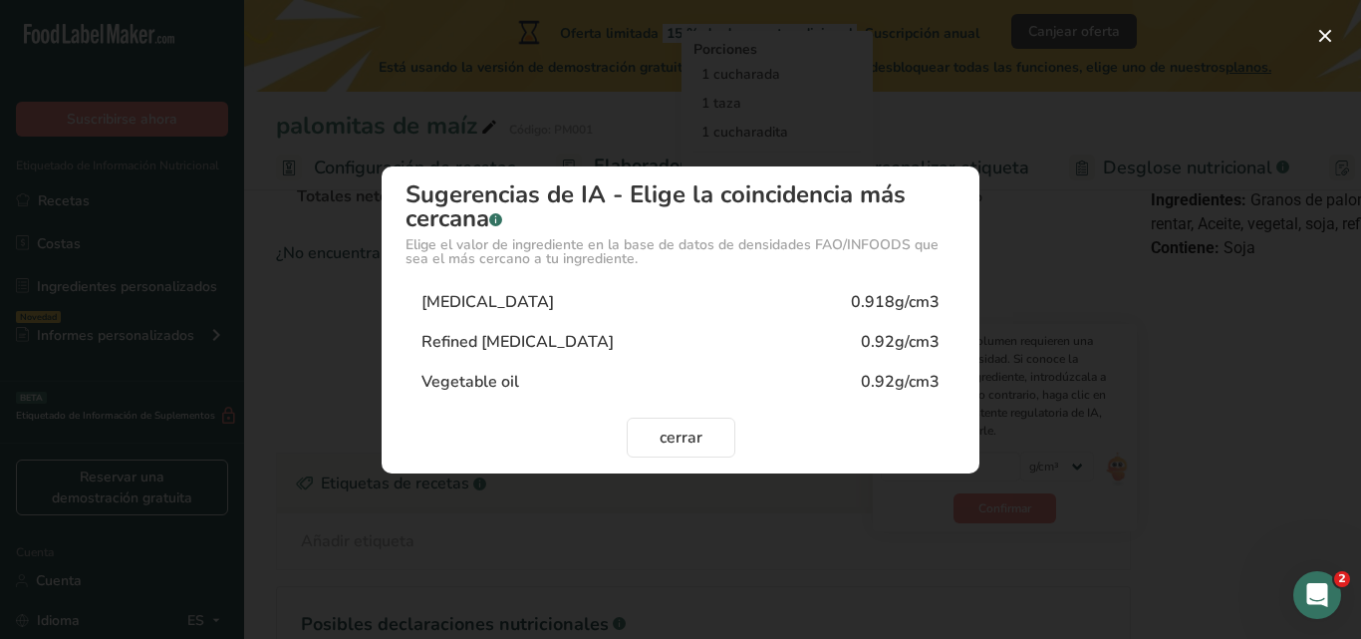
click at [921, 389] on div "0.92g/cm3" at bounding box center [900, 382] width 79 height 24
type input "0.92"
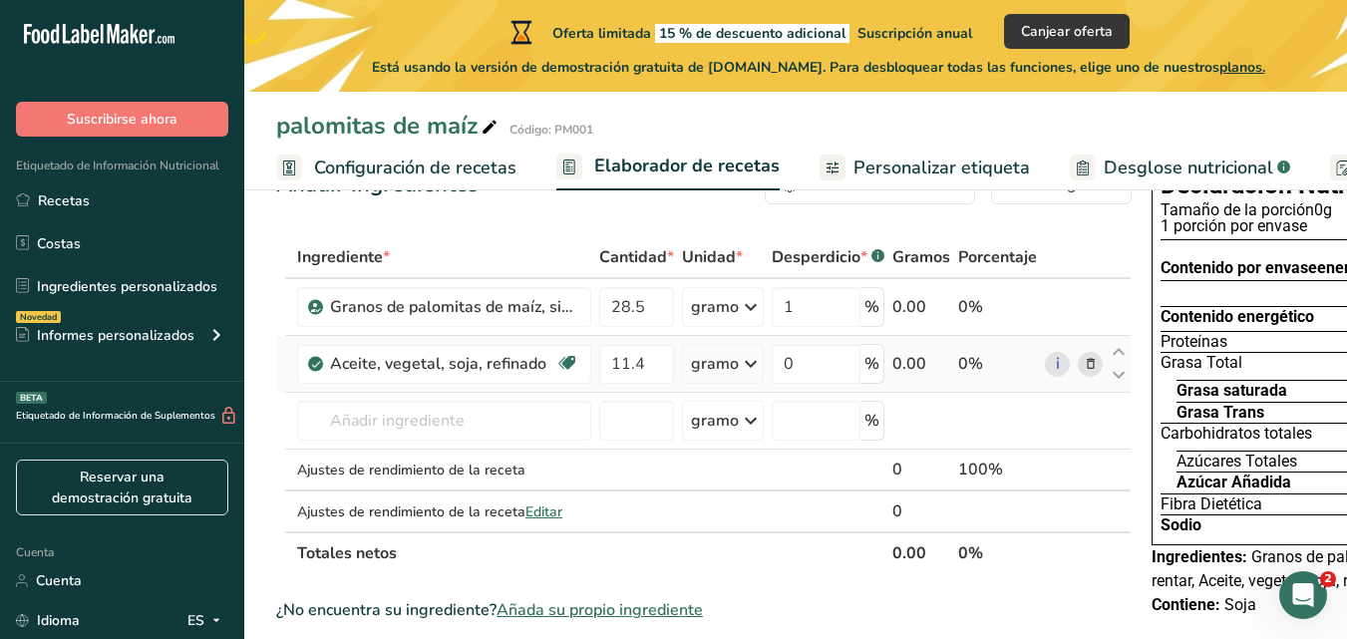
scroll to position [70, 0]
drag, startPoint x: 790, startPoint y: 388, endPoint x: 760, endPoint y: 385, distance: 30.0
click at [767, 385] on td "0 %" at bounding box center [827, 365] width 121 height 57
type input "1"
click at [523, 441] on div "Ingrediente * Cantidad * Unidad * Desperdicio * .a-a{fill:#347362;}.b-a{fill:#f…" at bounding box center [703, 406] width 855 height 338
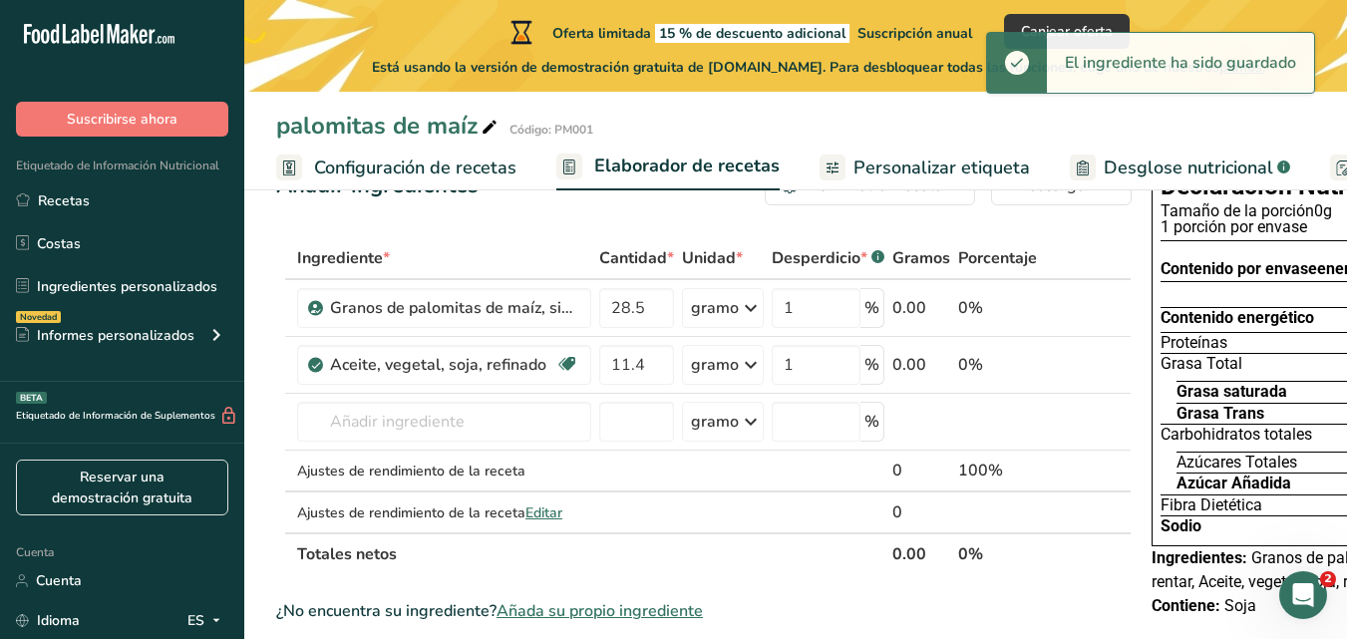
click at [751, 383] on icon at bounding box center [751, 365] width 24 height 36
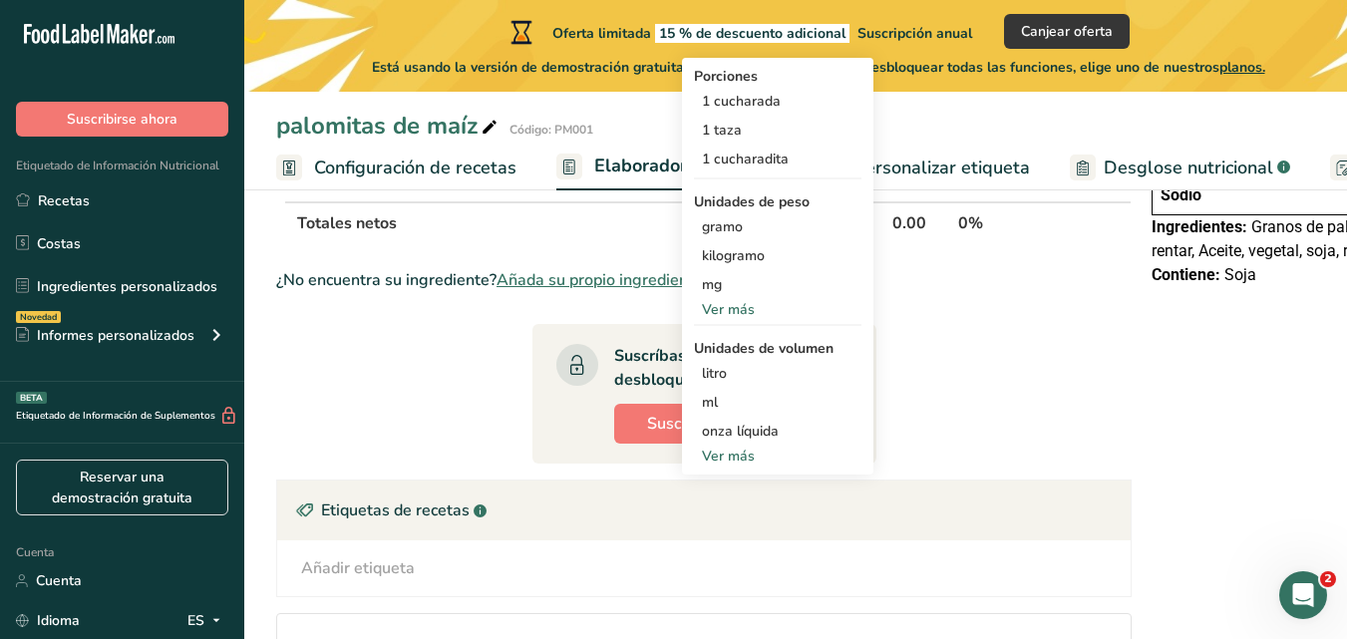
scroll to position [402, 0]
click at [721, 412] on div "ml" at bounding box center [777, 401] width 151 height 21
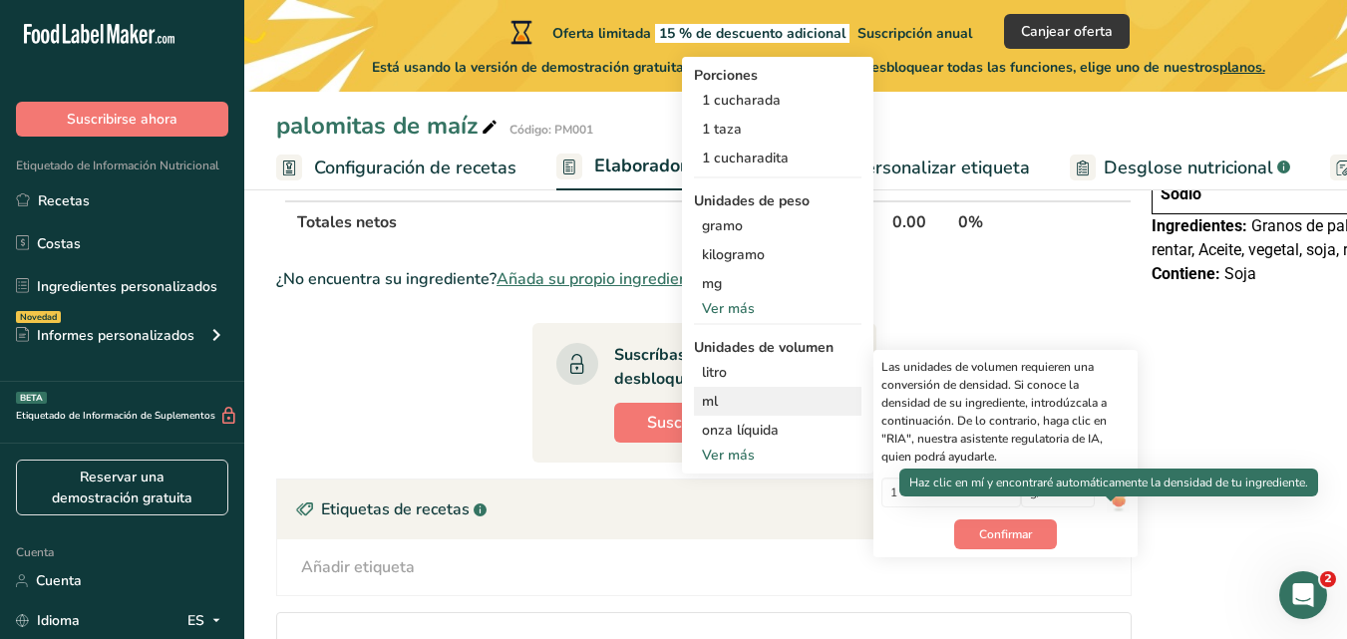
click at [1110, 512] on img at bounding box center [1117, 494] width 22 height 35
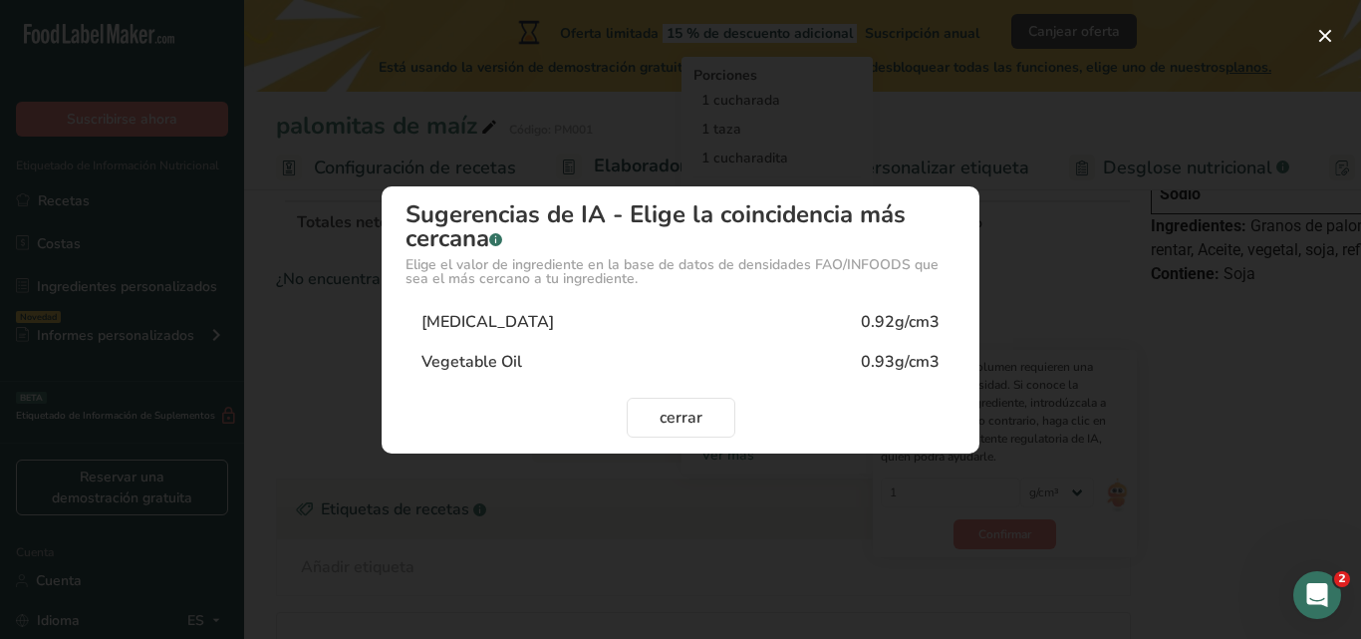
click at [494, 366] on div "Vegetable Oil" at bounding box center [472, 362] width 101 height 24
type input "0.93"
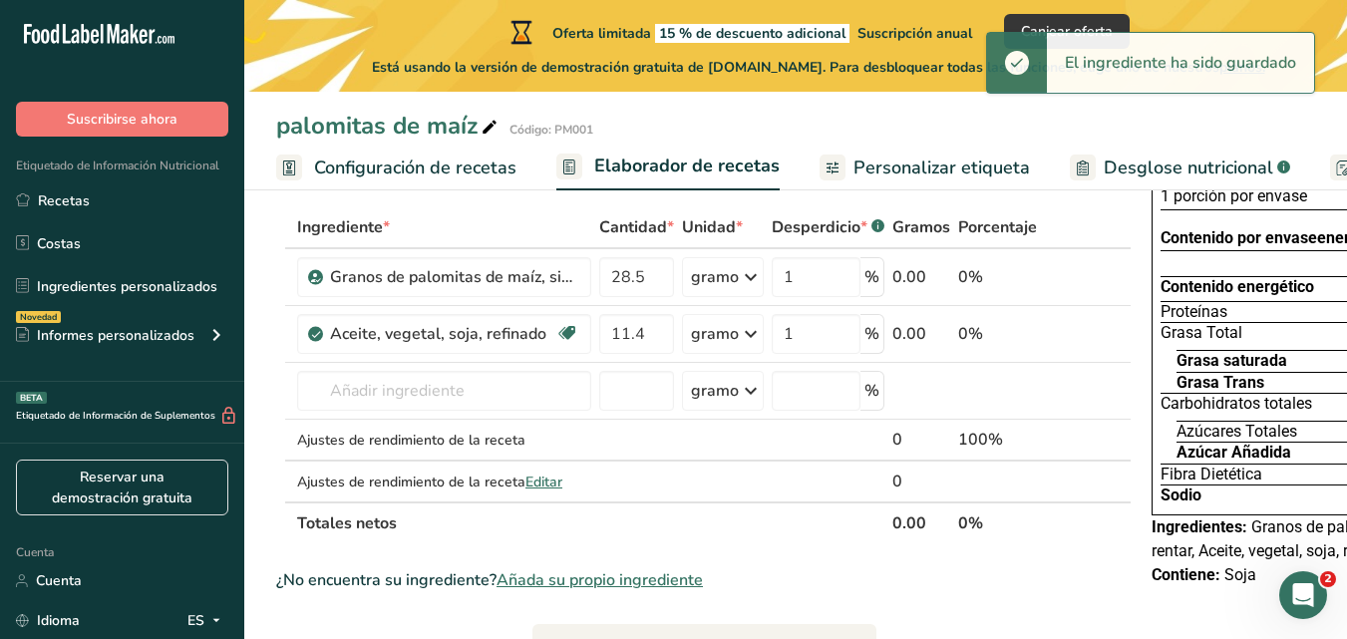
scroll to position [100, 0]
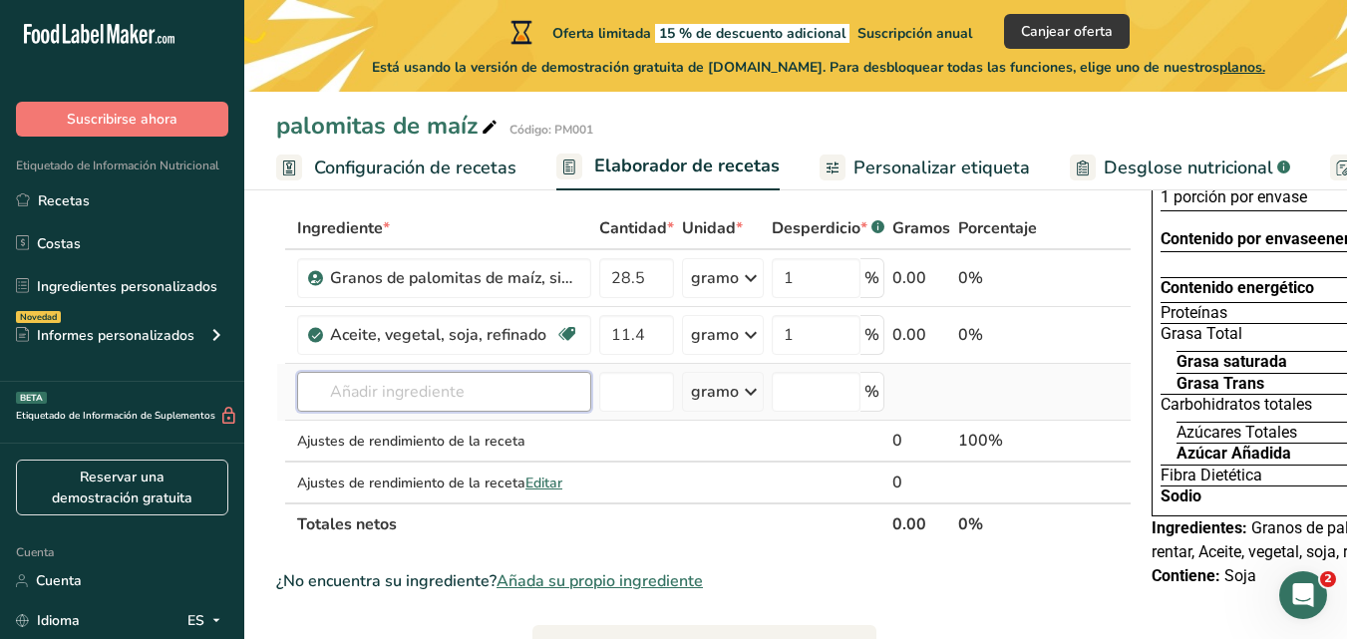
click at [429, 412] on input "text" at bounding box center [444, 392] width 294 height 40
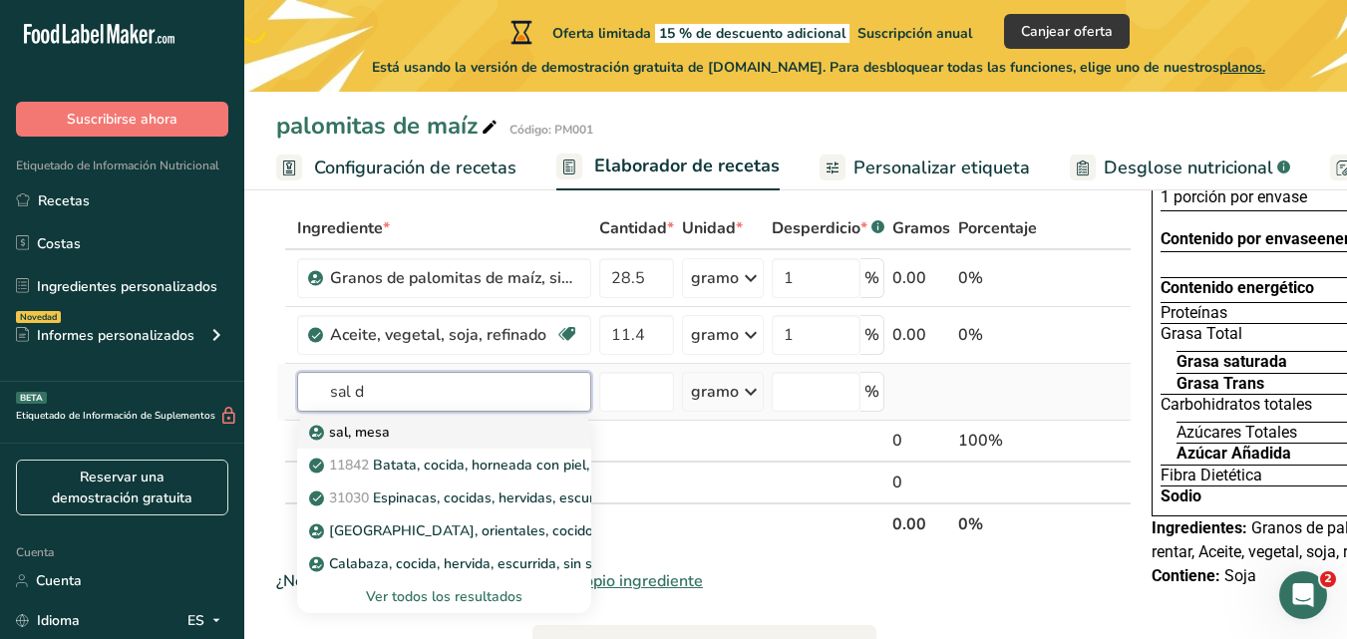
type input "sal d"
click at [379, 442] on font "sal, mesa" at bounding box center [359, 432] width 61 height 19
type input "Lime Salt"
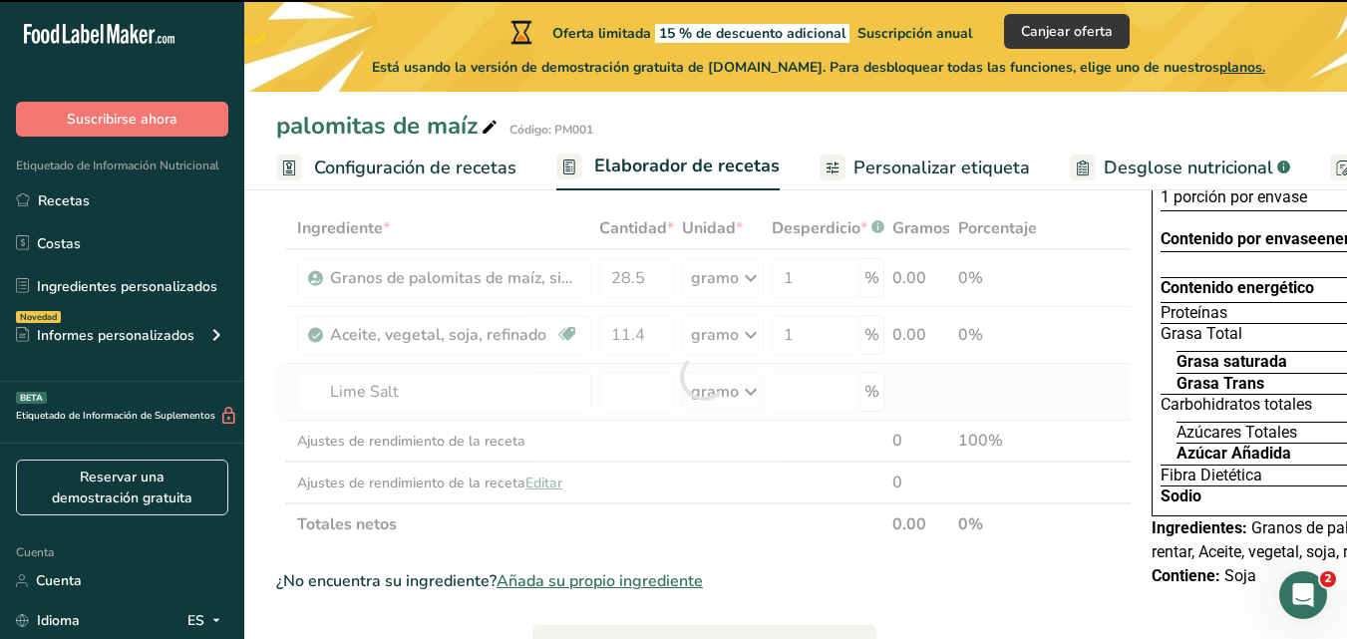
type input "0"
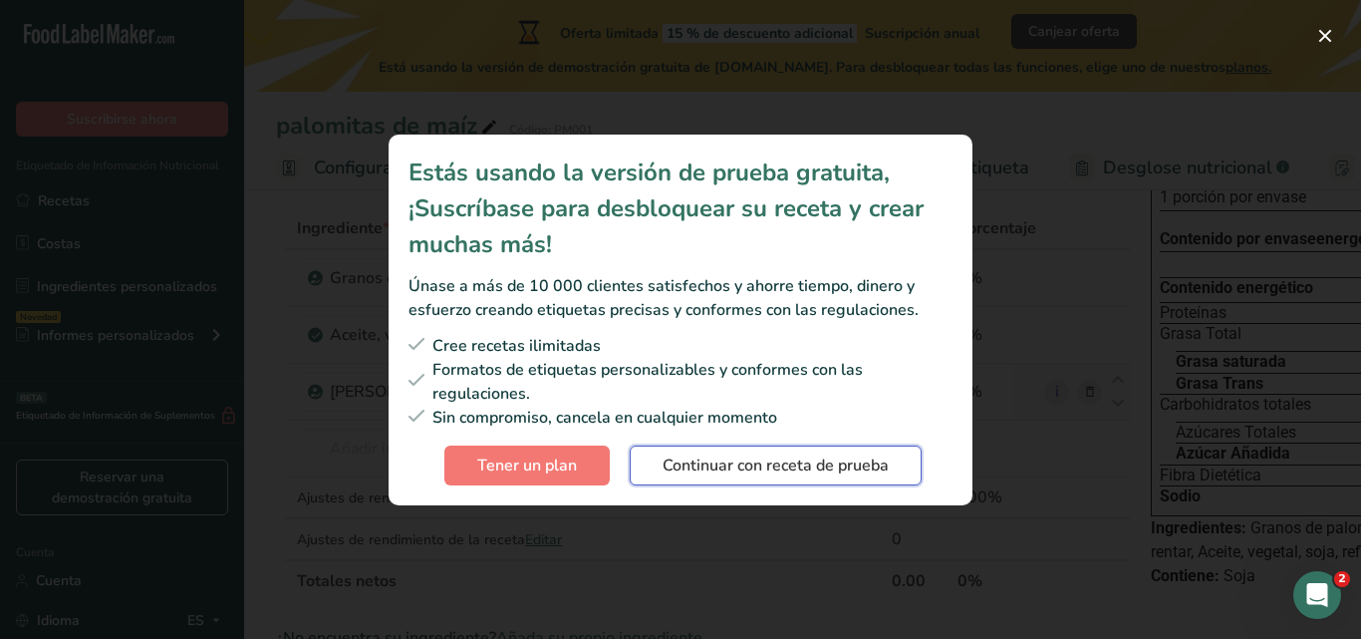
click at [793, 464] on font "Continuar con receta de prueba" at bounding box center [776, 465] width 226 height 22
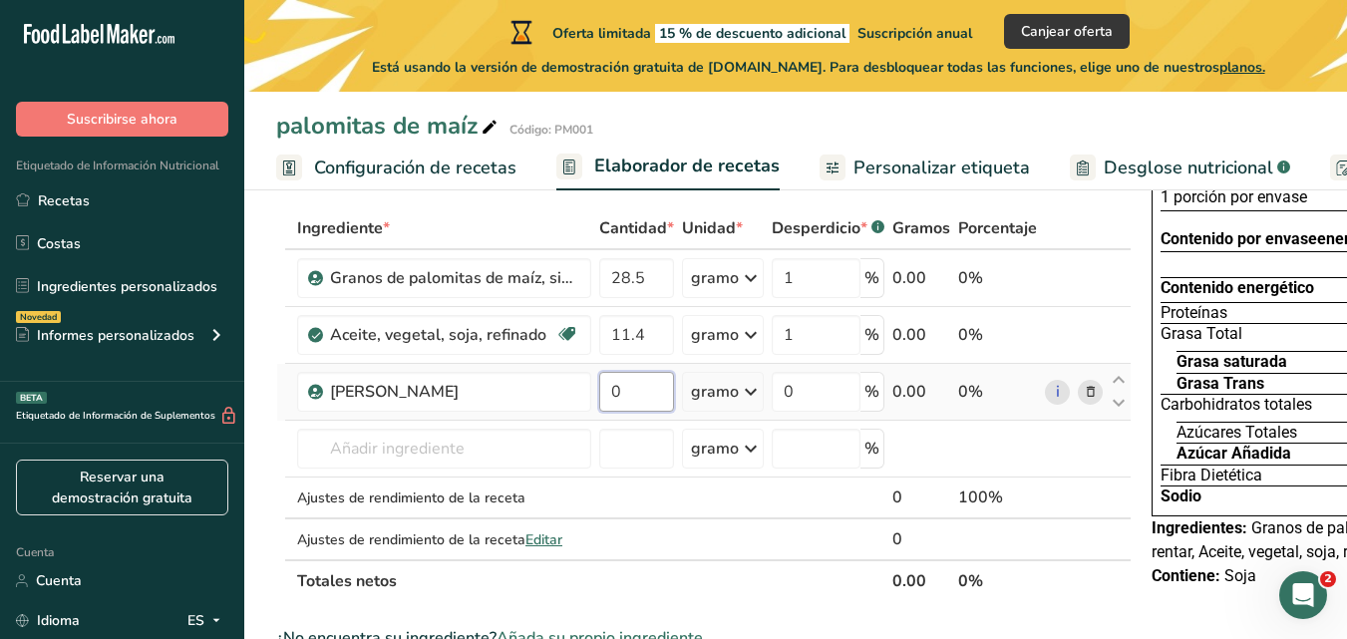
click at [623, 405] on input "0" at bounding box center [636, 392] width 75 height 40
type input "0.14"
click at [800, 418] on div "Ingrediente * Cantidad * Unidad * Desperdicio * .a-a{fill:#347362;}.b-a{fill:#f…" at bounding box center [703, 404] width 855 height 395
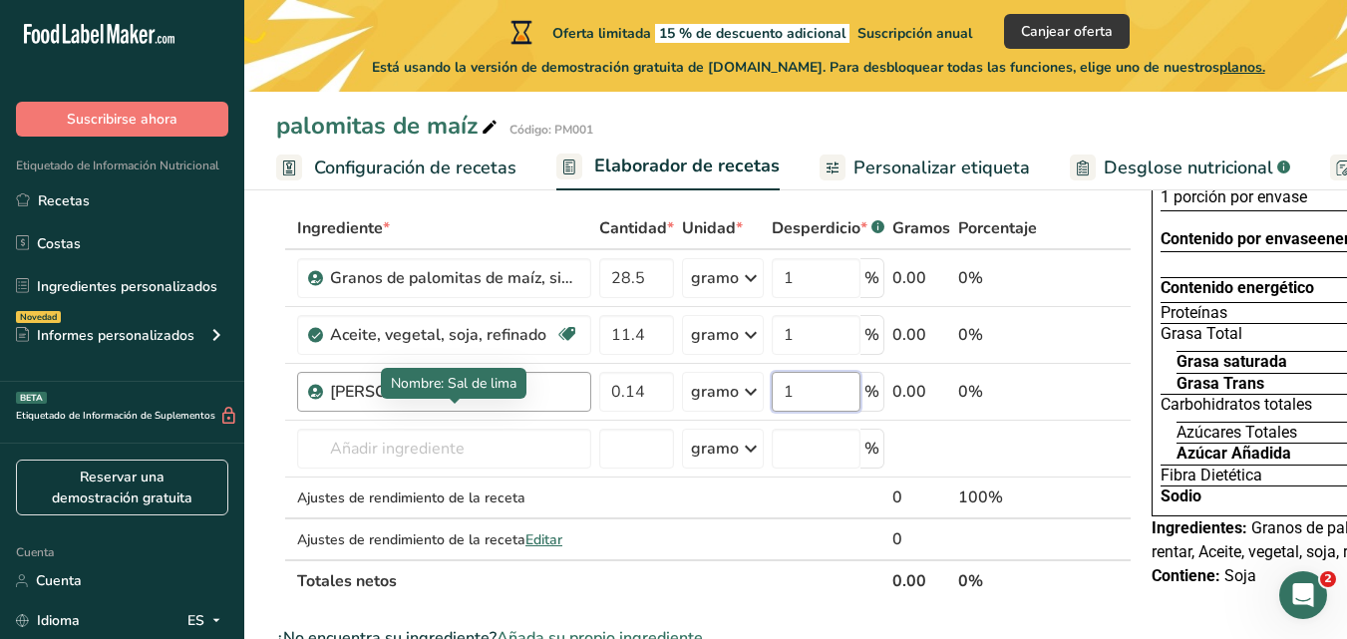
type input "1"
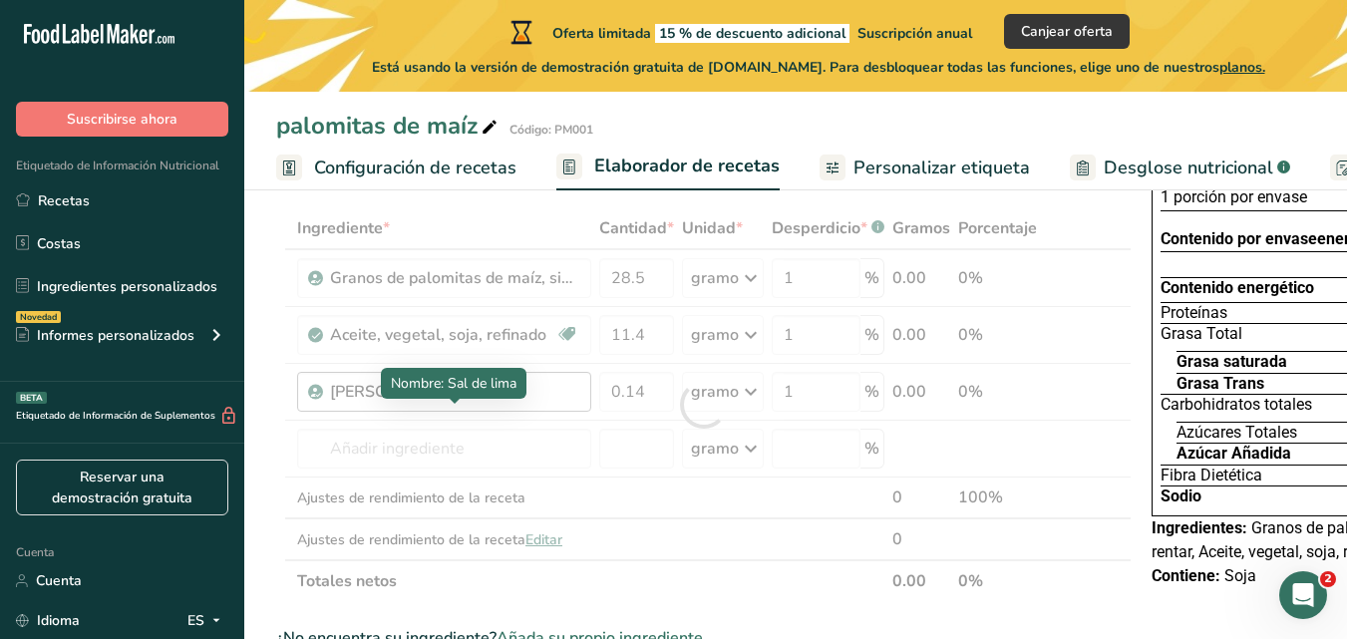
click at [543, 419] on div "Ingrediente * Cantidad * Unidad * Desperdicio * .a-a{fill:#347362;}.b-a{fill:#f…" at bounding box center [703, 404] width 855 height 395
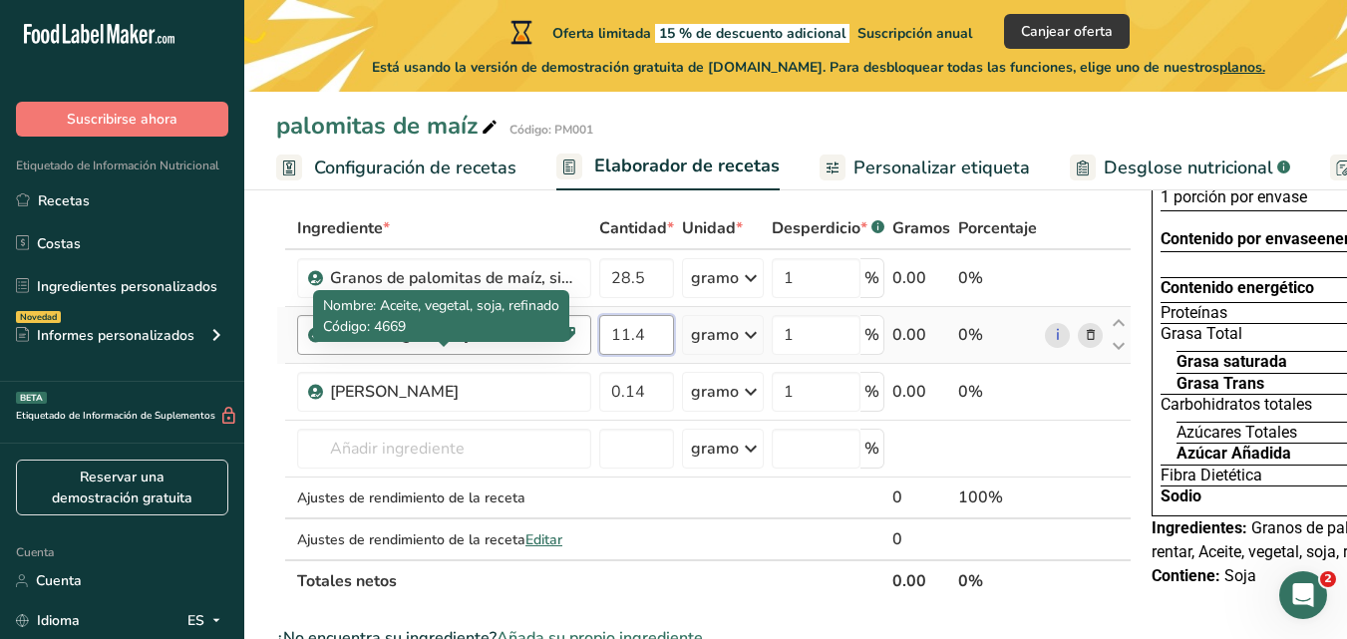
drag, startPoint x: 646, startPoint y: 355, endPoint x: 545, endPoint y: 356, distance: 100.7
click at [545, 356] on tr "Aceite, vegetal, soja, refinado Libre de lácteos Libre de gluten [GEOGRAPHIC_DA…" at bounding box center [703, 335] width 853 height 57
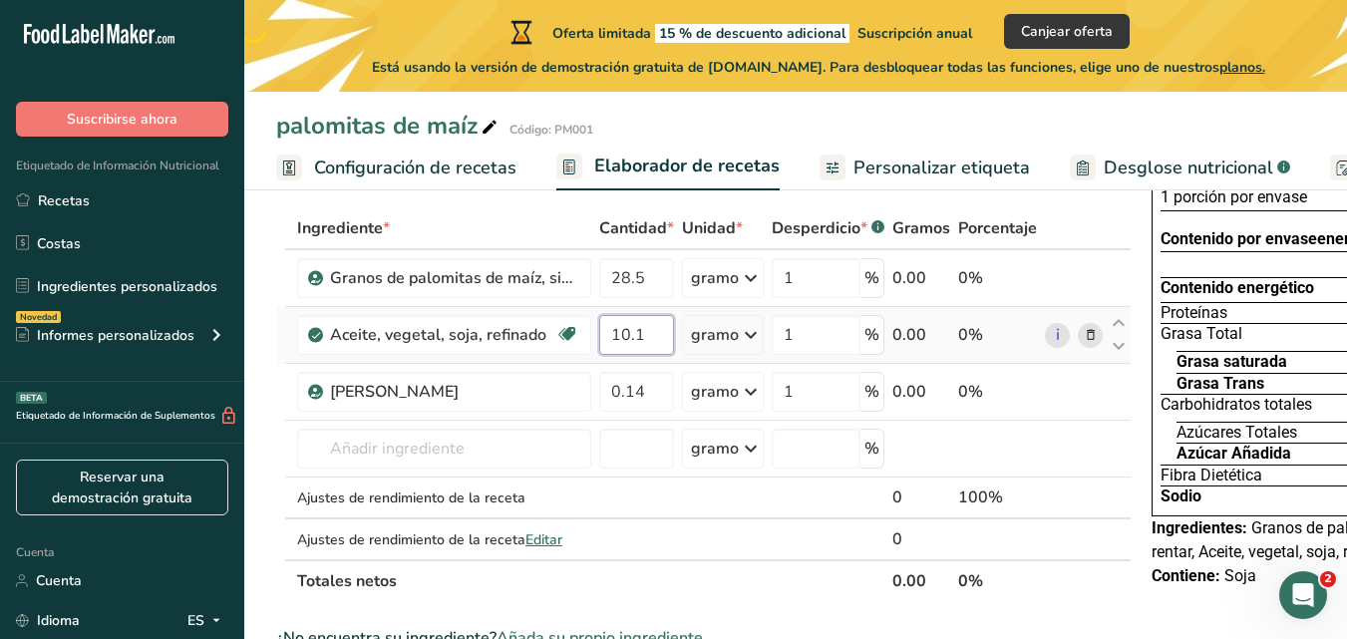
type input "10.1"
click at [745, 360] on div "Ingrediente * Cantidad * Unidad * Desperdicio * .a-a{fill:#347362;}.b-a{fill:#f…" at bounding box center [703, 404] width 855 height 395
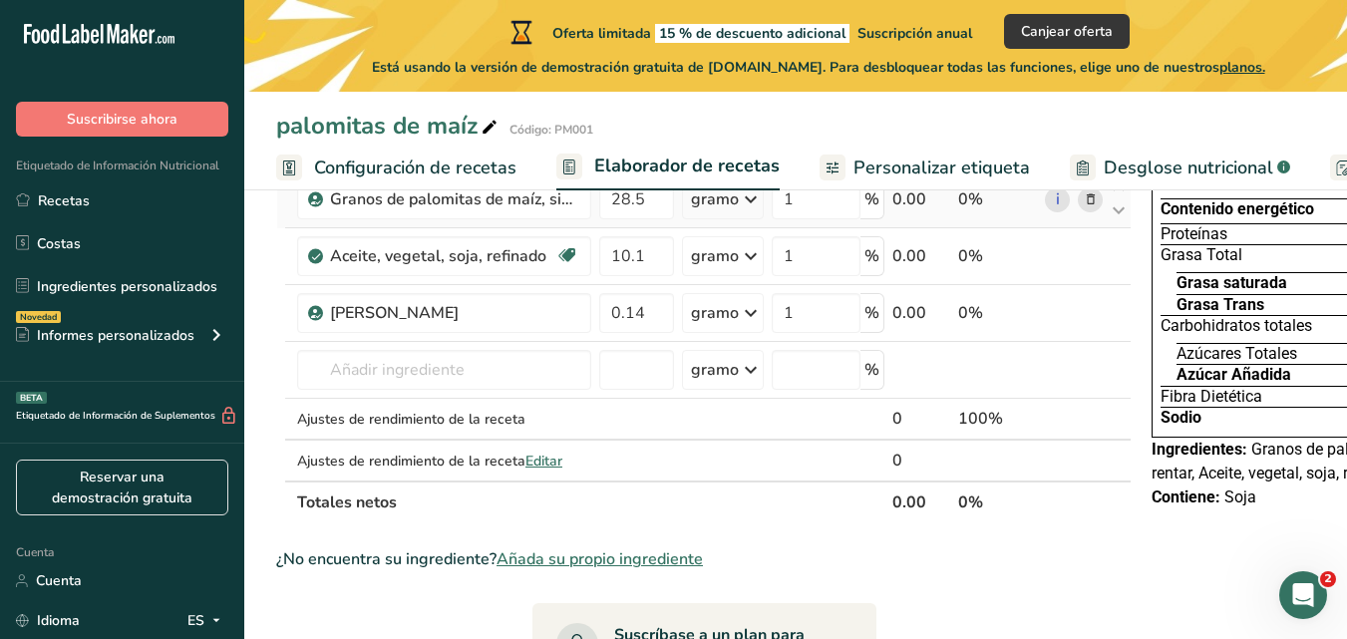
scroll to position [179, 0]
click at [942, 170] on font "Personalizar etiqueta" at bounding box center [941, 167] width 176 height 24
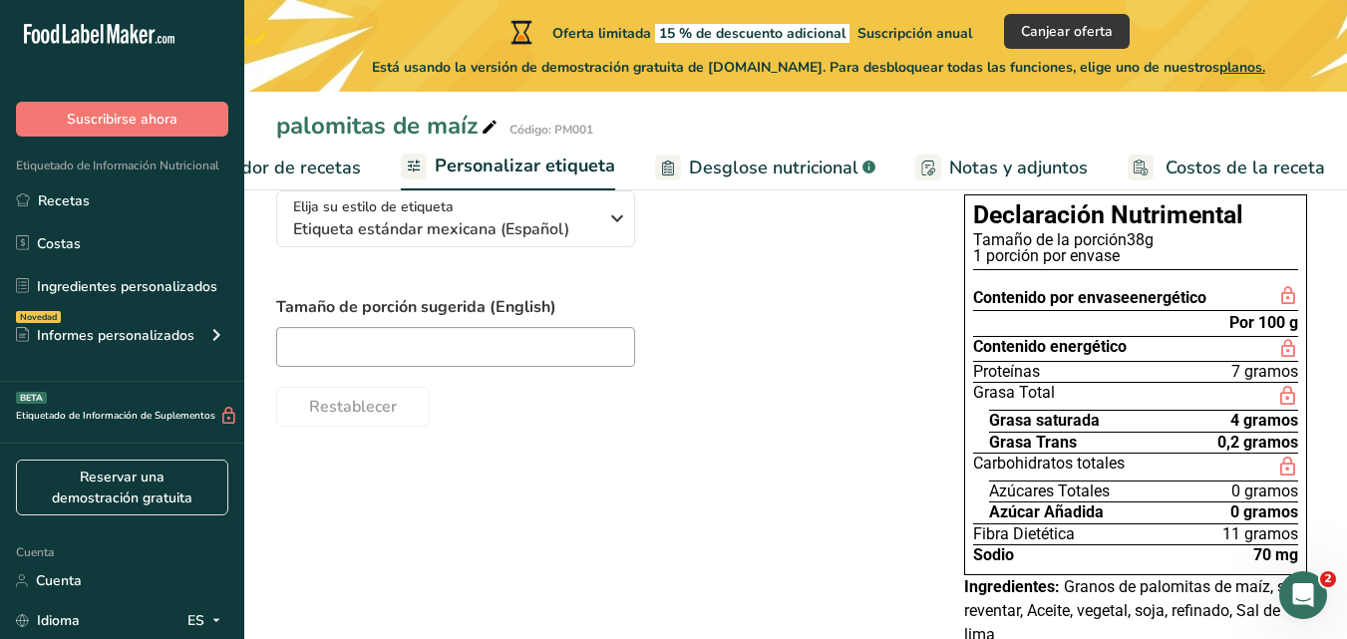
scroll to position [162, 0]
click at [808, 443] on div "Elija su estilo de etiqueta Etiqueta estándar mexicana (Español) [GEOGRAPHIC_DA…" at bounding box center [795, 433] width 1039 height 516
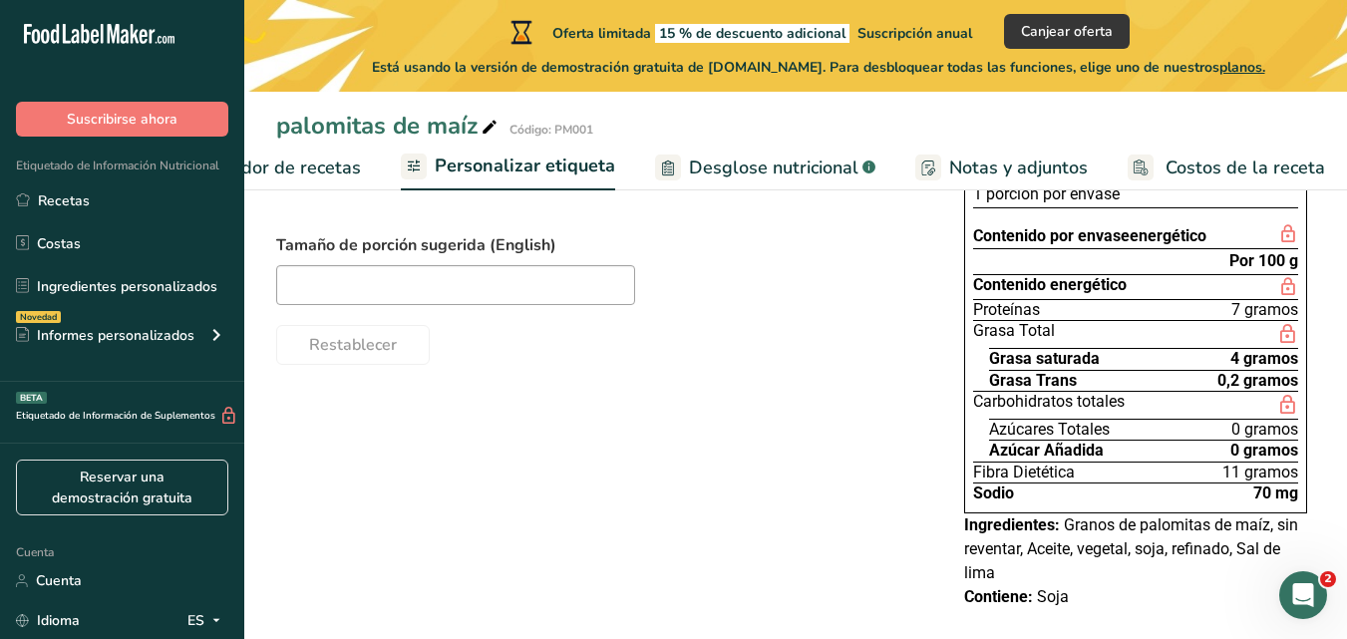
scroll to position [252, 0]
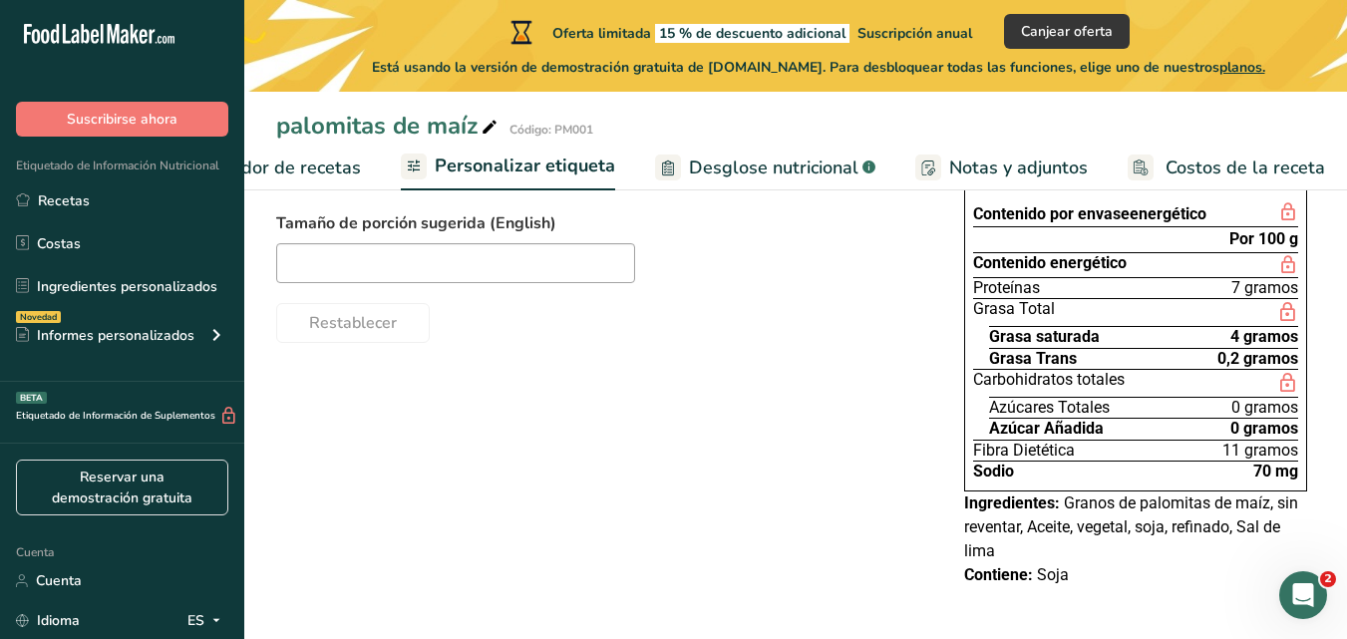
click at [1023, 571] on font "Contiene:" at bounding box center [998, 574] width 69 height 19
drag, startPoint x: 1066, startPoint y: 567, endPoint x: 955, endPoint y: 566, distance: 111.6
click at [955, 566] on div "Elija su estilo de etiqueta Etiqueta estándar mexicana (Español) [GEOGRAPHIC_DA…" at bounding box center [795, 349] width 1039 height 516
click at [987, 170] on font "Notas y adjuntos" at bounding box center [1018, 167] width 139 height 24
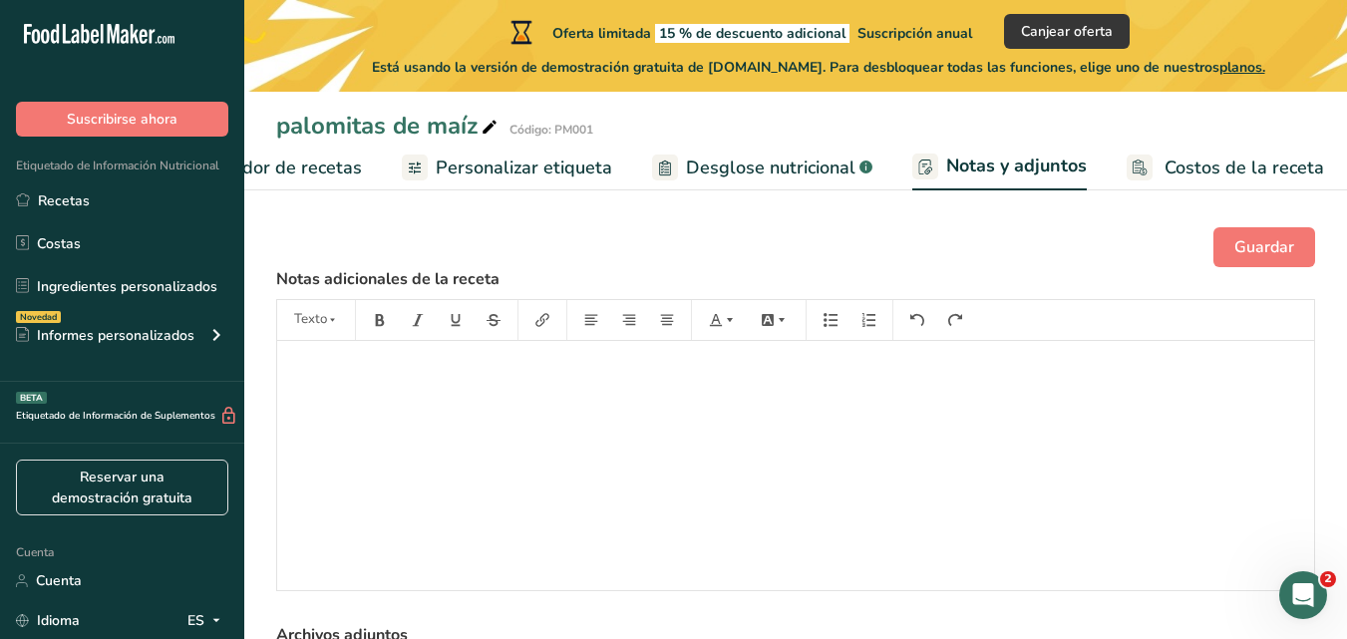
click at [737, 173] on font "Desglose nutricional" at bounding box center [770, 167] width 169 height 24
select select "Calories"
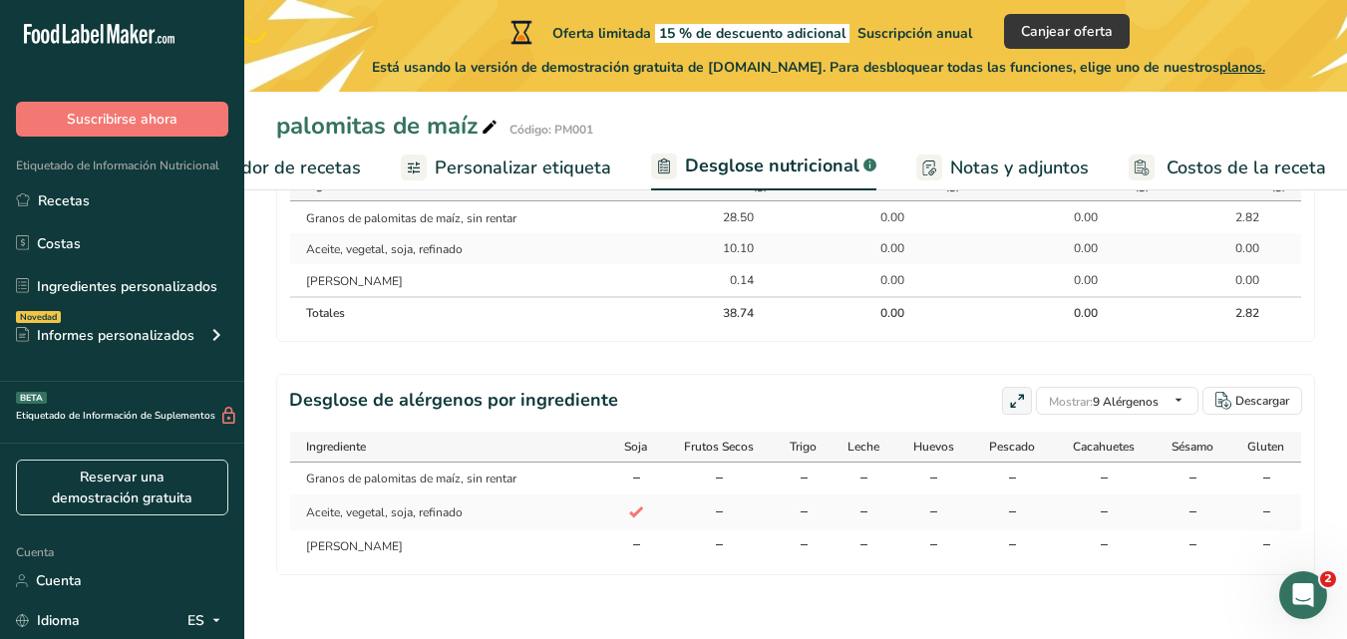
scroll to position [1103, 0]
click at [761, 438] on div "Frutos Secos" at bounding box center [718, 447] width 95 height 18
